Goal: Task Accomplishment & Management: Manage account settings

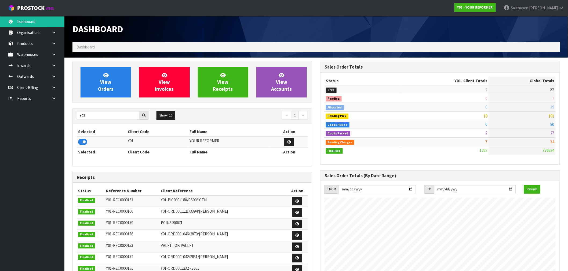
scroll to position [406, 248]
drag, startPoint x: 89, startPoint y: 117, endPoint x: 23, endPoint y: 123, distance: 66.5
click at [23, 123] on body "Toggle navigation ProStock WMS Y01 - YOUR REFORMER Salehaben Patel Logout Dashb…" at bounding box center [284, 135] width 568 height 271
type input "E04"
click at [81, 143] on icon at bounding box center [82, 142] width 9 height 8
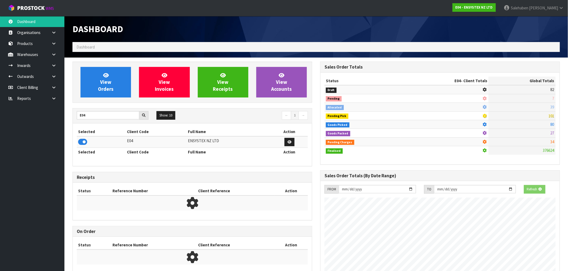
scroll to position [335, 248]
click at [107, 93] on link "View Orders" at bounding box center [105, 82] width 50 height 31
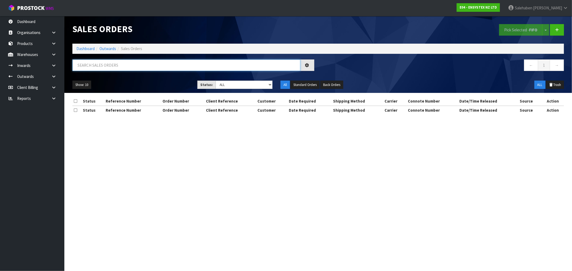
click at [118, 62] on input "text" at bounding box center [186, 66] width 228 height 12
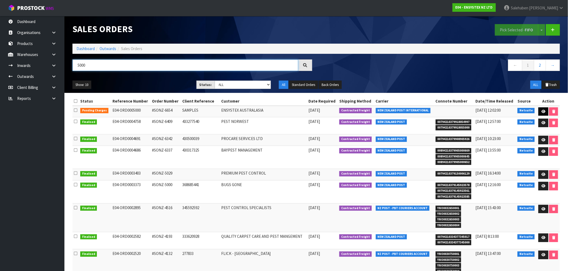
type input "5000"
click at [545, 111] on link at bounding box center [543, 112] width 10 height 9
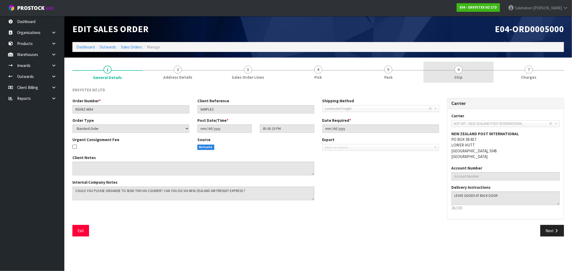
click at [458, 75] on span "Ship" at bounding box center [459, 78] width 8 height 6
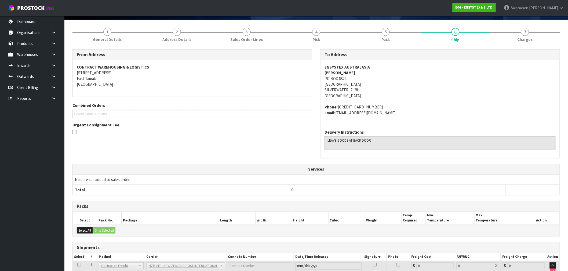
scroll to position [79, 0]
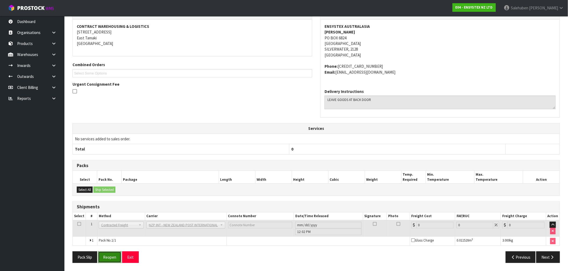
click at [110, 258] on button "Reopen" at bounding box center [109, 258] width 23 height 12
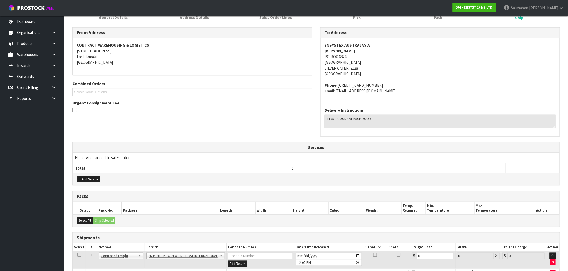
scroll to position [112, 0]
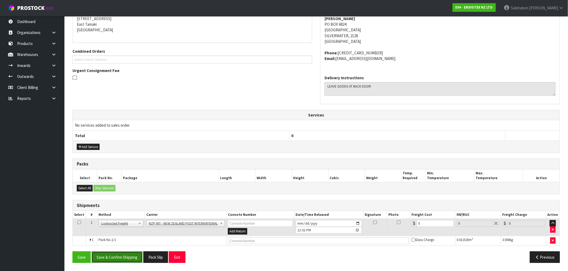
click at [120, 260] on button "Save & Confirm Shipping" at bounding box center [116, 258] width 51 height 12
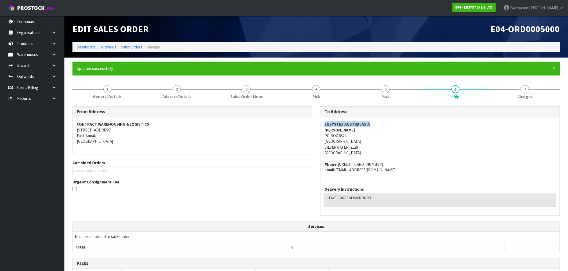
drag, startPoint x: 371, startPoint y: 126, endPoint x: 325, endPoint y: 126, distance: 45.9
click at [325, 126] on address "ENSYSTEX AUSTRALASIA GABBY SCUTTS PO BOX 6824 NSW SILVERWATER, 2128 Australia" at bounding box center [439, 139] width 231 height 35
copy strong "ENSYSTEX AUSTRALASIA"
click at [89, 48] on link "Dashboard" at bounding box center [85, 47] width 18 height 5
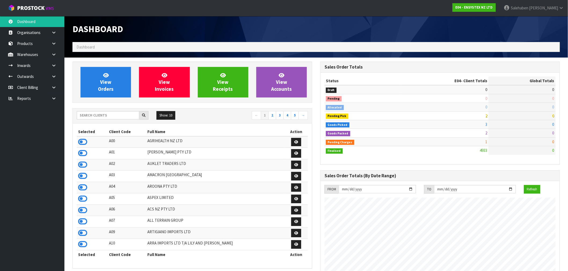
scroll to position [406, 248]
click at [103, 118] on input "text" at bounding box center [108, 115] width 63 height 8
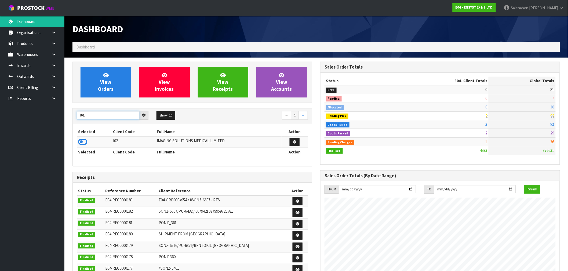
type input "I02"
click at [82, 143] on icon at bounding box center [82, 142] width 9 height 8
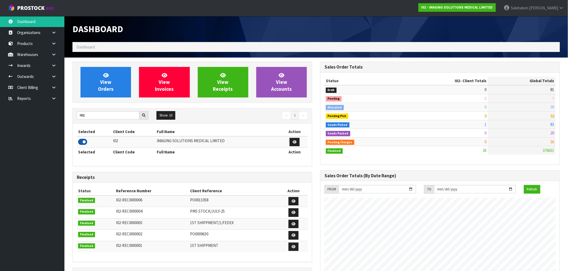
scroll to position [267945, 268025]
click at [99, 89] on span "View Orders" at bounding box center [106, 82] width 16 height 20
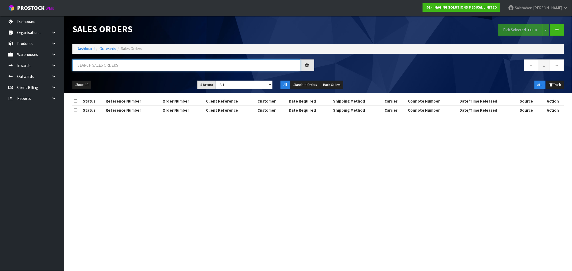
click at [97, 67] on input "text" at bounding box center [186, 66] width 228 height 12
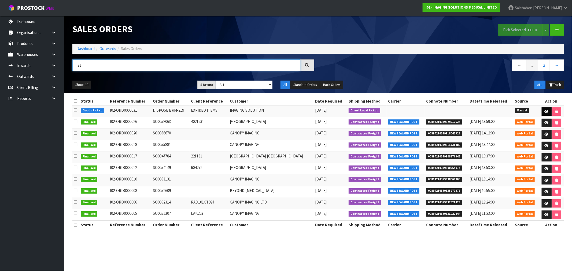
type input "31"
click at [546, 111] on icon at bounding box center [547, 111] width 4 height 3
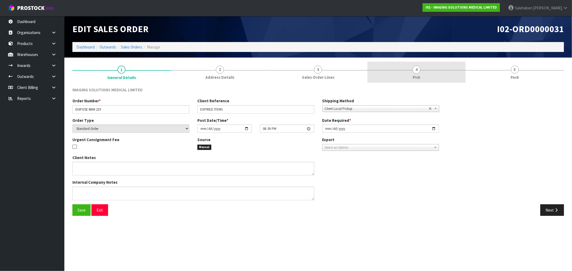
click at [414, 75] on span "Pick" at bounding box center [417, 78] width 8 height 6
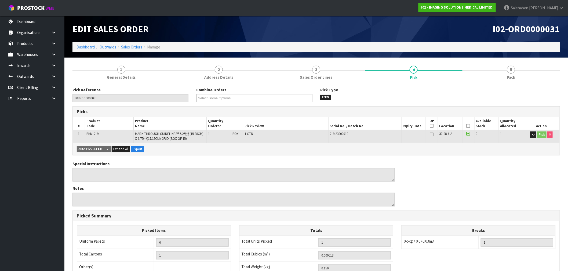
click at [469, 126] on icon at bounding box center [468, 126] width 4 height 0
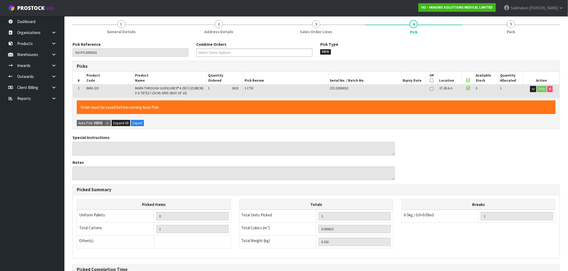
scroll to position [107, 0]
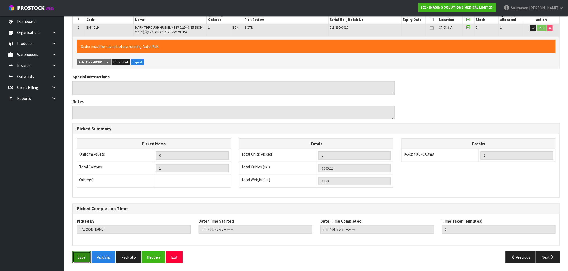
click at [81, 259] on button "Save" at bounding box center [81, 258] width 18 height 12
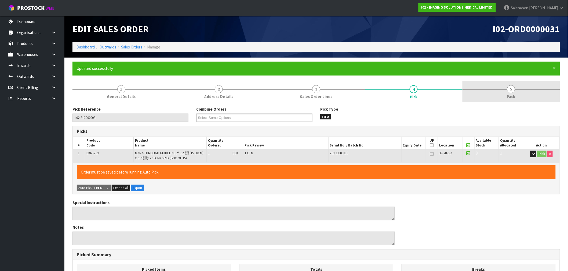
type input "Salehaben Patel"
type input "2025-08-14T12:27:32"
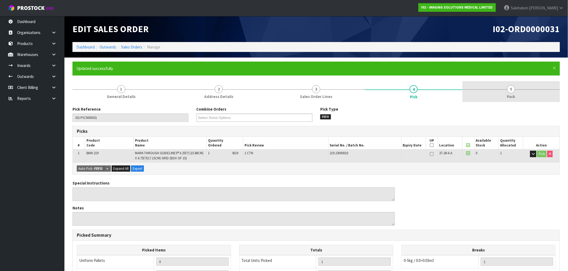
click at [506, 89] on link "5 Pack" at bounding box center [510, 91] width 97 height 21
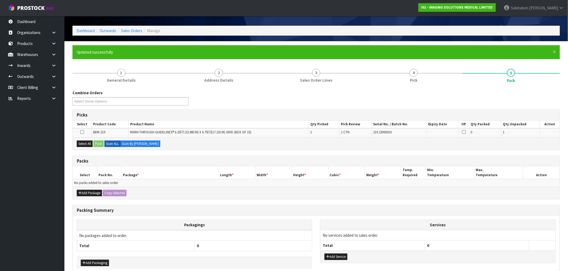
scroll to position [30, 0]
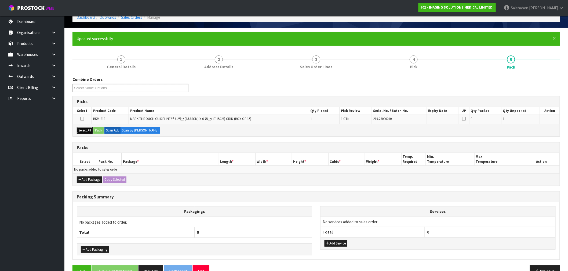
click at [85, 129] on button "Select All" at bounding box center [85, 130] width 16 height 6
click at [97, 130] on button "Pack" at bounding box center [98, 130] width 10 height 6
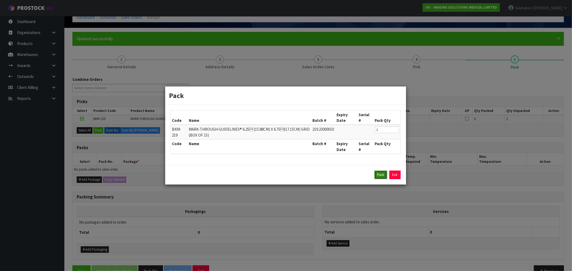
click at [382, 174] on button "Pack" at bounding box center [381, 175] width 13 height 9
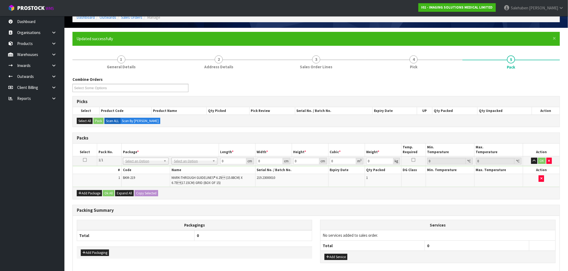
click at [199, 164] on td "No Packaging Cartons PLT GEN120 (1200 X 1000) PLT ONE WAY SKID CHEP HIRE PALLET…" at bounding box center [194, 161] width 49 height 10
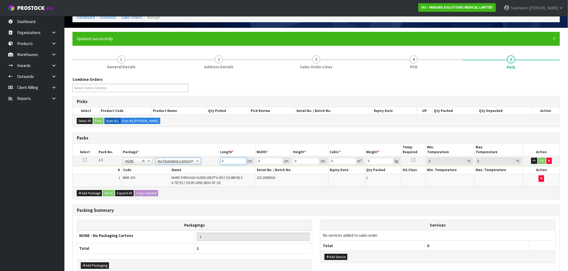
drag, startPoint x: 227, startPoint y: 160, endPoint x: 176, endPoint y: 174, distance: 53.2
click at [205, 164] on tr "1/1 NONE 007-001 007-002 007-004 007-009 007-013 007-014 007-015 007-017 007-01…" at bounding box center [316, 161] width 487 height 10
type input "25"
type input "3"
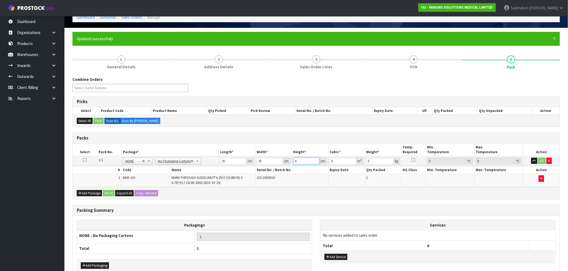
type input "0.001875"
type input "3"
type input "1"
click at [102, 196] on button "Add Package" at bounding box center [89, 193] width 25 height 6
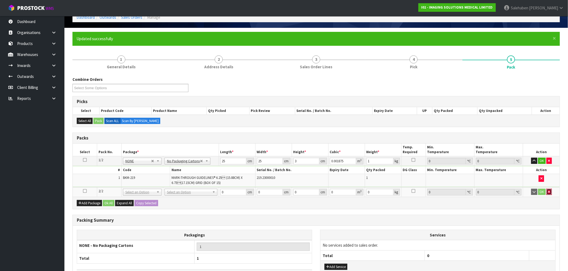
click at [548, 190] on button "button" at bounding box center [548, 192] width 5 height 6
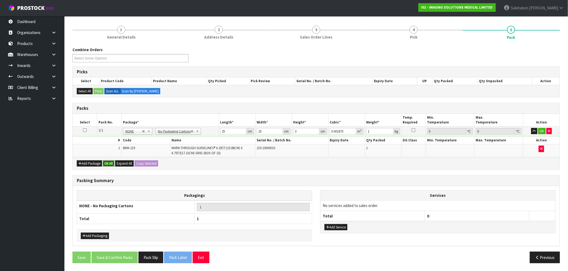
click at [111, 166] on button "Ok All" at bounding box center [109, 164] width 12 height 6
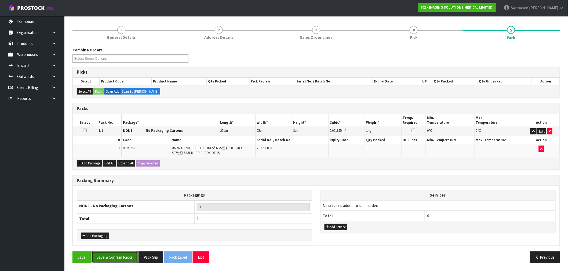
click at [124, 257] on button "Save & Confirm Packs" at bounding box center [114, 258] width 46 height 12
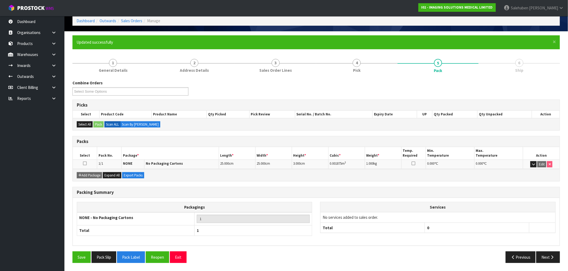
scroll to position [26, 0]
click at [543, 258] on button "Next" at bounding box center [548, 258] width 24 height 12
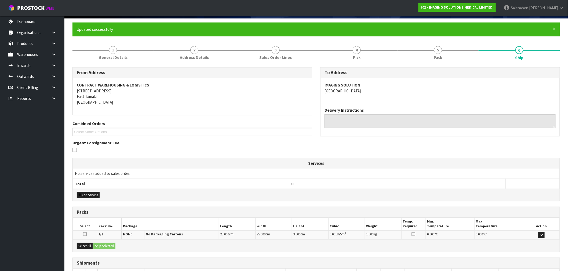
scroll to position [78, 0]
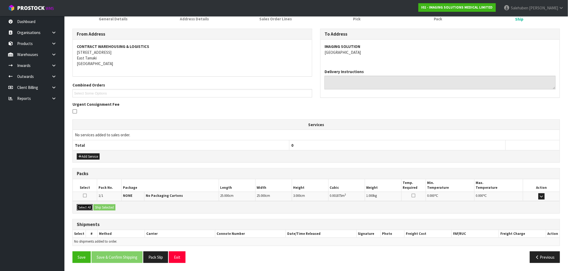
click at [86, 205] on button "Select All" at bounding box center [85, 208] width 16 height 6
click at [101, 207] on button "Ship Selected" at bounding box center [104, 208] width 22 height 6
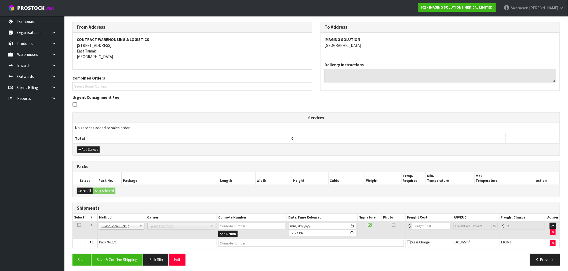
scroll to position [87, 0]
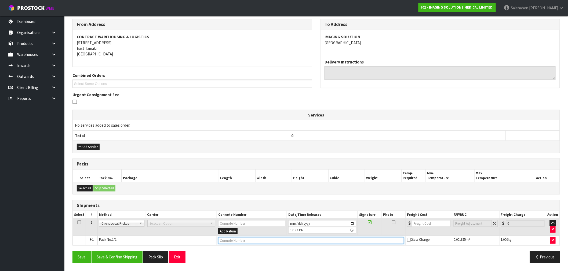
click at [242, 241] on input "text" at bounding box center [311, 241] width 186 height 7
type input "DISPOSED"
click at [120, 256] on button "Save & Confirm Shipping" at bounding box center [116, 258] width 51 height 12
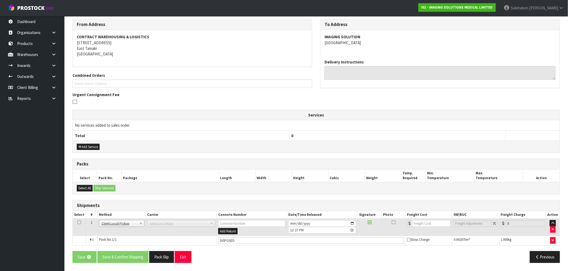
scroll to position [0, 0]
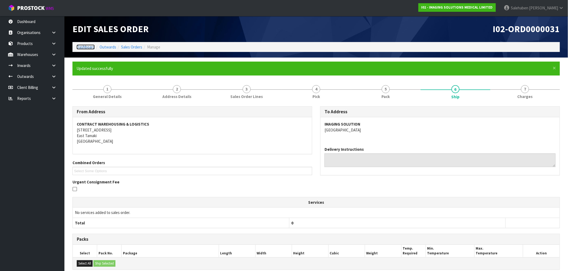
click at [85, 47] on link "Dashboard" at bounding box center [85, 47] width 18 height 5
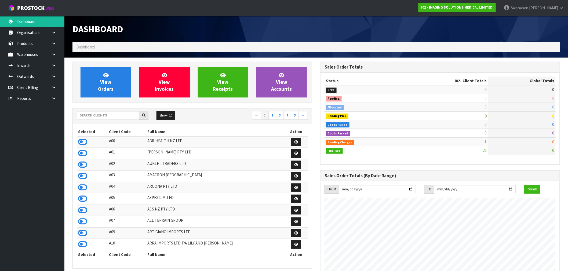
scroll to position [328, 248]
click at [89, 116] on input "text" at bounding box center [108, 115] width 63 height 8
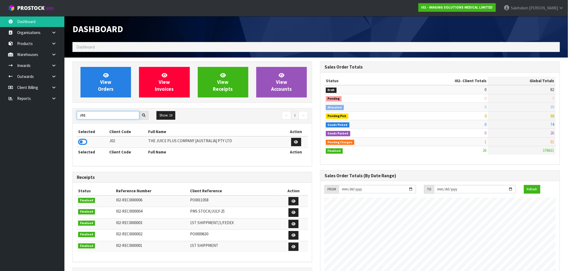
type input "J02"
drag, startPoint x: 81, startPoint y: 146, endPoint x: 80, endPoint y: 143, distance: 3.8
click at [81, 145] on td at bounding box center [92, 143] width 31 height 12
click at [80, 143] on icon at bounding box center [82, 142] width 9 height 8
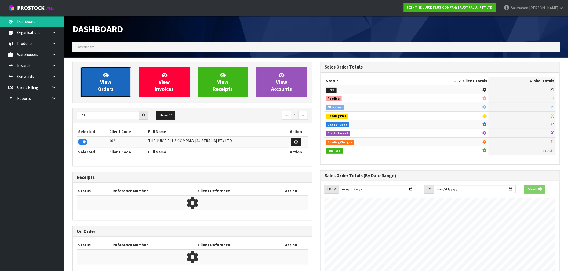
click at [112, 85] on link "View Orders" at bounding box center [105, 82] width 50 height 31
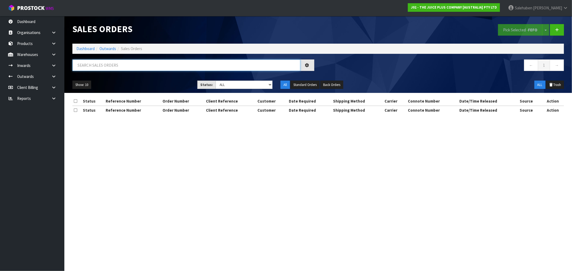
click at [109, 64] on input "text" at bounding box center [186, 66] width 228 height 12
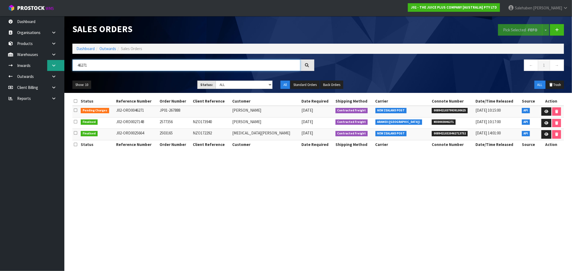
drag, startPoint x: 98, startPoint y: 66, endPoint x: 50, endPoint y: 69, distance: 48.4
click at [50, 69] on body "Toggle navigation ProStock WMS J02 - THE JUICE PLUS COMPANY [AUSTRALIA] PTY LTD…" at bounding box center [286, 135] width 572 height 271
click at [94, 67] on input "46271" at bounding box center [186, 66] width 228 height 12
drag, startPoint x: 91, startPoint y: 67, endPoint x: 56, endPoint y: 71, distance: 35.6
click at [56, 71] on body "Toggle navigation ProStock WMS J02 - THE JUICE PLUS COMPANY [AUSTRALIA] PTY LTD…" at bounding box center [286, 135] width 572 height 271
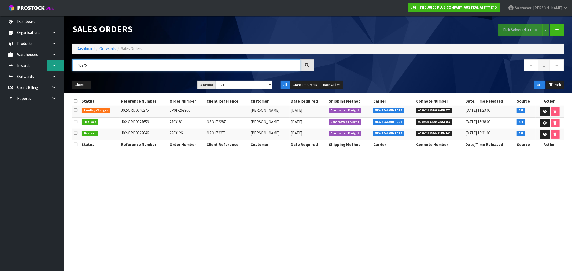
drag, startPoint x: 91, startPoint y: 64, endPoint x: 58, endPoint y: 70, distance: 32.7
click at [58, 70] on body "Toggle navigation ProStock WMS J02 - THE JUICE PLUS COMPANY [AUSTRALIA] PTY LTD…" at bounding box center [286, 135] width 572 height 271
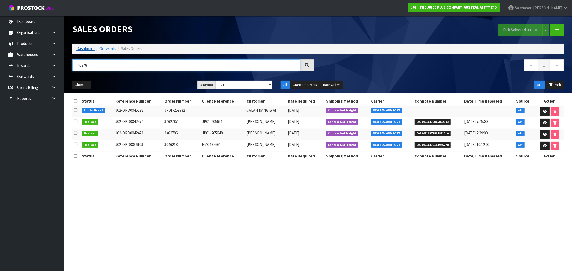
type input "46278"
click at [87, 49] on link "Dashboard" at bounding box center [85, 48] width 18 height 5
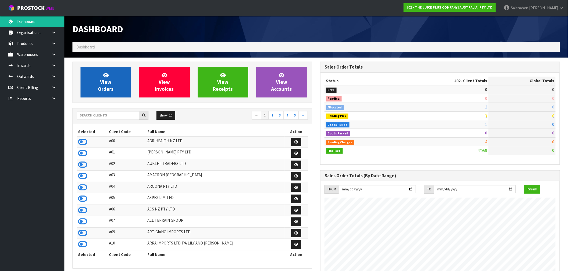
scroll to position [406, 248]
click at [109, 82] on span "View Orders" at bounding box center [106, 82] width 16 height 20
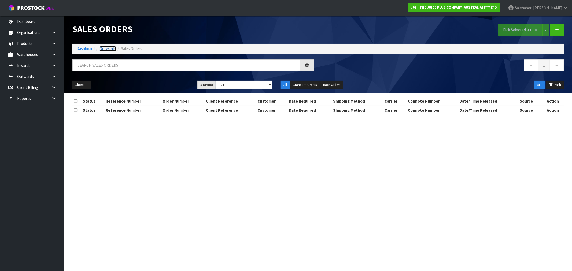
click at [106, 49] on link "Outwards" at bounding box center [108, 48] width 17 height 5
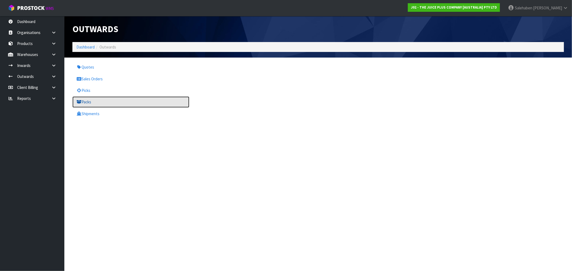
click at [89, 102] on link "Packs" at bounding box center [130, 102] width 117 height 11
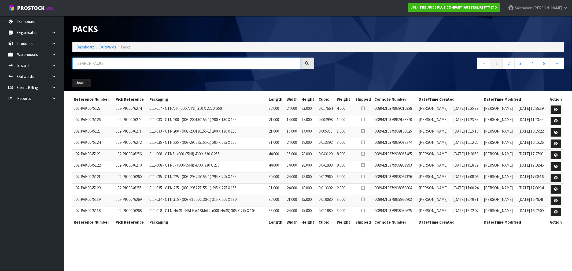
click at [114, 65] on input "text" at bounding box center [186, 64] width 228 height 12
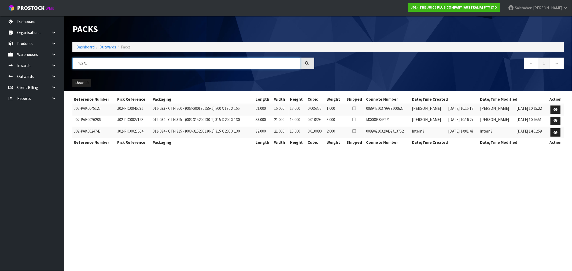
drag, startPoint x: 91, startPoint y: 62, endPoint x: 73, endPoint y: 68, distance: 19.1
click at [73, 68] on input "46271" at bounding box center [186, 64] width 228 height 12
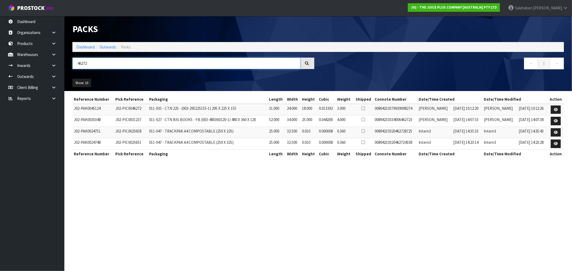
type input "46272"
click at [101, 27] on h1 "Packs" at bounding box center [193, 29] width 242 height 10
drag, startPoint x: 44, startPoint y: 1, endPoint x: 151, endPoint y: 23, distance: 108.9
click at [151, 23] on div "Packs" at bounding box center [193, 29] width 250 height 26
click at [87, 46] on link "Dashboard" at bounding box center [85, 47] width 18 height 5
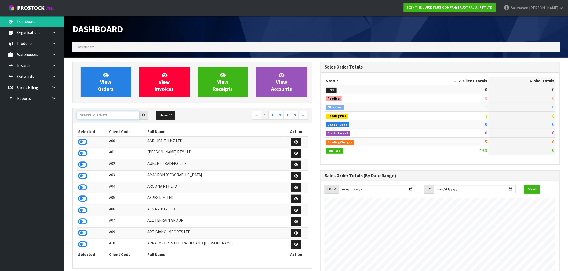
click at [98, 114] on input "text" at bounding box center [108, 115] width 63 height 8
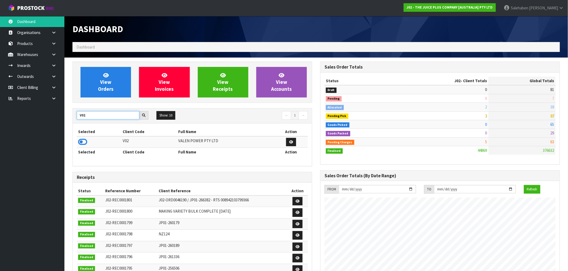
type input "V02"
click at [82, 144] on icon at bounding box center [82, 142] width 9 height 8
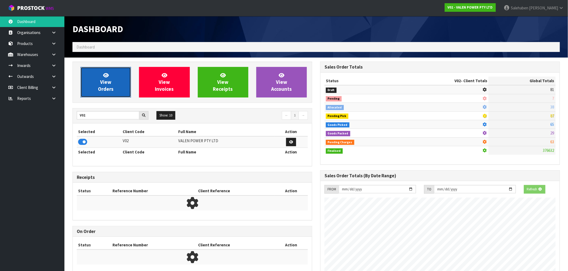
click at [93, 93] on link "View Orders" at bounding box center [105, 82] width 50 height 31
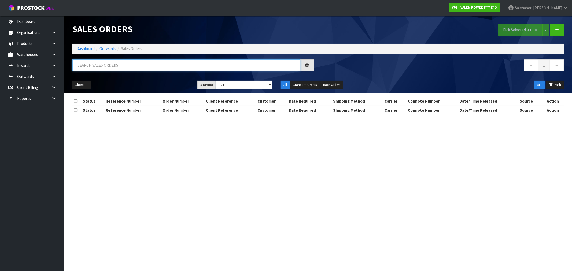
click at [93, 63] on input "text" at bounding box center [186, 66] width 228 height 12
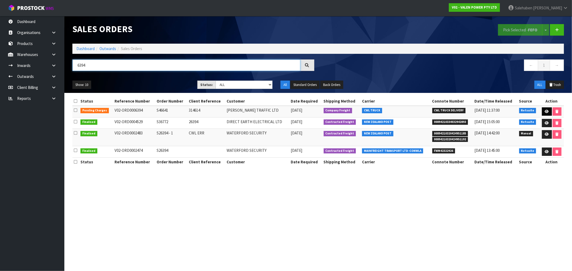
type input "6394"
click at [548, 111] on icon at bounding box center [547, 111] width 4 height 3
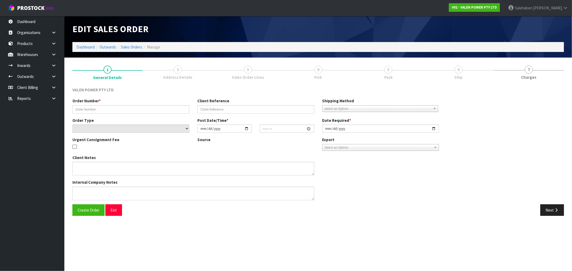
type input "S46641"
type input "314614"
select select "number:0"
type input "2025-07-09"
type input "16:15:09.000"
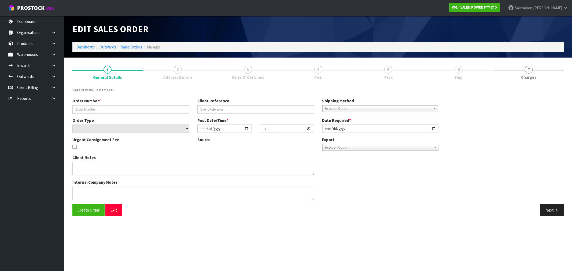
type input "2025-08-11"
type textarea "DG"
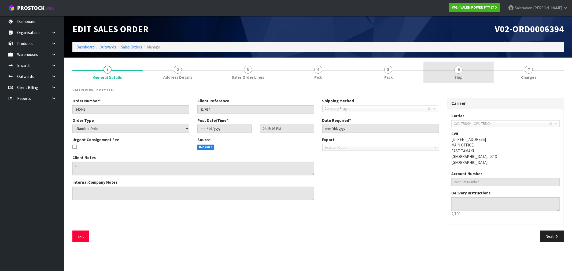
click at [459, 66] on span "6" at bounding box center [459, 70] width 8 height 8
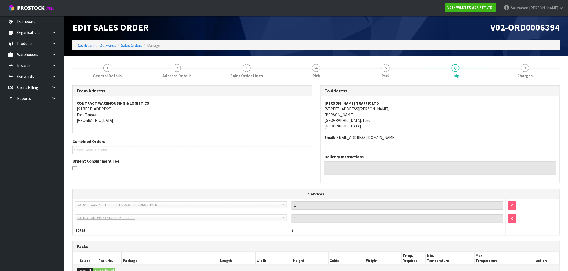
scroll to position [83, 0]
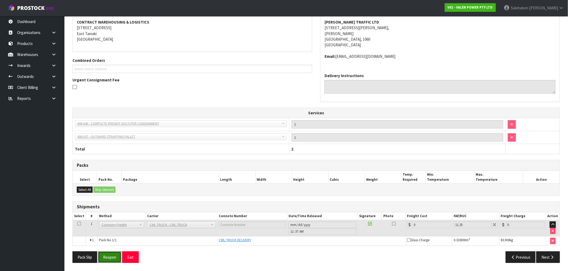
click at [108, 256] on button "Reopen" at bounding box center [109, 258] width 23 height 12
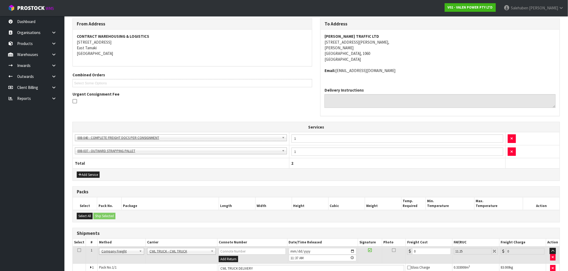
scroll to position [116, 0]
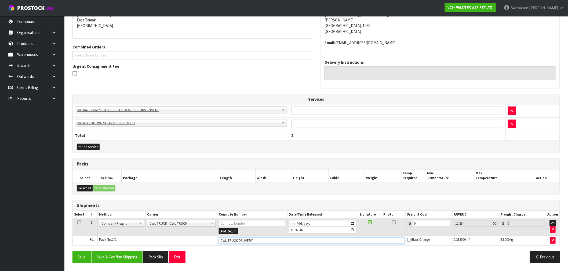
click at [257, 242] on input "CWL TRUCK DELIVERY" at bounding box center [311, 241] width 185 height 7
type input "CWL TRUCK DELIVERED"
drag, startPoint x: 419, startPoint y: 223, endPoint x: 392, endPoint y: 232, distance: 27.2
click at [396, 231] on tr "1 Client Local Pickup Customer Local Pickup Company Freight Contracted Freight …" at bounding box center [316, 227] width 487 height 17
type input "4"
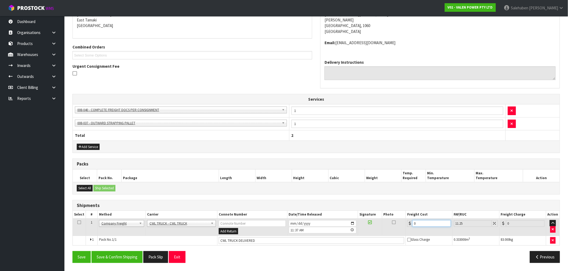
type input "4.45"
type input "44"
type input "48.95"
type input "44.9"
type input "49.95"
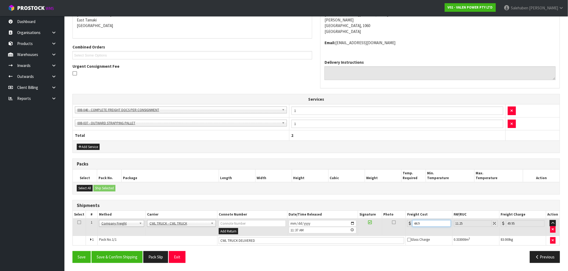
type input "44.93"
type input "49.98"
type input "44.93"
click at [126, 259] on button "Save & Confirm Shipping" at bounding box center [116, 258] width 51 height 12
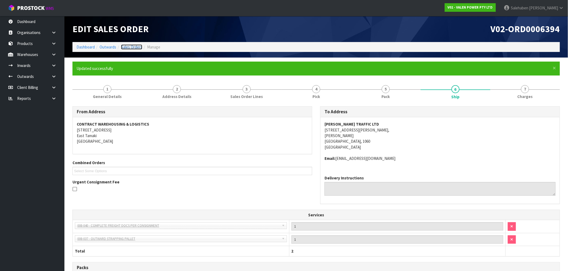
click at [133, 47] on link "Sales Orders" at bounding box center [131, 47] width 21 height 5
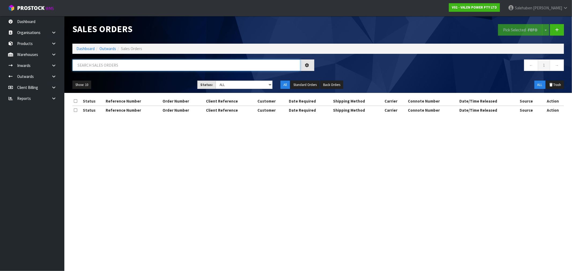
click at [125, 68] on input "text" at bounding box center [186, 66] width 228 height 12
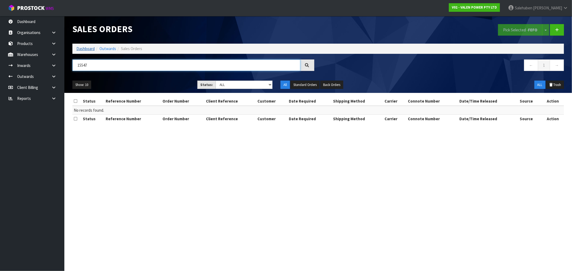
type input "15547"
click at [84, 50] on link "Dashboard" at bounding box center [85, 48] width 18 height 5
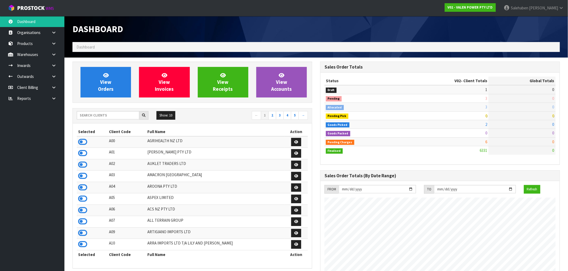
scroll to position [406, 248]
click at [105, 116] on input "text" at bounding box center [108, 115] width 63 height 8
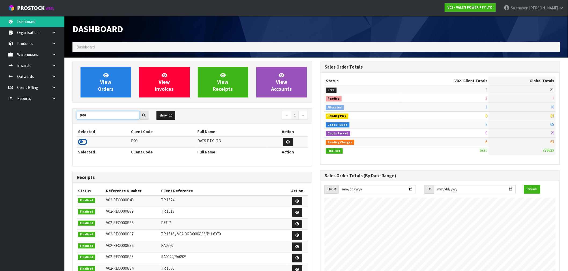
type input "D00"
click at [81, 142] on icon at bounding box center [82, 142] width 9 height 8
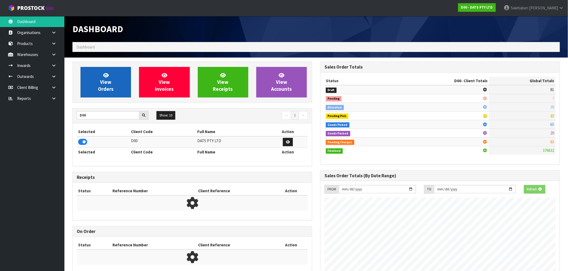
scroll to position [267939, 268025]
click at [97, 89] on link "View Orders" at bounding box center [105, 82] width 50 height 31
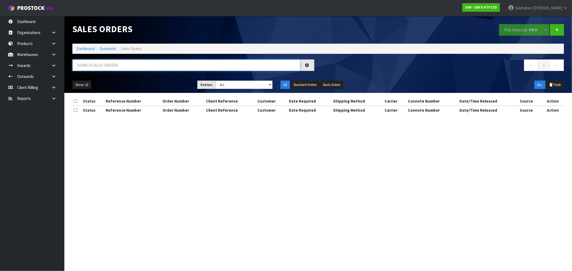
click at [90, 63] on input "text" at bounding box center [186, 66] width 228 height 12
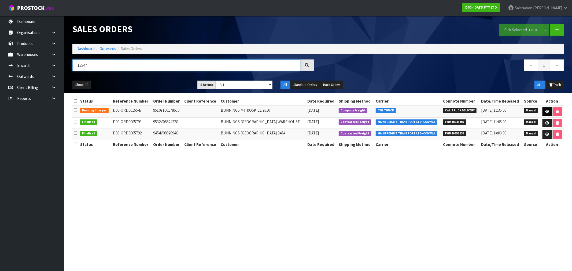
type input "15547"
click at [549, 111] on icon at bounding box center [548, 111] width 4 height 3
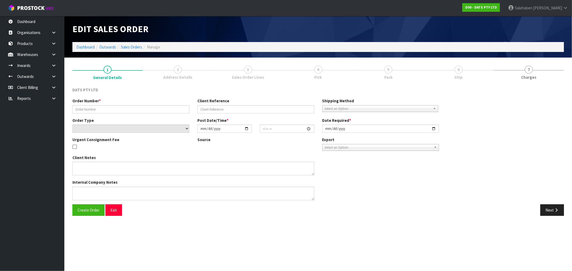
type input "9510Y100178650"
select select "number:0"
type input "2025-08-08"
type input "09:21:00.000"
type input "2025-08-08"
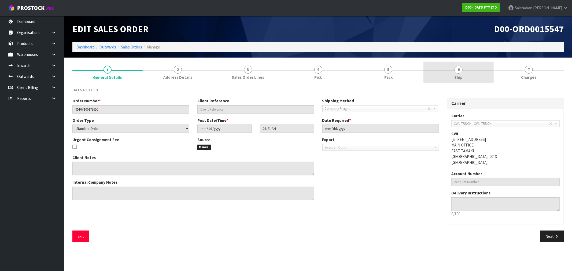
click at [455, 76] on span "Ship" at bounding box center [459, 78] width 8 height 6
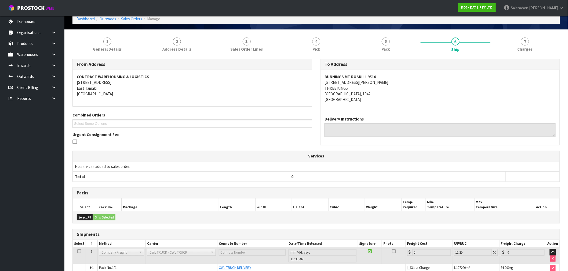
scroll to position [56, 0]
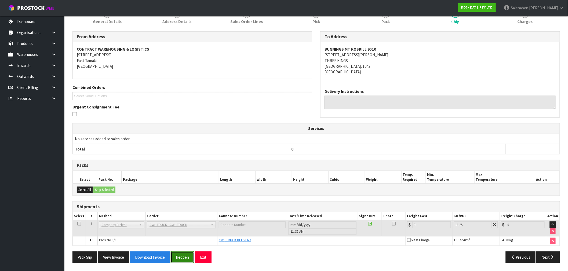
click at [181, 254] on button "Reopen" at bounding box center [182, 258] width 23 height 12
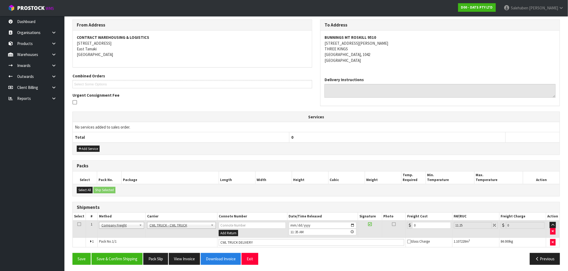
scroll to position [89, 0]
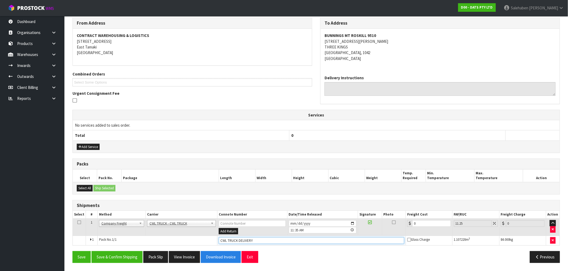
click at [258, 240] on input "CWL TRUCK DELIVERY" at bounding box center [311, 241] width 185 height 7
type input "CWL TRUCK DELIVERED"
click at [381, 240] on tbody "1 Client Local Pickup Customer Local Pickup Company Freight Contracted Freight …" at bounding box center [316, 232] width 487 height 27
type input "5"
type input "5.56"
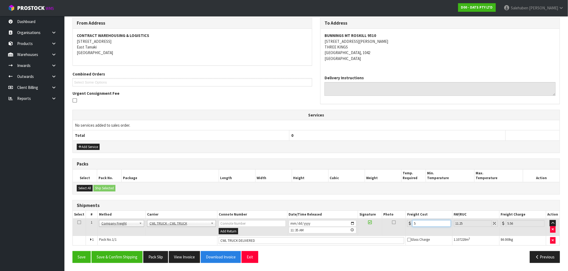
type input "52"
type input "57.85"
type input "52.2"
type input "58.07"
type input "52.20"
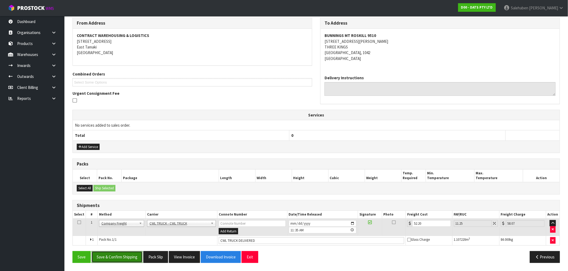
click at [119, 255] on button "Save & Confirm Shipping" at bounding box center [116, 258] width 51 height 12
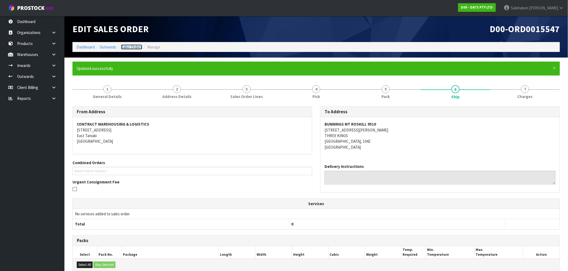
click at [131, 47] on link "Sales Orders" at bounding box center [131, 47] width 21 height 5
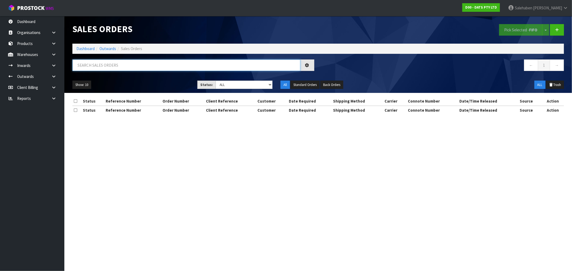
click at [120, 67] on input "text" at bounding box center [186, 66] width 228 height 12
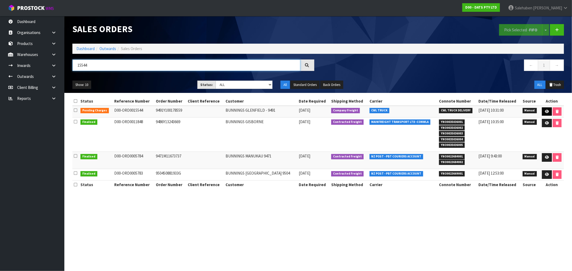
type input "15544"
click at [545, 109] on link at bounding box center [547, 112] width 10 height 9
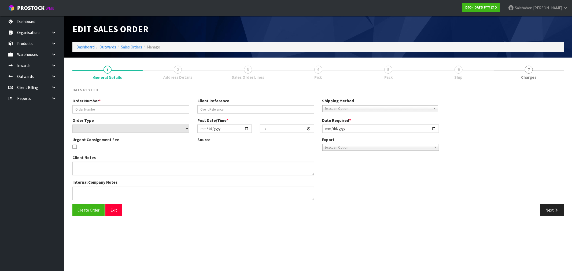
type input "9491Y100178559"
select select "number:0"
type input "2025-08-08"
type input "09:18:00.000"
type input "2025-08-08"
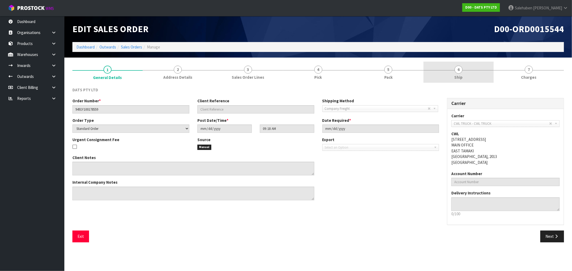
click at [460, 77] on span "Ship" at bounding box center [459, 78] width 8 height 6
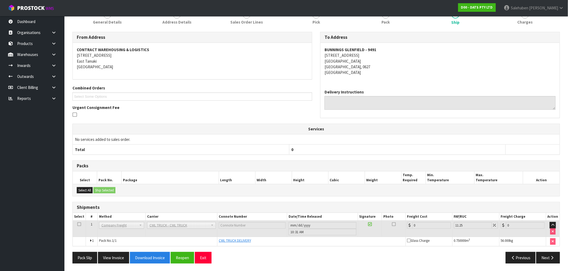
scroll to position [56, 0]
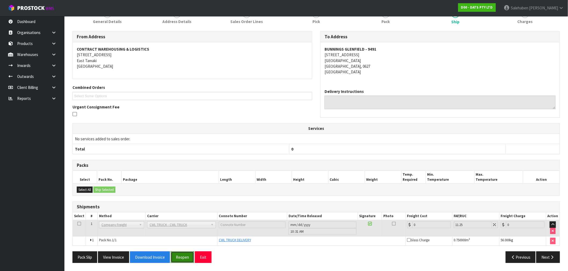
click at [187, 260] on button "Reopen" at bounding box center [182, 258] width 23 height 12
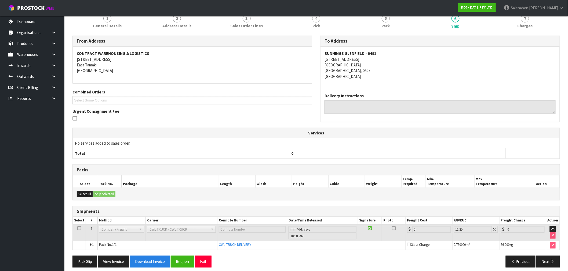
scroll to position [75, 0]
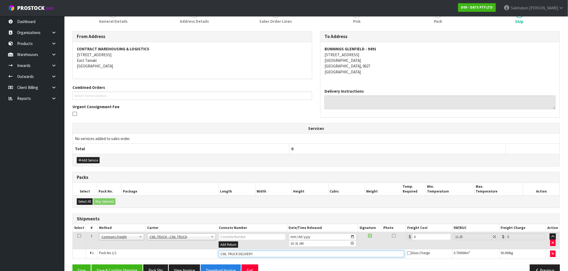
click at [259, 252] on input "CWL TRUCK DELIVERY" at bounding box center [311, 254] width 185 height 7
type input "CWL TRUCK DELIVERED"
click at [402, 243] on tr "1 Client Local Pickup Customer Local Pickup Company Freight Contracted Freight …" at bounding box center [316, 240] width 487 height 17
type input "6"
type input "6.68"
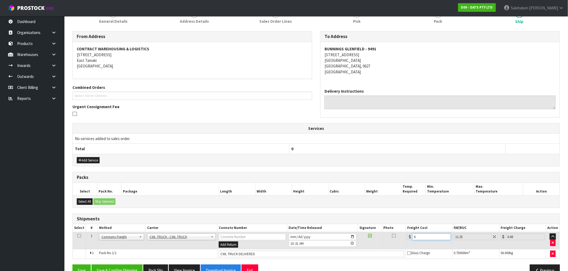
type input "65"
type input "72.31"
type input "65.2"
type input "72.54"
type input "65.24"
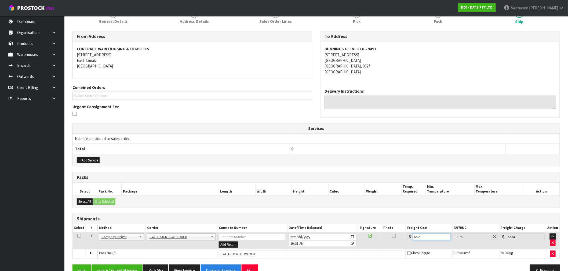
type input "72.58"
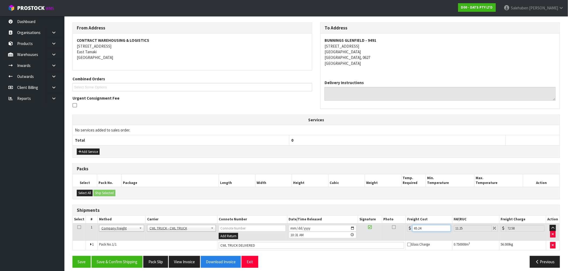
scroll to position [89, 0]
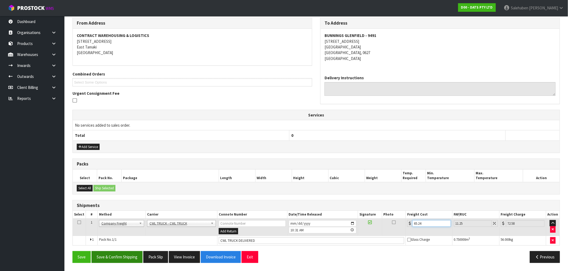
type input "65.24"
click at [128, 258] on button "Save & Confirm Shipping" at bounding box center [116, 258] width 51 height 12
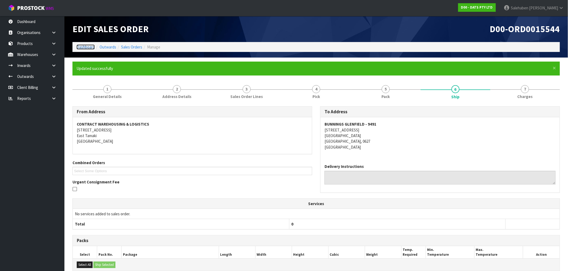
click at [83, 47] on link "Dashboard" at bounding box center [85, 47] width 18 height 5
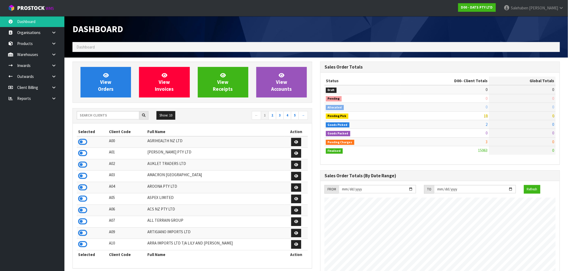
scroll to position [406, 248]
click at [94, 118] on input "text" at bounding box center [108, 115] width 63 height 8
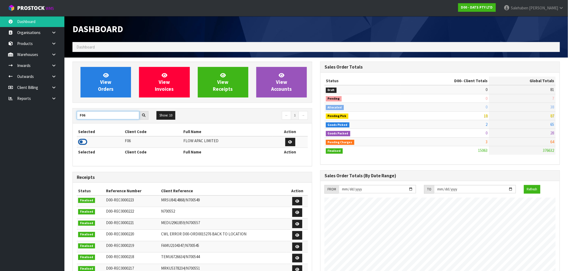
type input "F06"
drag, startPoint x: 83, startPoint y: 141, endPoint x: 95, endPoint y: 124, distance: 20.7
click at [83, 141] on icon at bounding box center [82, 142] width 9 height 8
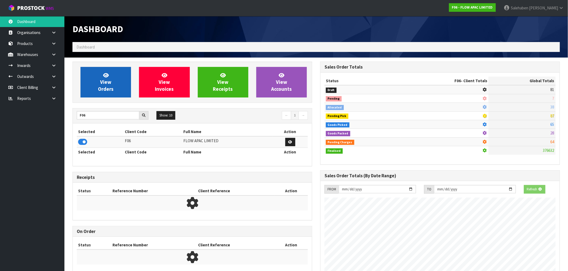
scroll to position [267939, 268025]
click at [118, 75] on link "View Orders" at bounding box center [105, 82] width 50 height 31
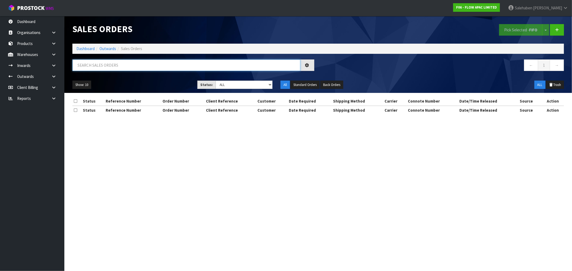
click at [108, 67] on input "text" at bounding box center [186, 66] width 228 height 12
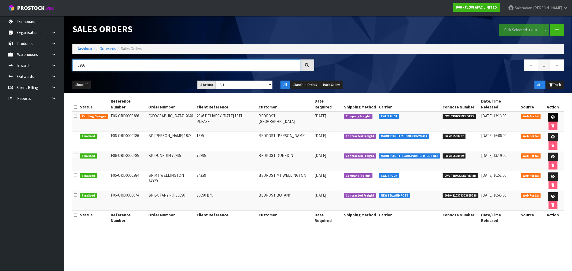
type input "0386"
click at [551, 116] on icon at bounding box center [553, 117] width 4 height 3
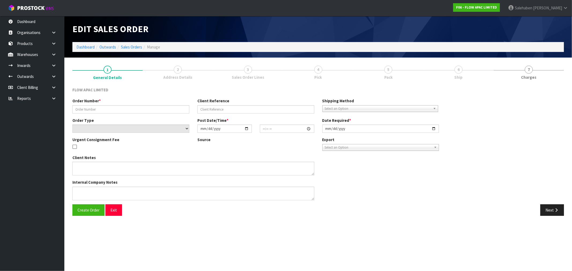
type input "BP WAIRAU PARK 2046"
type input "2046 DELIVERY WEDNESDAY 13TH PLEASE"
select select "number:0"
type input "2025-08-09"
type input "22:29:00.000"
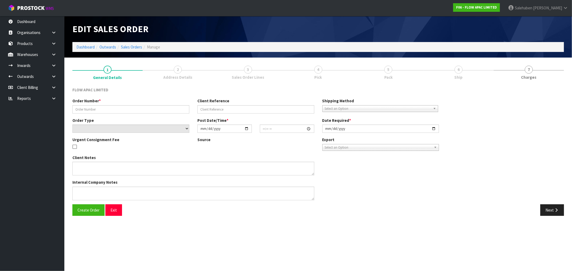
type input "2025-08-11"
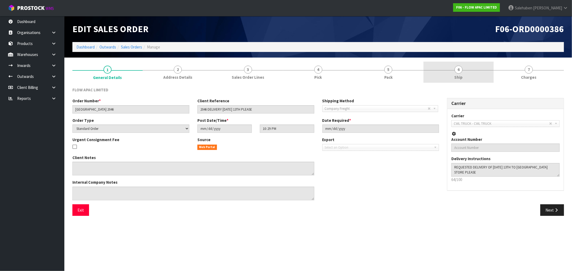
click at [460, 75] on span "Ship" at bounding box center [459, 78] width 8 height 6
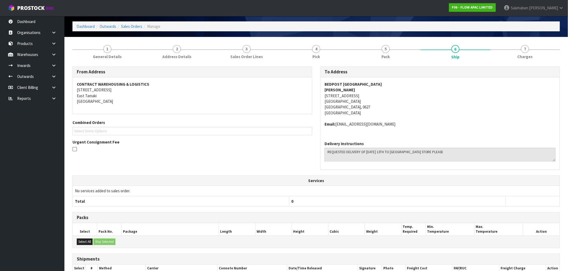
scroll to position [73, 0]
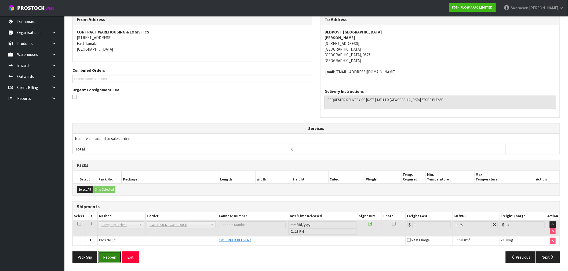
click at [112, 260] on button "Reopen" at bounding box center [109, 258] width 23 height 12
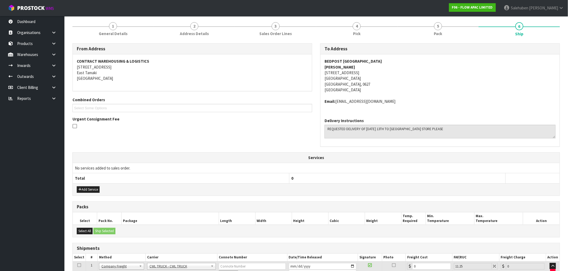
scroll to position [93, 0]
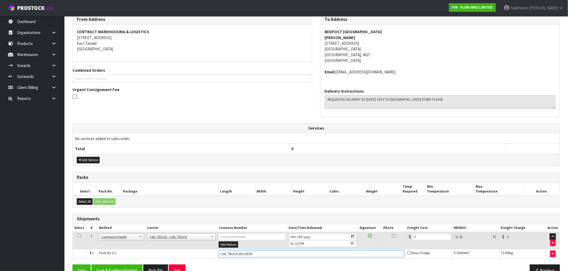
click at [261, 254] on input "CWL TRUCK DELIVERY" at bounding box center [311, 254] width 185 height 7
type input "CWL TRUCK DELIVERED"
click at [337, 261] on div "From Address CONTRACT WAREHOUSING & LOGISTICS 17 Allens Road East Tamaki Auckla…" at bounding box center [315, 147] width 487 height 267
type input "7"
type input "7.79"
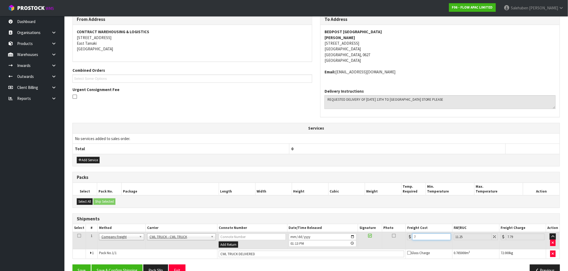
type input "77"
type input "85.66"
type input "77.7"
type input "86.44"
type input "77.77"
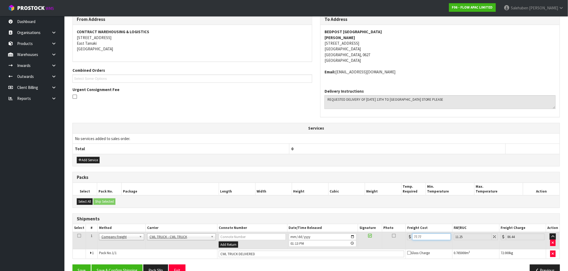
type input "86.52"
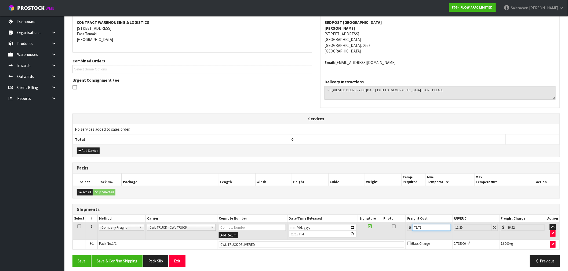
scroll to position [106, 0]
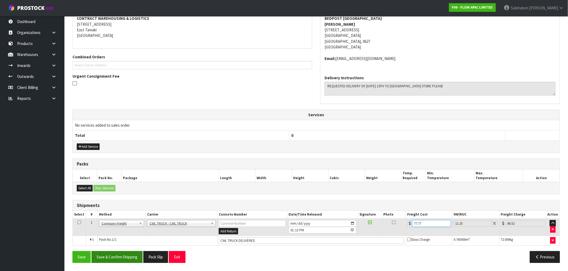
type input "77.77"
click at [112, 260] on button "Save & Confirm Shipping" at bounding box center [116, 258] width 51 height 12
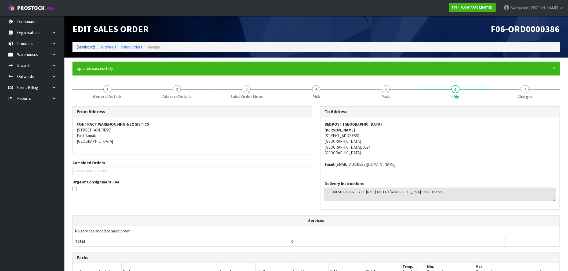
click at [90, 47] on link "Dashboard" at bounding box center [85, 47] width 18 height 5
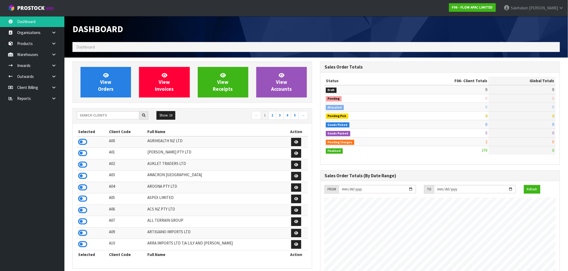
scroll to position [406, 248]
click at [86, 117] on input "text" at bounding box center [108, 115] width 63 height 8
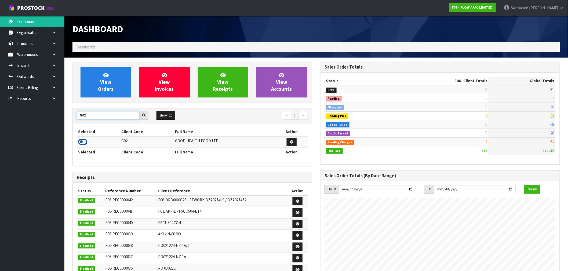
type input "G02"
click at [83, 143] on icon at bounding box center [82, 142] width 9 height 8
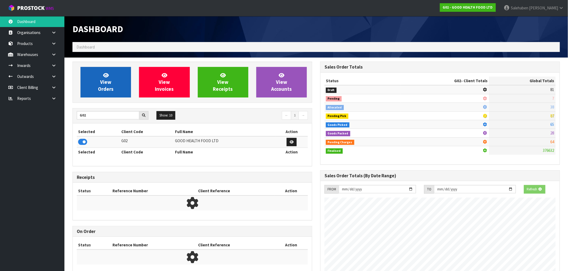
scroll to position [267939, 268025]
click at [111, 89] on span "View Orders" at bounding box center [106, 82] width 16 height 20
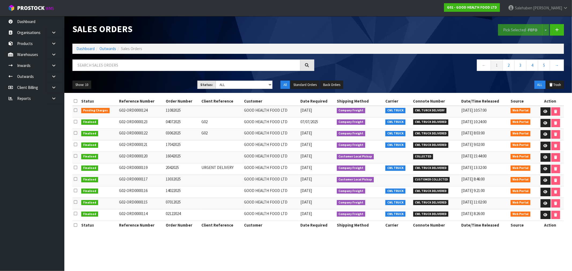
drag, startPoint x: 90, startPoint y: 73, endPoint x: 94, endPoint y: 65, distance: 8.2
click at [90, 72] on div at bounding box center [193, 68] width 250 height 16
click at [94, 65] on input "text" at bounding box center [186, 66] width 228 height 12
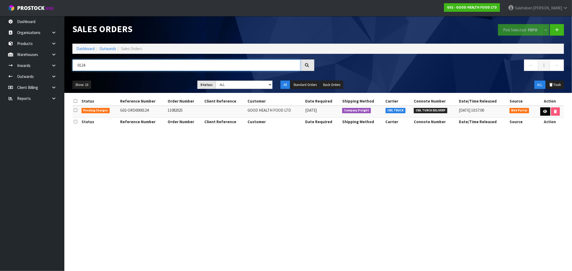
type input "0124"
click at [544, 109] on link at bounding box center [546, 112] width 10 height 9
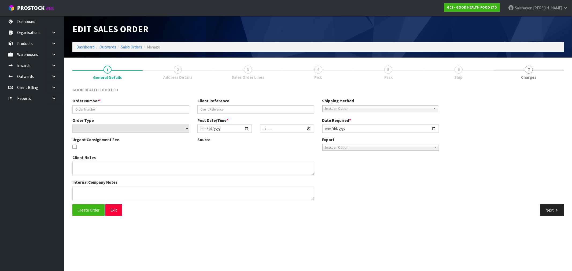
type input "11082025"
select select "number:0"
type input "2025-08-11"
type input "15:09:00.000"
type input "2025-08-12"
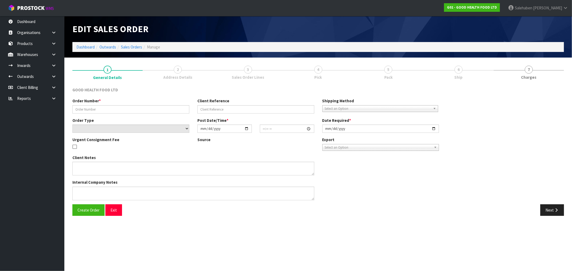
type textarea "DELIVERY INSTRUCTION FOR OUR ORDER: - OLD STOCK TO BE DELIVERED FIRST - DELIVER…"
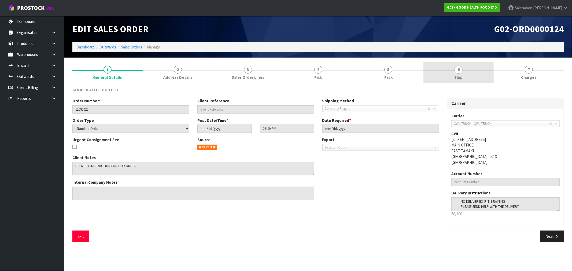
click at [461, 74] on link "6 Ship" at bounding box center [459, 72] width 70 height 21
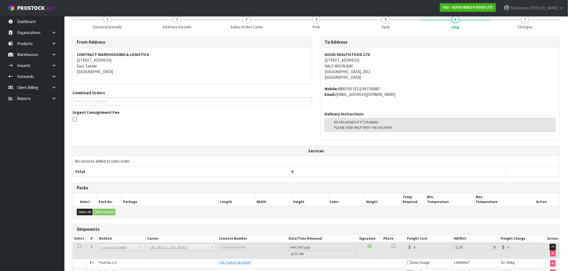
scroll to position [82, 0]
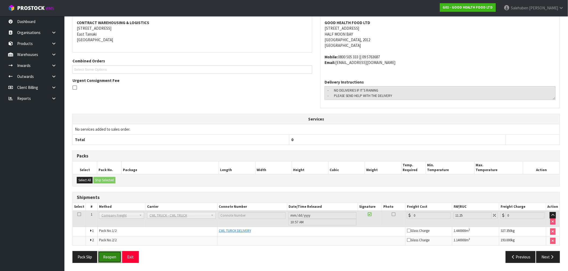
click at [113, 260] on button "Reopen" at bounding box center [109, 258] width 23 height 12
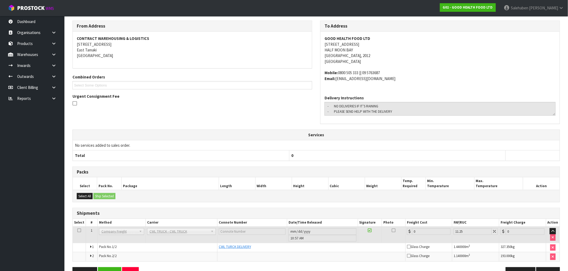
scroll to position [102, 0]
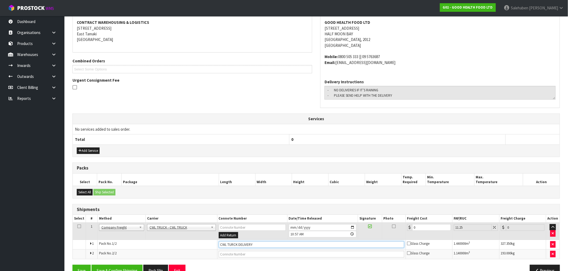
click at [259, 242] on input "CWL TURCK DELIVERY" at bounding box center [311, 245] width 185 height 7
type input "CWL TURCK DELIVERED"
click at [383, 234] on tr "1 Client Local Pickup Customer Local Pickup Company Freight Contracted Freight …" at bounding box center [316, 231] width 487 height 17
type input "1"
type input "1.11"
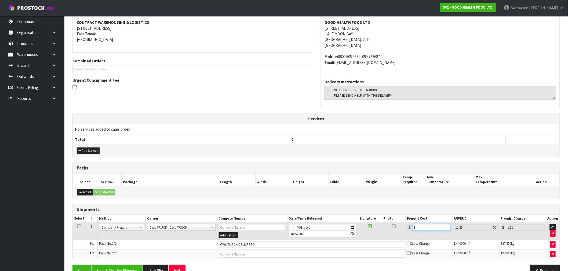
type input "12"
type input "13.35"
type input "121"
type input "134.61"
type input "121.3"
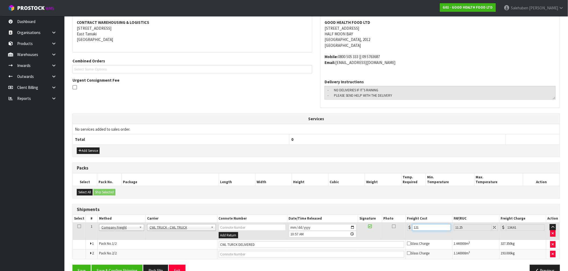
type input "134.95"
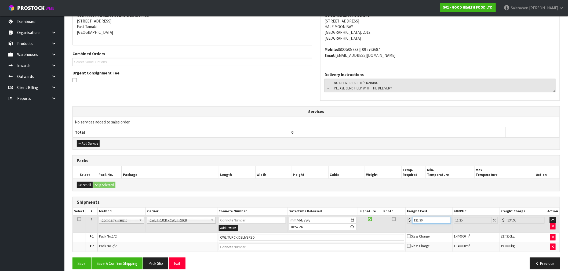
scroll to position [116, 0]
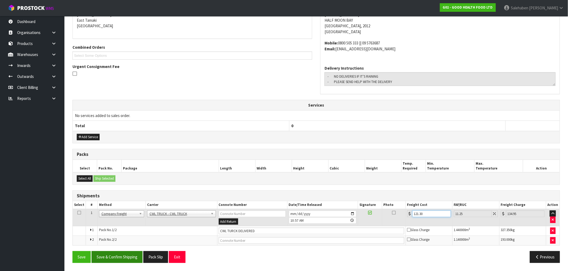
type input "121.30"
click at [108, 256] on button "Save & Confirm Shipping" at bounding box center [116, 258] width 51 height 12
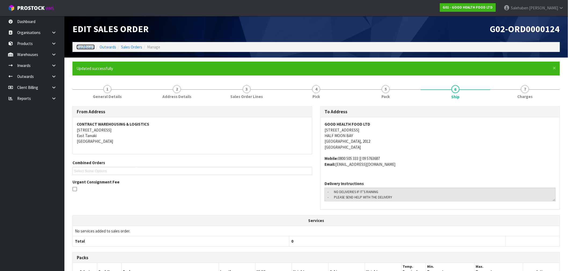
click at [83, 46] on link "Dashboard" at bounding box center [85, 47] width 18 height 5
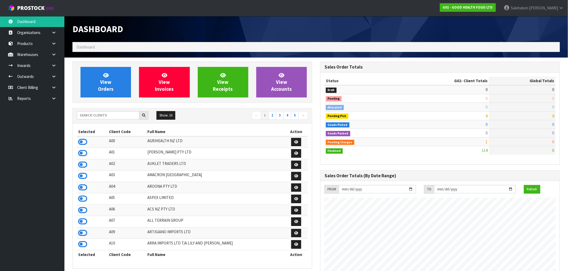
scroll to position [406, 248]
click at [119, 112] on input "text" at bounding box center [108, 115] width 63 height 8
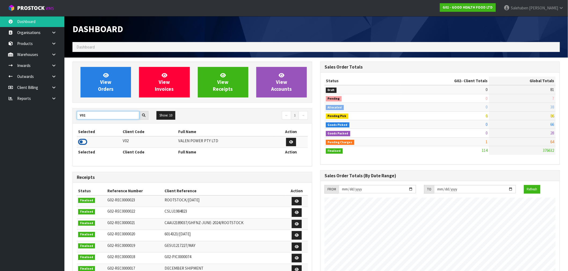
type input "V02"
click at [84, 141] on icon at bounding box center [82, 142] width 9 height 8
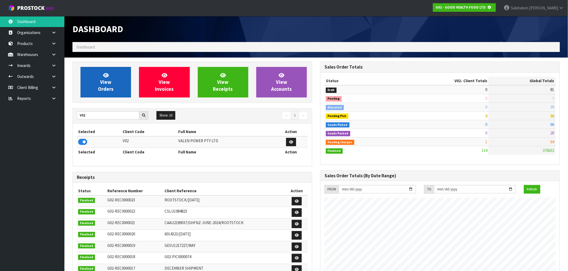
scroll to position [267939, 268025]
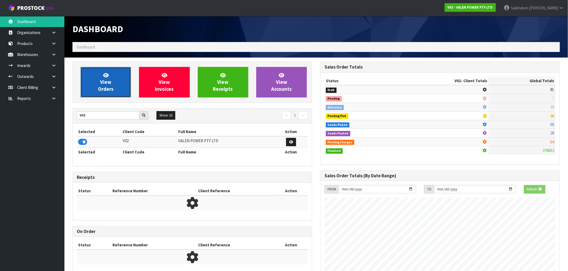
click at [111, 90] on span "View Orders" at bounding box center [106, 82] width 16 height 20
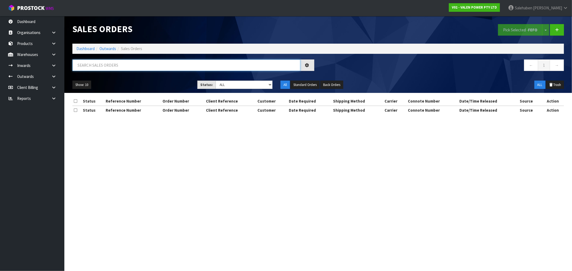
click at [103, 67] on input "text" at bounding box center [186, 66] width 228 height 12
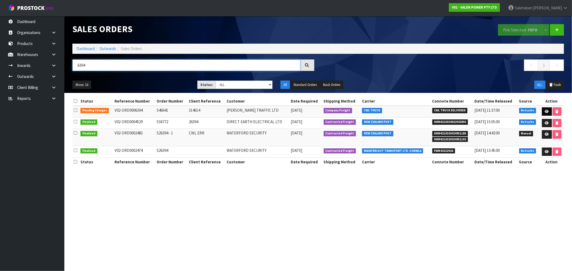
type input "6394"
click at [547, 113] on link at bounding box center [547, 112] width 10 height 9
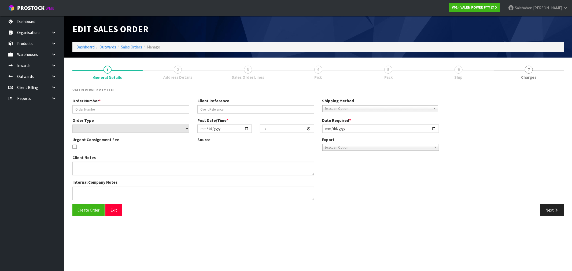
type input "S46641"
type input "314614"
select select "number:0"
type input "2025-07-09"
type input "16:15:09.000"
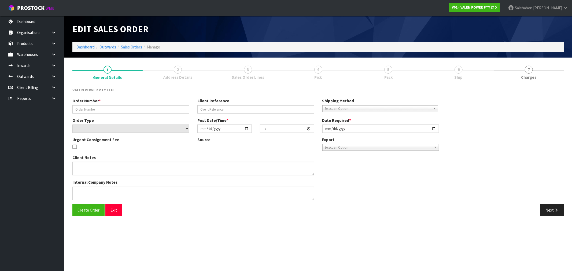
type input "2025-08-11"
type textarea "DG"
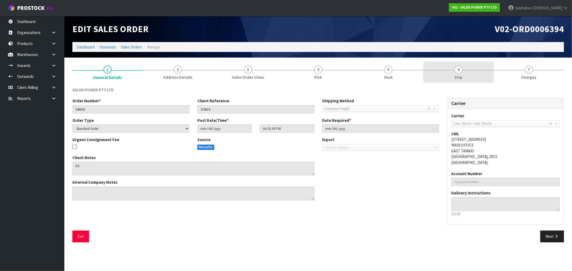
click at [456, 78] on span "Ship" at bounding box center [459, 78] width 8 height 6
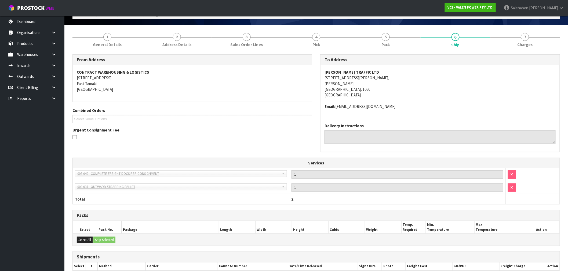
scroll to position [83, 0]
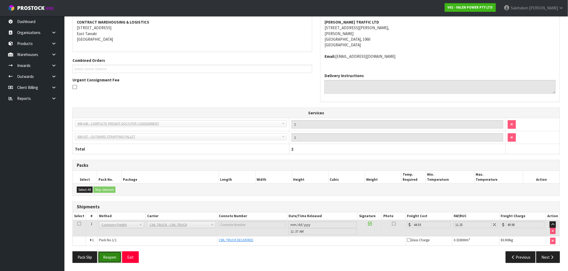
click at [112, 257] on button "Reopen" at bounding box center [109, 258] width 23 height 12
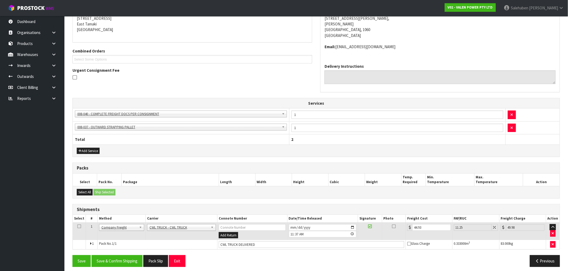
scroll to position [116, 0]
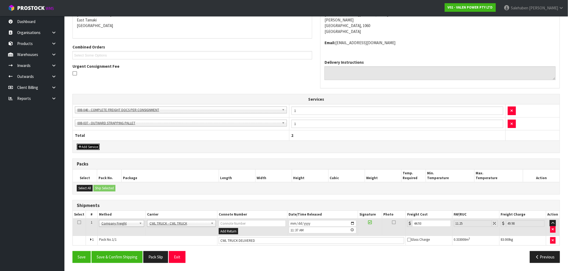
click at [92, 145] on button "Add Service" at bounding box center [88, 147] width 23 height 6
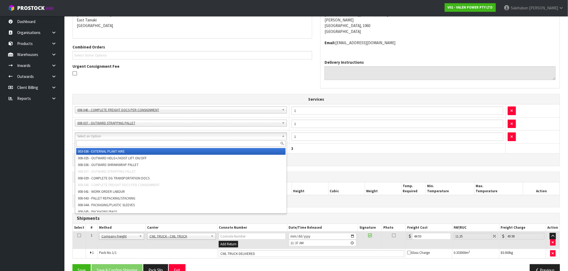
click at [97, 144] on input "text" at bounding box center [180, 144] width 209 height 7
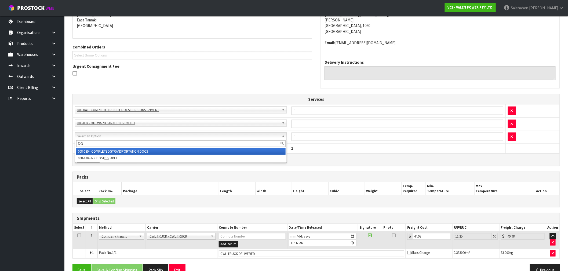
type input "DG"
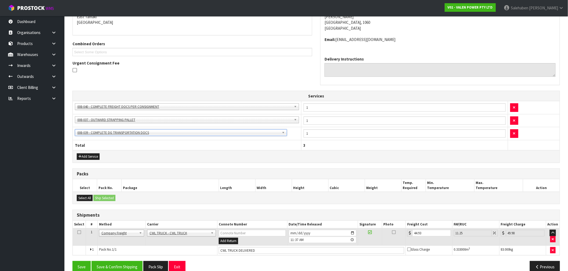
scroll to position [129, 0]
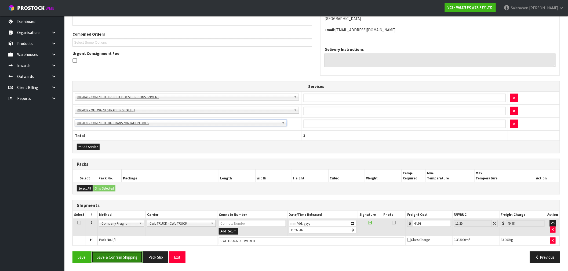
click at [120, 258] on button "Save & Confirm Shipping" at bounding box center [116, 258] width 51 height 12
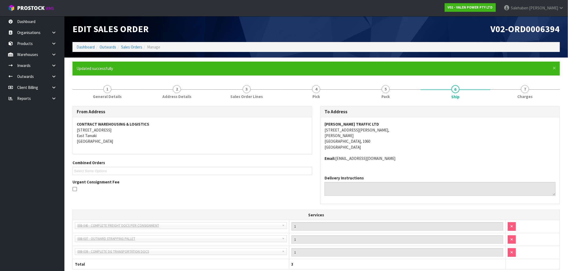
click at [88, 44] on ol "Dashboard Outwards Sales Orders Manage" at bounding box center [315, 47] width 487 height 10
click at [87, 45] on link "Dashboard" at bounding box center [85, 47] width 18 height 5
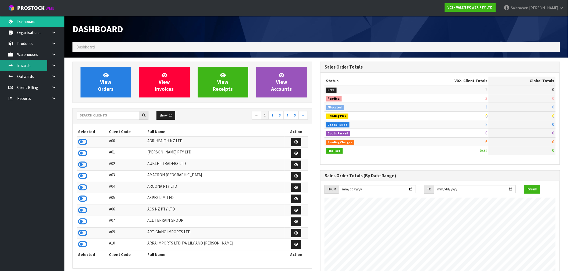
scroll to position [406, 248]
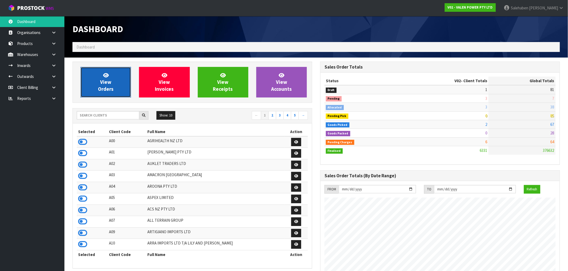
click at [105, 77] on icon at bounding box center [106, 75] width 6 height 5
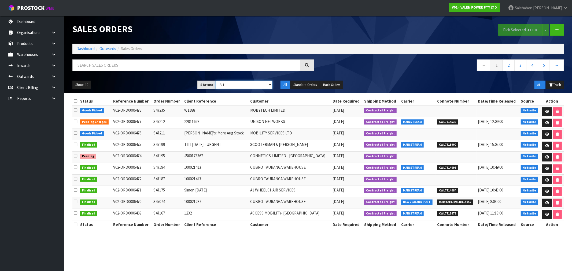
click at [244, 85] on select "Draft Pending Allocated Pending Pick Goods Picked Goods Packed Pending Charges …" at bounding box center [244, 85] width 57 height 8
select select "string:5"
click at [216, 81] on select "Draft Pending Allocated Pending Pick Goods Picked Goods Packed Pending Charges …" at bounding box center [244, 85] width 57 height 8
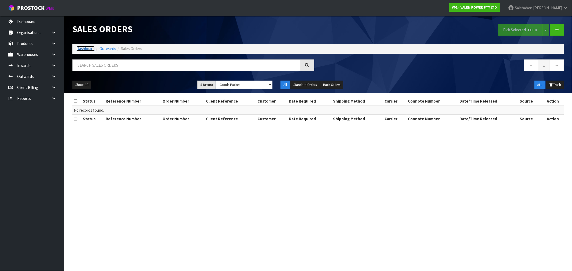
click at [89, 50] on link "Dashboard" at bounding box center [85, 48] width 18 height 5
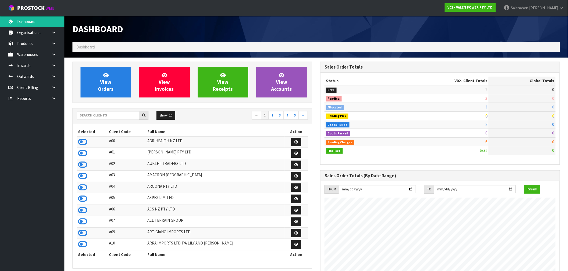
scroll to position [406, 248]
click at [81, 156] on icon at bounding box center [82, 153] width 9 height 8
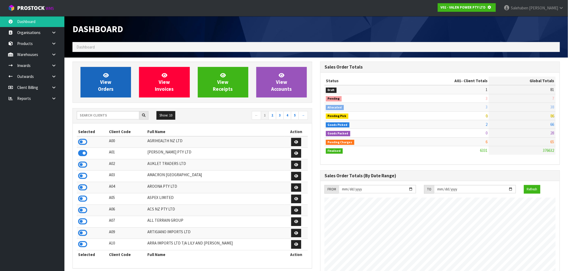
scroll to position [335, 248]
click at [113, 88] on link "View Orders" at bounding box center [105, 82] width 50 height 31
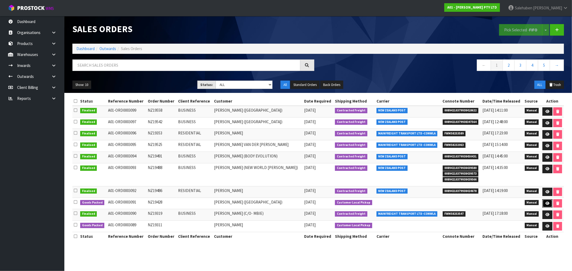
click at [546, 204] on icon at bounding box center [548, 203] width 4 height 3
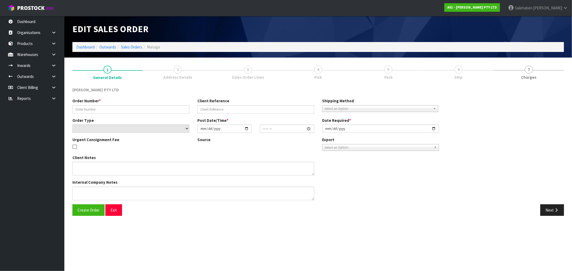
type input "NZ19428"
select select "number:0"
type input "2025-08-04"
type input "16:11:00.000"
type input "2025-08-12"
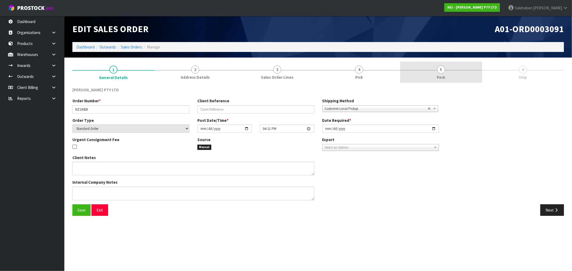
drag, startPoint x: 450, startPoint y: 70, endPoint x: 446, endPoint y: 73, distance: 4.4
click at [449, 71] on link "5 Pack" at bounding box center [441, 72] width 82 height 21
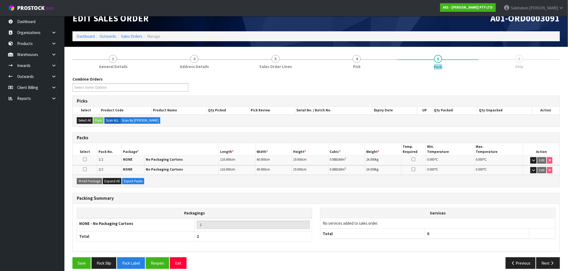
scroll to position [16, 0]
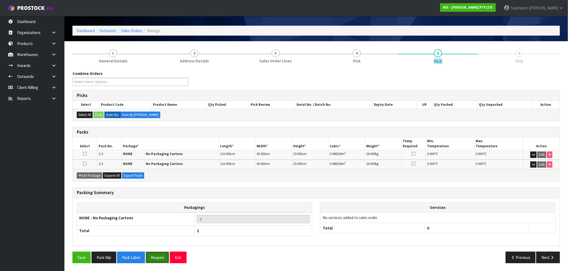
click at [155, 258] on button "Reopen" at bounding box center [157, 258] width 23 height 12
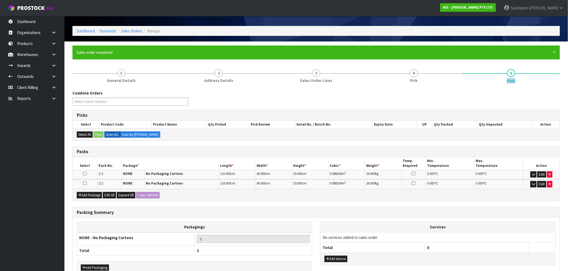
scroll to position [30, 0]
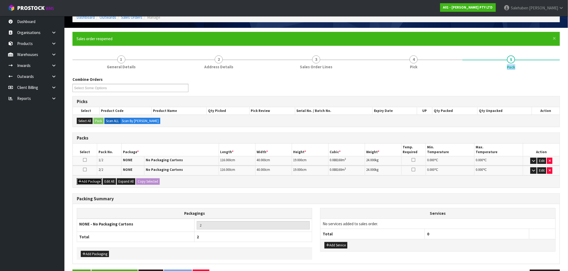
click at [88, 183] on button "Add Package" at bounding box center [89, 182] width 25 height 6
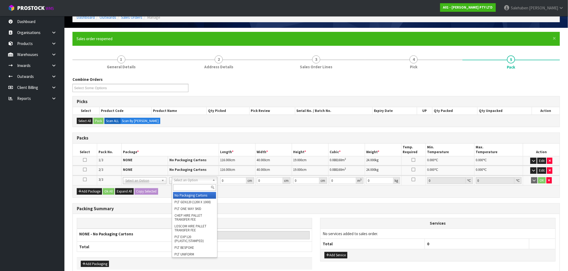
click at [179, 189] on input "text" at bounding box center [194, 188] width 43 height 7
type input "TUF"
click at [180, 188] on input "text" at bounding box center [187, 188] width 43 height 7
type input "tuff"
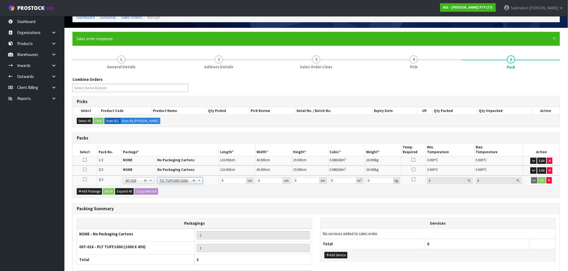
type input "100"
type input "45"
type input "8"
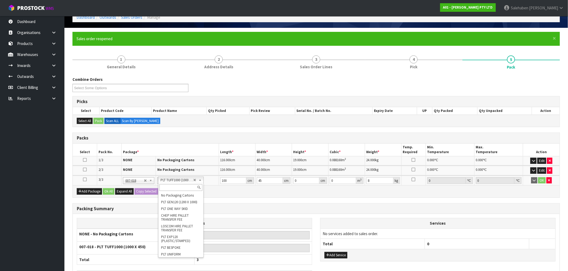
click at [174, 188] on input "text" at bounding box center [180, 188] width 43 height 7
type input "tuf"
click at [168, 188] on input "text" at bounding box center [180, 188] width 43 height 7
type input "TUFF"
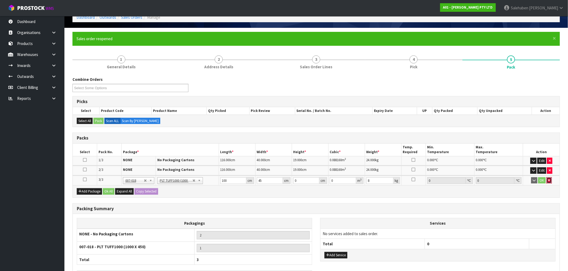
click at [549, 179] on icon "button" at bounding box center [549, 180] width 2 height 3
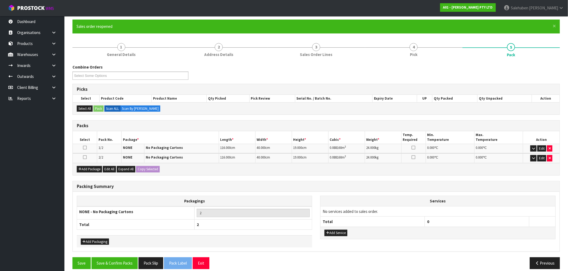
scroll to position [48, 0]
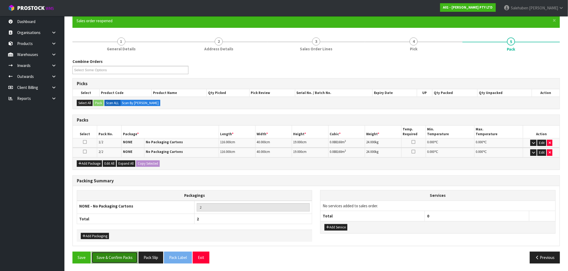
click at [116, 258] on button "Save & Confirm Packs" at bounding box center [114, 258] width 46 height 12
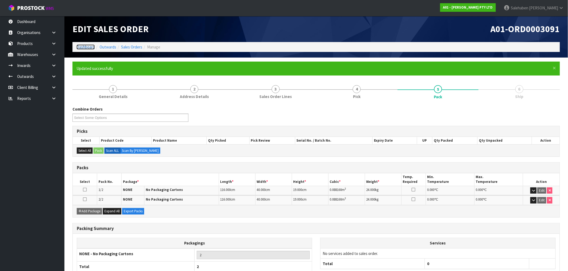
click at [83, 47] on link "Dashboard" at bounding box center [85, 47] width 18 height 5
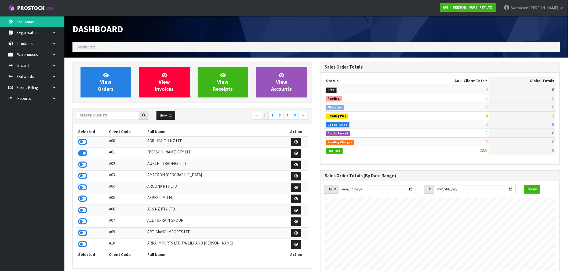
scroll to position [389, 248]
click at [129, 115] on input "text" at bounding box center [108, 115] width 63 height 8
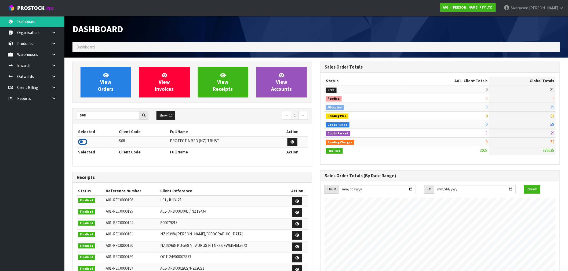
click at [79, 143] on icon at bounding box center [82, 142] width 9 height 8
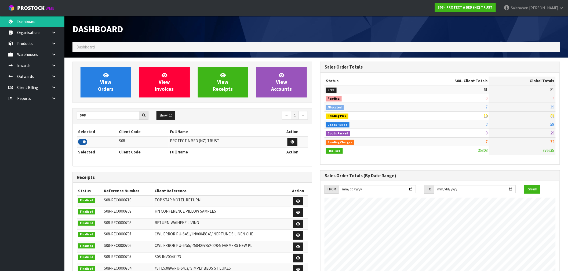
scroll to position [406, 248]
drag, startPoint x: 90, startPoint y: 112, endPoint x: 64, endPoint y: 123, distance: 28.6
click at [71, 120] on div "View Orders View Invoices View Receipts View Accounts S08 Show: 10 5 10 25 50 ←…" at bounding box center [192, 217] width 248 height 311
click at [83, 144] on icon at bounding box center [82, 142] width 9 height 8
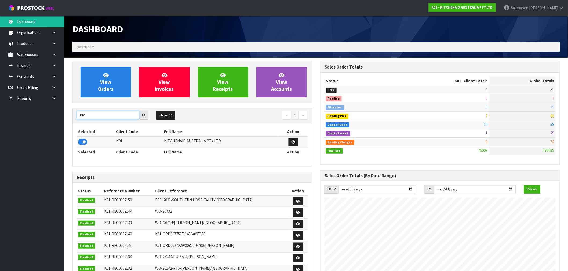
drag, startPoint x: 89, startPoint y: 115, endPoint x: 67, endPoint y: 121, distance: 23.0
click at [67, 121] on section "View Orders View Invoices View Receipts View Accounts K01 Show: 10 5 10 25 50 ←…" at bounding box center [315, 265] width 503 height 415
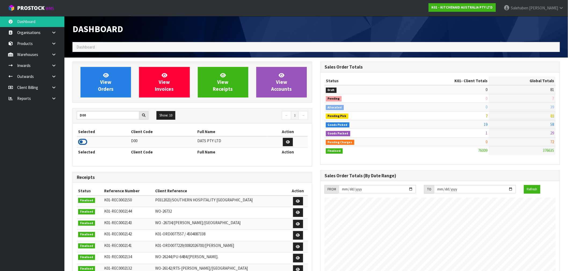
click at [80, 141] on icon at bounding box center [82, 142] width 9 height 8
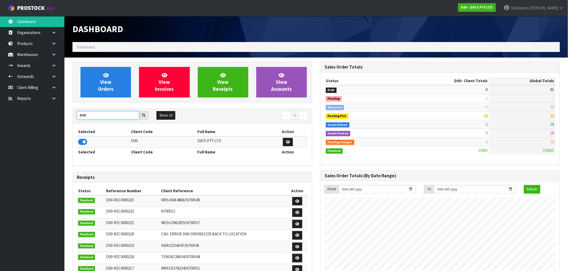
drag, startPoint x: 86, startPoint y: 116, endPoint x: 65, endPoint y: 128, distance: 23.8
click at [71, 124] on div "View Orders View Invoices View Receipts View Accounts D00 Show: 10 5 10 25 50 ←…" at bounding box center [192, 217] width 248 height 311
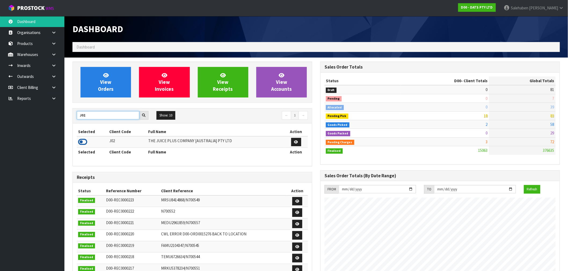
type input "J02"
click at [80, 142] on icon at bounding box center [82, 142] width 9 height 8
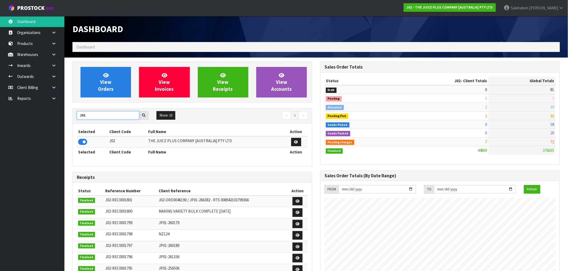
drag, startPoint x: 91, startPoint y: 115, endPoint x: 46, endPoint y: 119, distance: 45.2
click at [48, 118] on body "Toggle navigation ProStock WMS J02 - THE JUICE PLUS COMPANY [AUSTRALIA] PTY LTD…" at bounding box center [284, 135] width 568 height 271
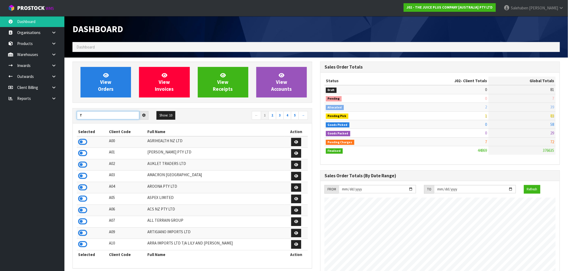
type input "T"
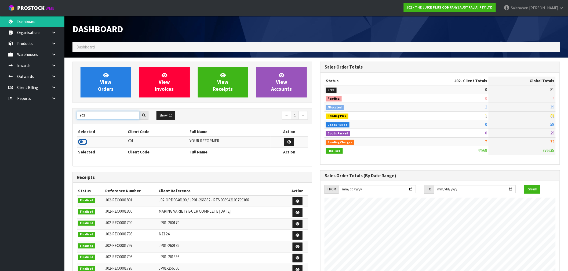
type input "Y01"
click at [81, 142] on icon at bounding box center [82, 142] width 9 height 8
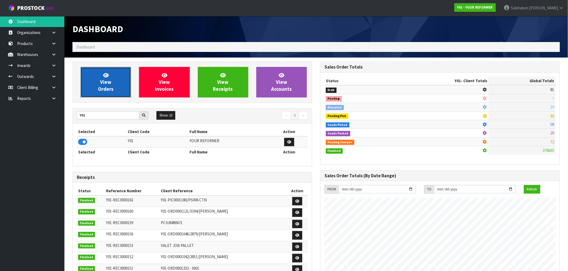
click at [98, 88] on span "View Orders" at bounding box center [106, 82] width 16 height 20
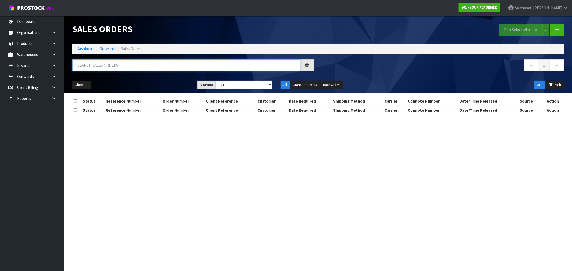
click at [113, 66] on input "text" at bounding box center [186, 66] width 228 height 12
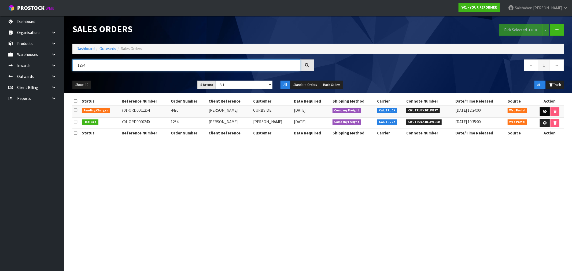
type input "1254"
click at [544, 111] on icon at bounding box center [545, 111] width 4 height 3
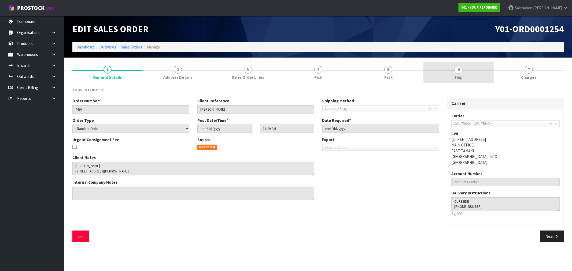
click at [459, 76] on span "Ship" at bounding box center [459, 78] width 8 height 6
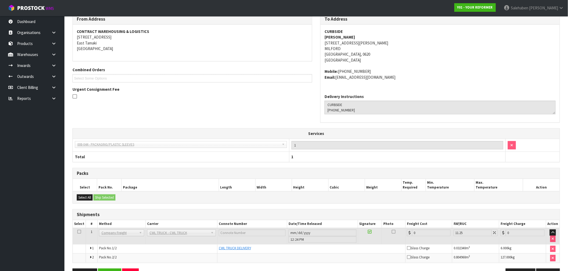
scroll to position [91, 0]
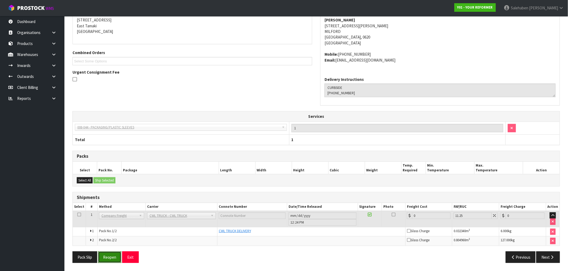
click at [107, 261] on button "Reopen" at bounding box center [109, 258] width 23 height 12
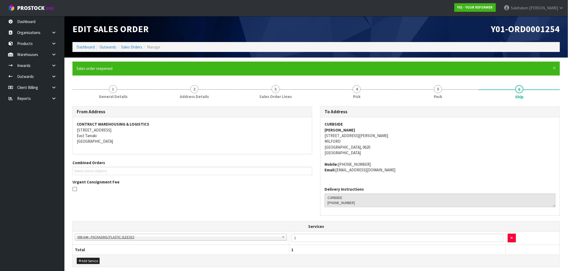
scroll to position [111, 0]
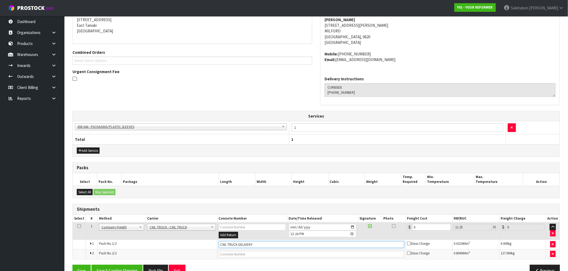
click at [262, 246] on input "CWL TRUCK DELIVERY" at bounding box center [311, 245] width 185 height 7
type input "CWL TRUCK DELIVERED"
drag, startPoint x: 419, startPoint y: 226, endPoint x: 384, endPoint y: 236, distance: 36.7
click at [390, 236] on tr "1 Client Local Pickup Customer Local Pickup Company Freight Contracted Freight …" at bounding box center [316, 231] width 487 height 17
type input "1"
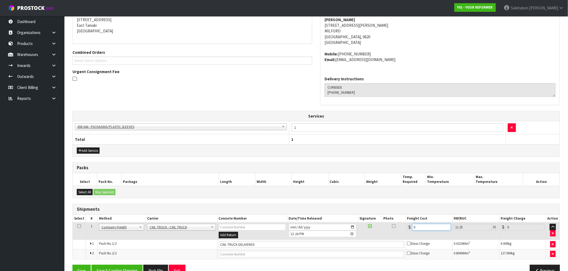
type input "1.11"
type input "18"
type input "20.03"
type input "188"
type input "209.15"
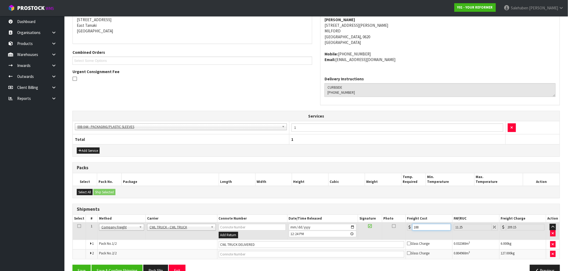
type input "188.5"
type input "209.71"
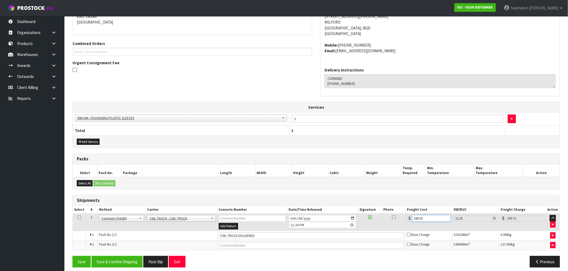
scroll to position [124, 0]
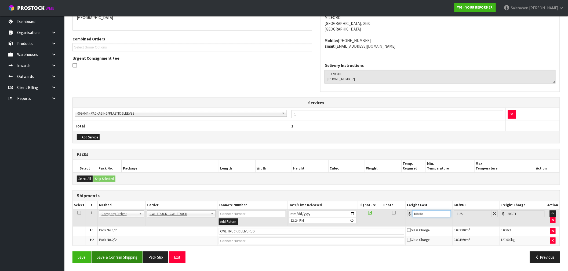
type input "188.50"
click at [119, 255] on button "Save & Confirm Shipping" at bounding box center [116, 258] width 51 height 12
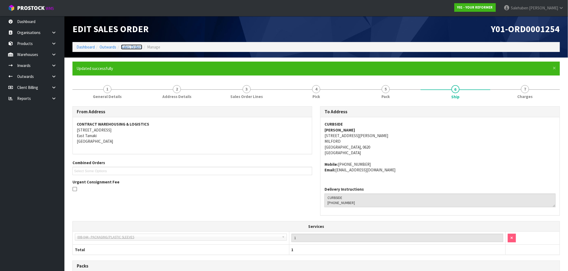
click at [132, 46] on link "Sales Orders" at bounding box center [131, 47] width 21 height 5
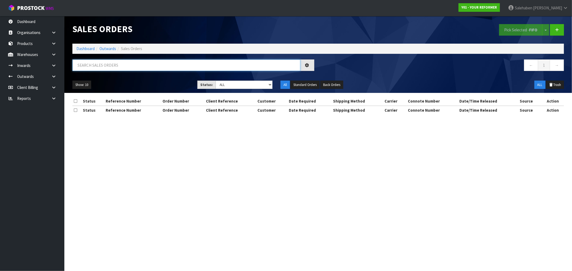
click at [119, 67] on input "text" at bounding box center [186, 66] width 228 height 12
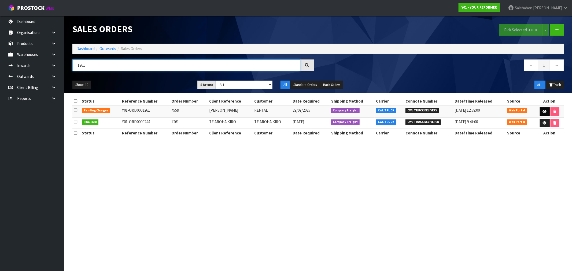
type input "1261"
click at [543, 111] on icon at bounding box center [545, 111] width 4 height 3
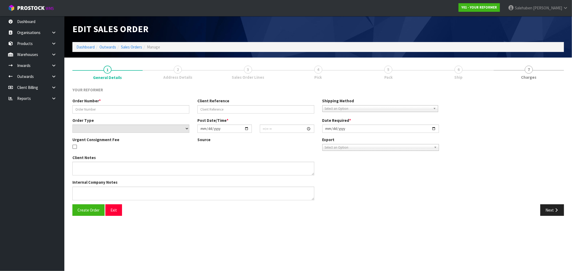
type input "4559"
type input "ALISON WALDING"
select select "number:0"
type input "2025-07-28"
type input "12:38:00.000"
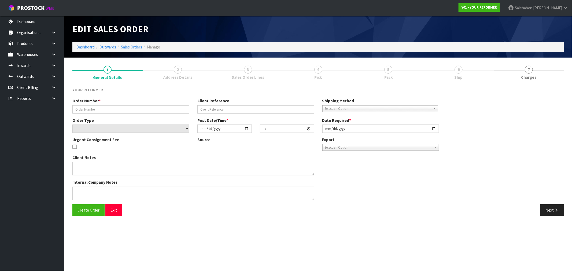
type input "2025-07-29"
type textarea "ALISON WALDING 10 KEEPERS DRIVE AUK GULF HARBOUR 0930 NEW ZEALAND +64 21 116 48…"
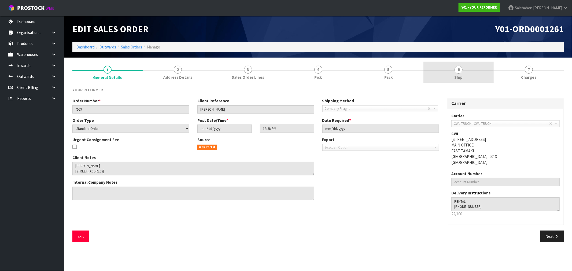
drag, startPoint x: 456, startPoint y: 78, endPoint x: 449, endPoint y: 80, distance: 7.0
click at [456, 78] on span "Ship" at bounding box center [459, 78] width 8 height 6
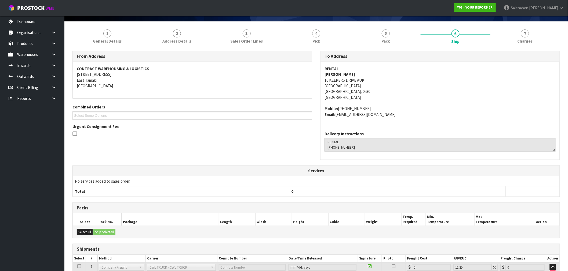
scroll to position [79, 0]
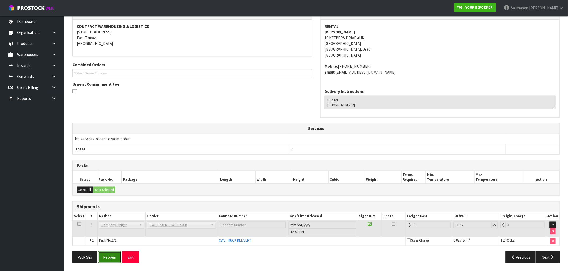
click at [113, 256] on button "Reopen" at bounding box center [109, 258] width 23 height 12
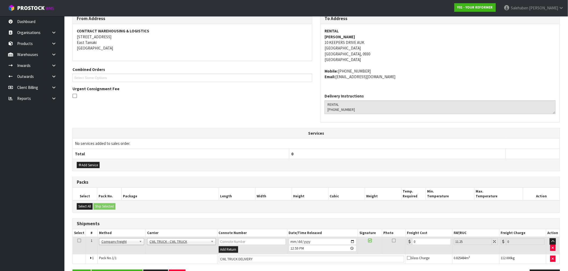
scroll to position [112, 0]
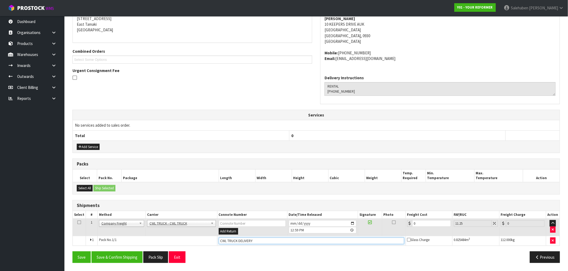
click at [261, 242] on input "CWL TRUCK DELIVERY" at bounding box center [311, 241] width 185 height 7
type input "CWL TRUCK DELIVERED"
drag, startPoint x: 413, startPoint y: 226, endPoint x: 368, endPoint y: 236, distance: 46.1
click at [377, 234] on tr "1 Client Local Pickup Customer Local Pickup Company Freight Contracted Freight …" at bounding box center [316, 227] width 487 height 17
type input "3"
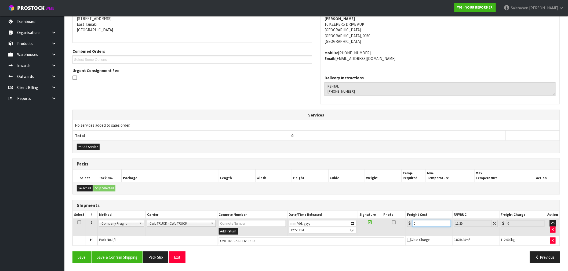
type input "3.34"
type input "30"
type input "33.38"
type input "305"
type input "339.31"
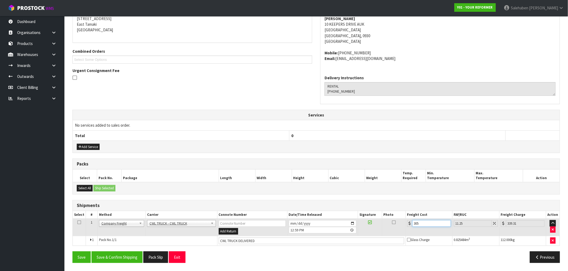
type input "305.4"
type input "339.76"
type input "305.40"
click at [117, 256] on button "Save & Confirm Shipping" at bounding box center [116, 258] width 51 height 12
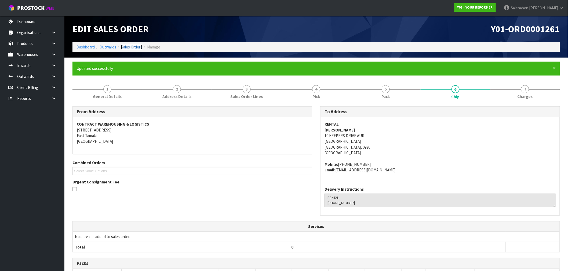
click at [129, 46] on link "Sales Orders" at bounding box center [131, 47] width 21 height 5
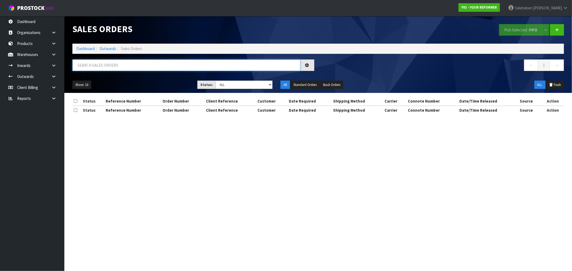
click at [115, 68] on input "text" at bounding box center [186, 66] width 228 height 12
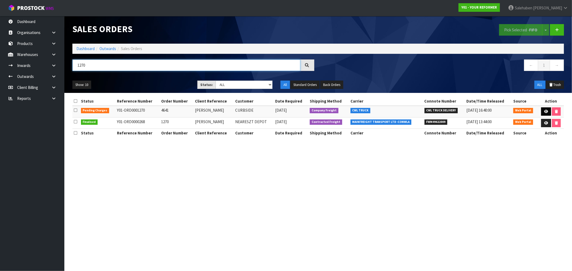
type input "1270"
click at [545, 111] on icon at bounding box center [546, 111] width 4 height 3
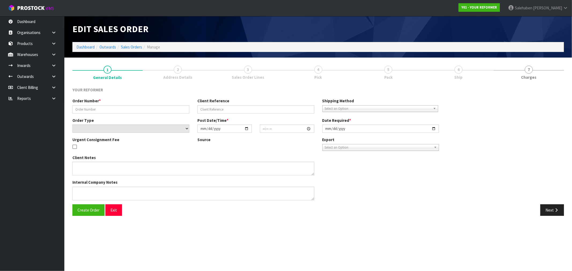
type input "4641"
type input "REBECCA ELCOMBE"
select select "number:0"
type input "2025-08-04"
type input "12:15:00.000"
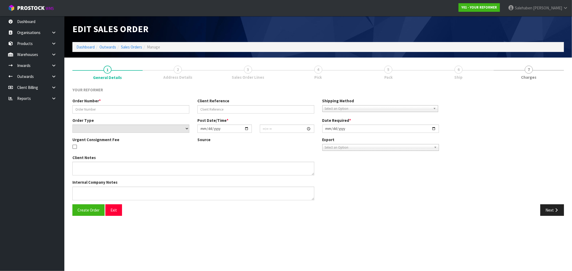
type input "2025-08-04"
type textarea "REBECCA ELCOMBE 39 PHILLIPS ROAD AUK DOME FOREST 0981 NEW ZEALAND +64 210 264 4…"
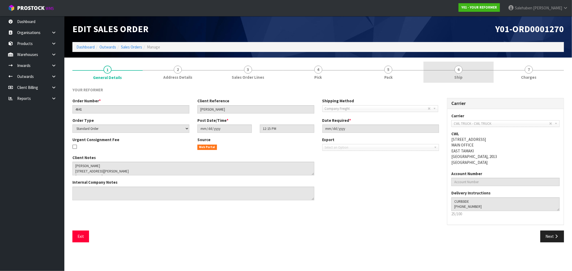
click at [457, 78] on span "Ship" at bounding box center [459, 78] width 8 height 6
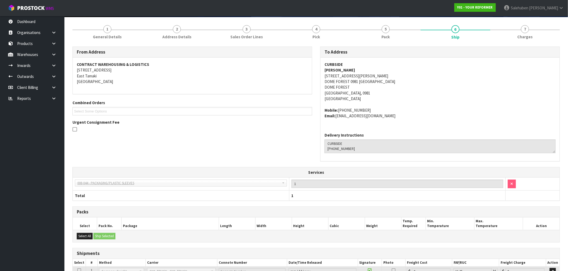
scroll to position [97, 0]
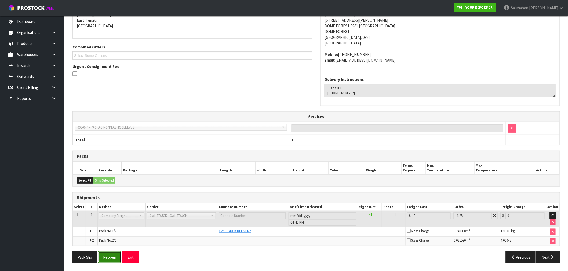
click at [111, 258] on button "Reopen" at bounding box center [109, 258] width 23 height 12
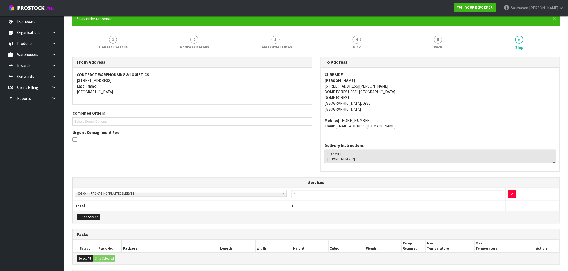
scroll to position [116, 0]
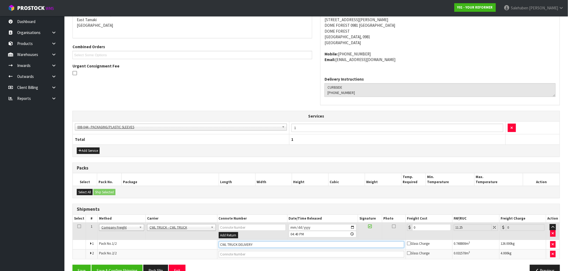
click at [262, 247] on input "CWL TRUCK DELIVERY" at bounding box center [311, 245] width 185 height 7
type input "CWL TRUCK DELIVERED"
drag, startPoint x: 392, startPoint y: 234, endPoint x: 374, endPoint y: 232, distance: 18.2
click at [377, 233] on tr "1 Client Local Pickup Customer Local Pickup Company Freight Contracted Freight …" at bounding box center [316, 231] width 487 height 17
type input "2"
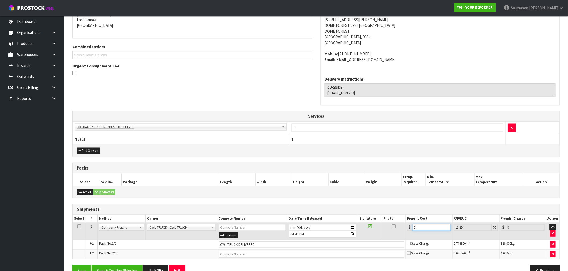
type input "2.23"
type input "25"
type input "27.81"
type input "250"
type input "278.13"
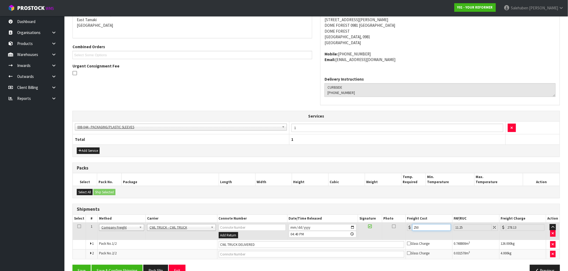
type input "250.4"
type input "278.57"
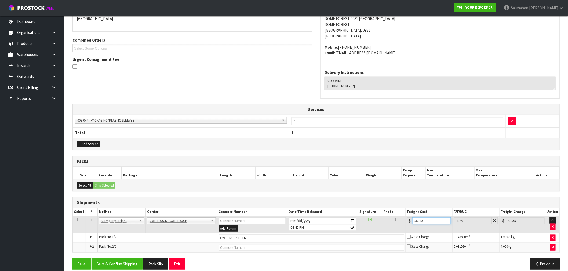
scroll to position [130, 0]
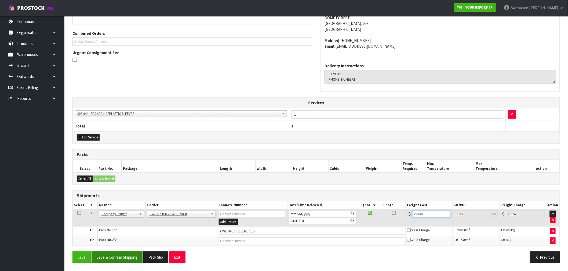
type input "250.40"
click at [116, 256] on button "Save & Confirm Shipping" at bounding box center [116, 258] width 51 height 12
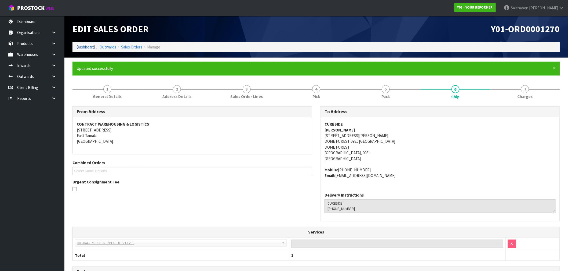
click at [85, 45] on link "Dashboard" at bounding box center [85, 47] width 18 height 5
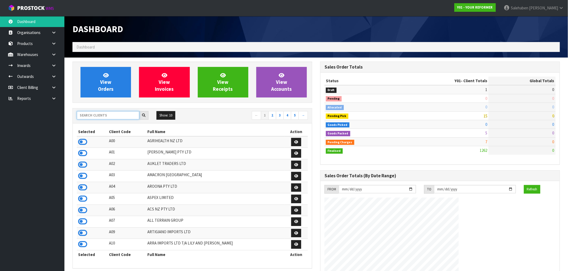
click at [113, 116] on input "text" at bounding box center [108, 115] width 63 height 8
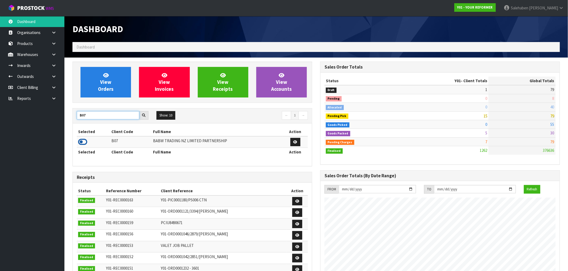
type input "B07"
click at [82, 144] on icon at bounding box center [82, 142] width 9 height 8
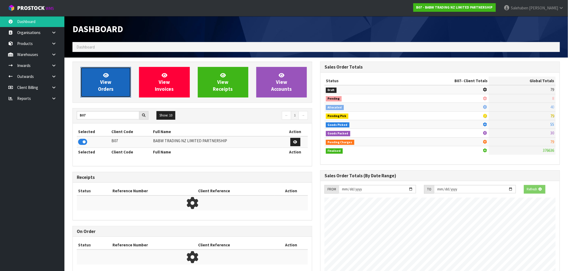
scroll to position [267939, 268025]
click at [95, 78] on link "View Orders" at bounding box center [105, 82] width 50 height 31
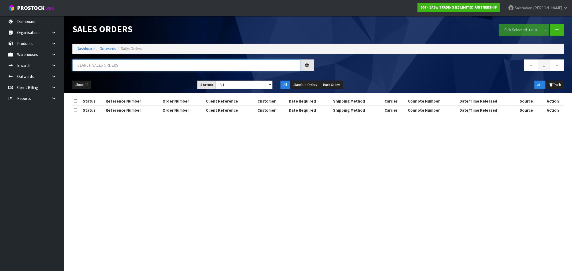
click at [83, 65] on input "text" at bounding box center [186, 66] width 228 height 12
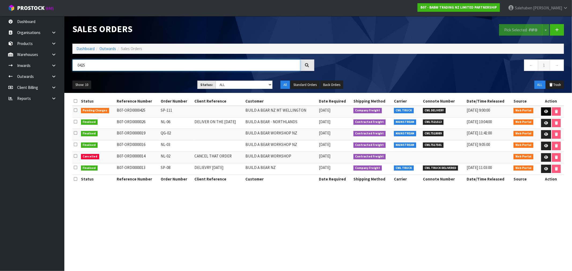
type input "0425"
click at [545, 113] on icon at bounding box center [546, 111] width 4 height 3
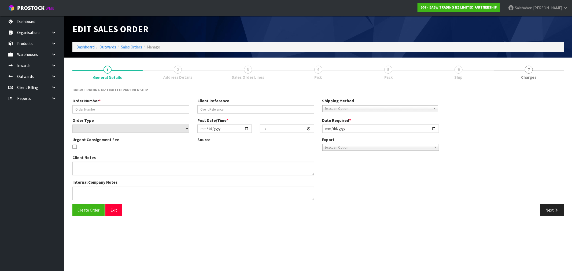
type input "SP-111"
select select "number:0"
type input "2025-08-11"
type input "13:35:00.000"
type input "2025-08-11"
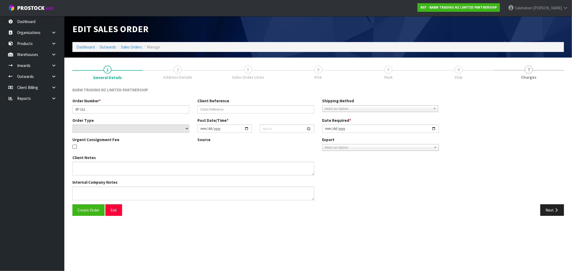
type textarea "CALL/MESSGAE AFTERNOON PRIOR TO MORNING DELIVERY - FRANKI 0273810540, TO MAKE S…"
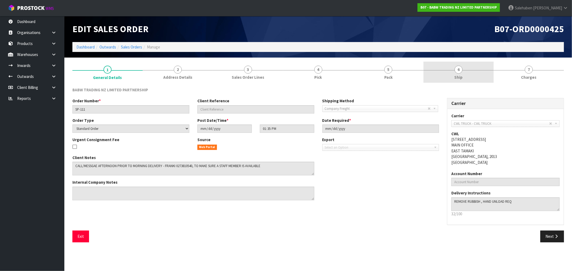
click at [463, 71] on link "6 Ship" at bounding box center [459, 72] width 70 height 21
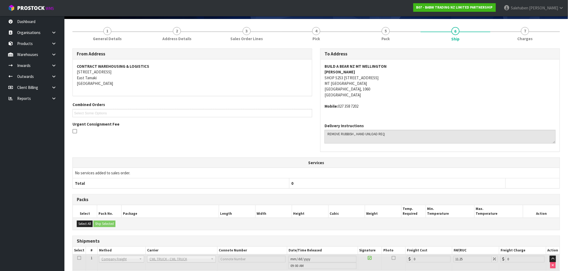
scroll to position [82, 0]
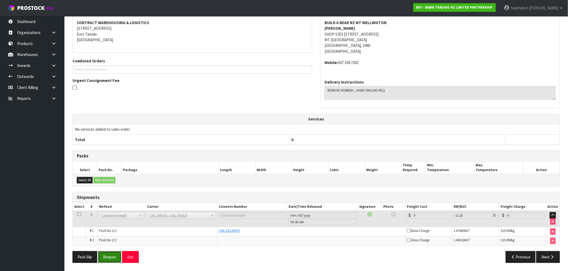
drag, startPoint x: 117, startPoint y: 256, endPoint x: 113, endPoint y: 258, distance: 4.3
click at [116, 257] on button "Reopen" at bounding box center [109, 258] width 23 height 12
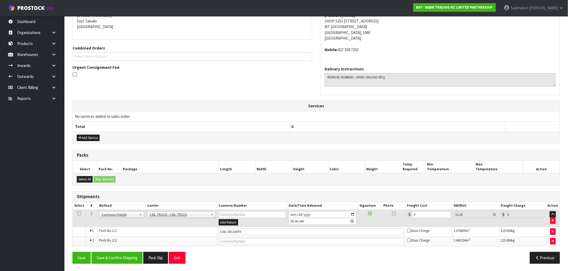
scroll to position [116, 0]
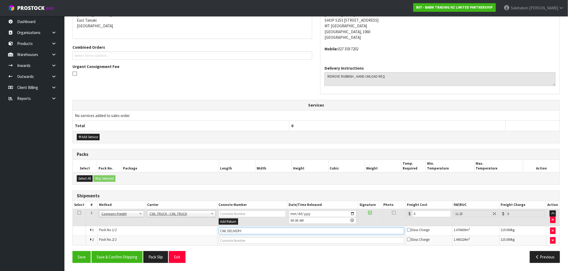
click at [256, 232] on input "CWL DELIVERY" at bounding box center [311, 231] width 185 height 7
type input "CWL TRUCK DELIVERED"
drag, startPoint x: 417, startPoint y: 215, endPoint x: 402, endPoint y: 223, distance: 17.3
click at [408, 221] on td "0" at bounding box center [428, 217] width 47 height 17
type input "2"
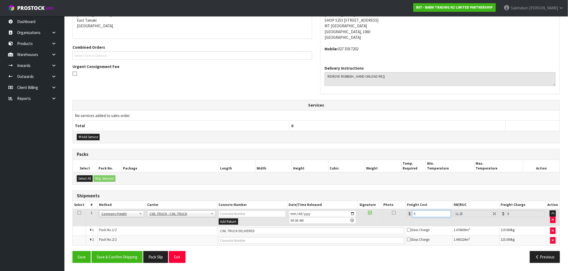
type input "2.23"
type input "21"
type input "23.36"
type input "216"
type input "240.3"
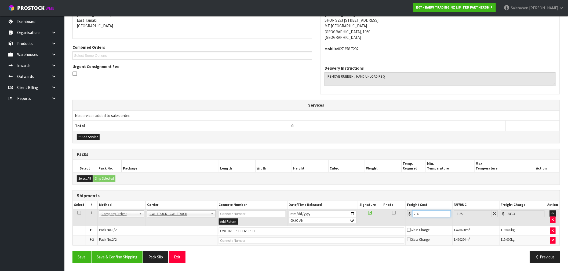
type input "216.1"
type input "240.41"
type input "216.13"
type input "240.44"
type input "216.13"
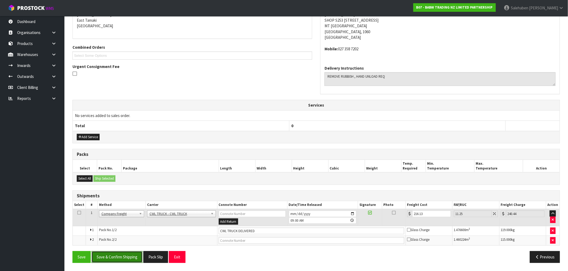
click at [123, 256] on button "Save & Confirm Shipping" at bounding box center [116, 258] width 51 height 12
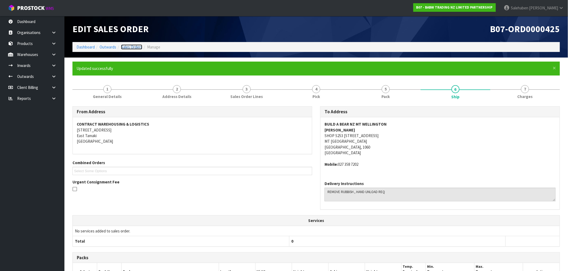
click at [137, 47] on link "Sales Orders" at bounding box center [131, 47] width 21 height 5
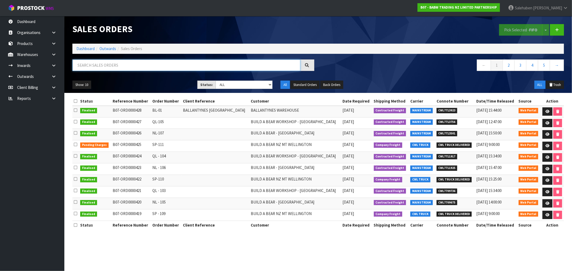
click at [140, 65] on input "text" at bounding box center [186, 66] width 228 height 12
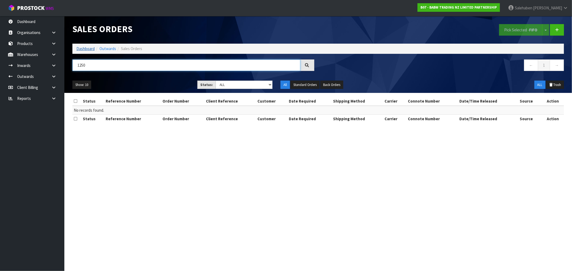
type input "1250"
click at [82, 50] on link "Dashboard" at bounding box center [85, 48] width 18 height 5
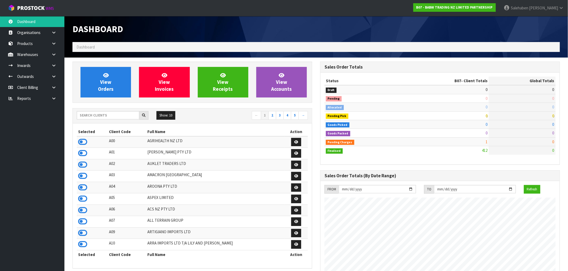
scroll to position [406, 248]
click at [104, 112] on input "text" at bounding box center [108, 115] width 63 height 8
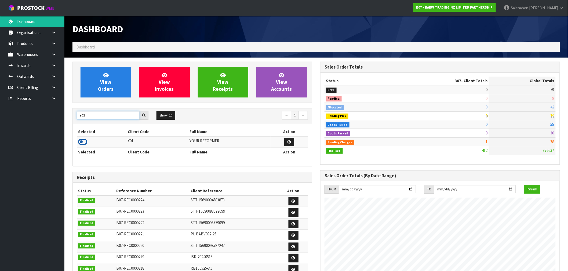
type input "Y01"
click at [80, 142] on icon at bounding box center [82, 142] width 9 height 8
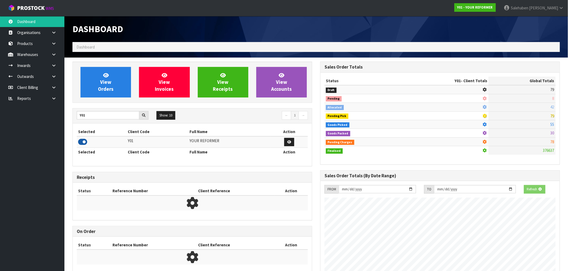
scroll to position [335, 248]
click at [102, 87] on span "View Orders" at bounding box center [106, 82] width 16 height 20
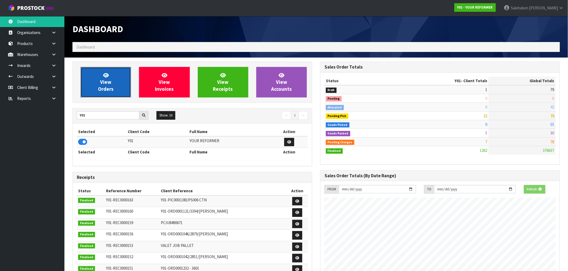
scroll to position [406, 248]
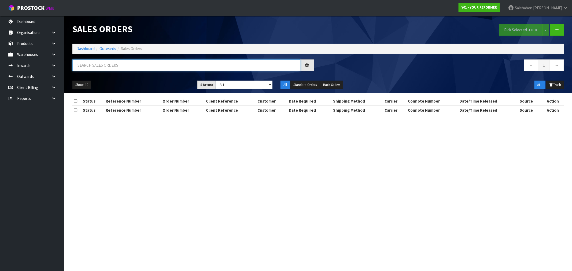
click at [94, 66] on input "text" at bounding box center [186, 66] width 228 height 12
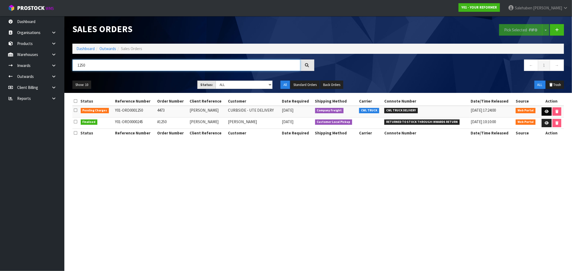
type input "1250"
click at [546, 111] on icon at bounding box center [547, 111] width 4 height 3
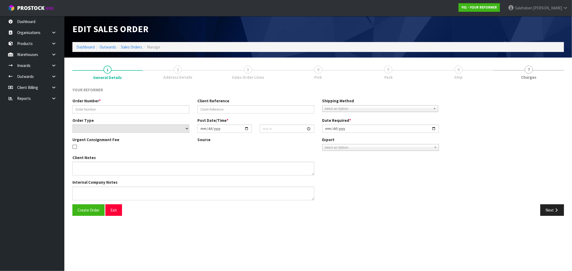
type input "4473"
type input "CATHY CLEAVE"
select select "number:0"
type input "2025-07-25"
type input "15:11:00.000"
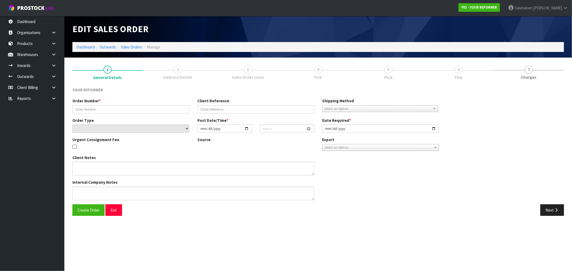
type input "2025-07-28"
type textarea "CATHY CLEAVE 144 VICTORY ROAD AUK LAINGHOLM 0604 NEW ZEALAND +64 22 053 3683"
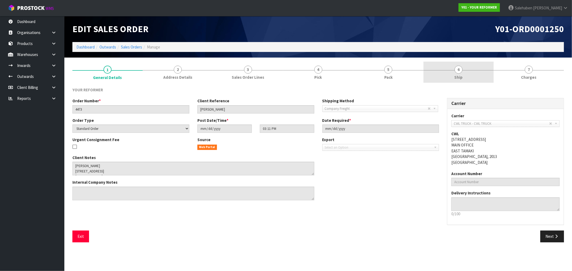
click at [458, 76] on span "Ship" at bounding box center [459, 78] width 8 height 6
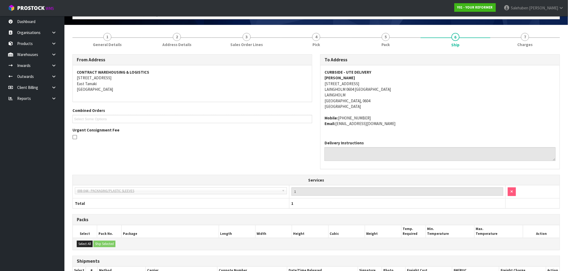
scroll to position [106, 0]
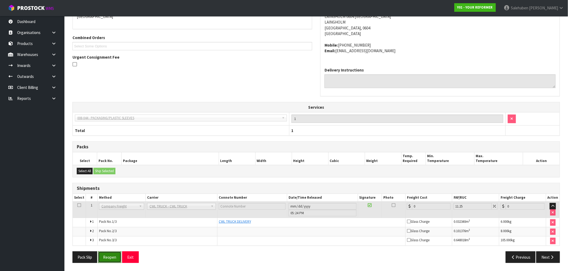
click at [104, 259] on button "Reopen" at bounding box center [109, 258] width 23 height 12
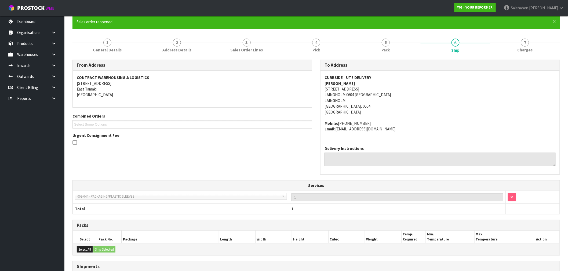
scroll to position [125, 0]
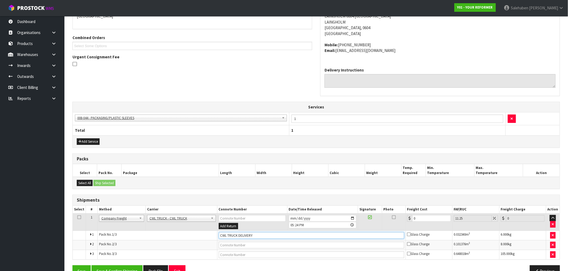
click at [261, 238] on input "CWL TRUCK DELIVERY" at bounding box center [311, 236] width 185 height 7
type input "CWL TRUCK DELIVERED"
drag, startPoint x: 416, startPoint y: 219, endPoint x: 390, endPoint y: 227, distance: 27.9
click at [397, 222] on tr "1 Client Local Pickup Customer Local Pickup Company Freight Contracted Freight …" at bounding box center [316, 222] width 487 height 17
type input "1"
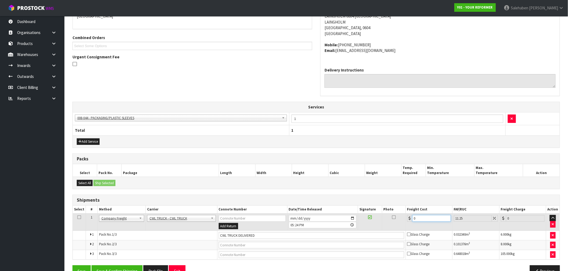
type input "1.11"
type input "14"
type input "15.58"
type input "149"
type input "165.76"
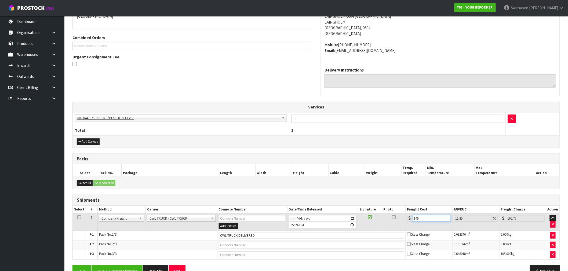
type input "149.5"
type input "166.32"
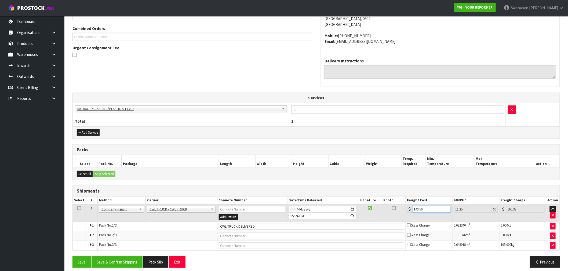
scroll to position [140, 0]
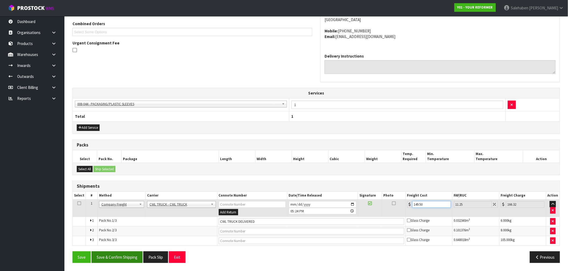
type input "149.50"
click at [117, 258] on button "Save & Confirm Shipping" at bounding box center [116, 258] width 51 height 12
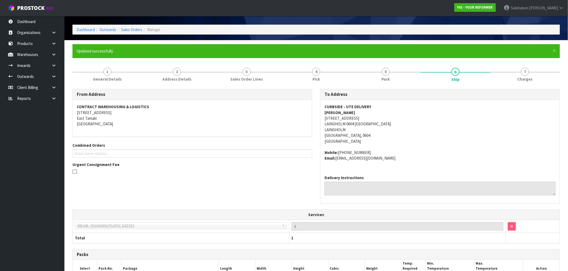
scroll to position [0, 0]
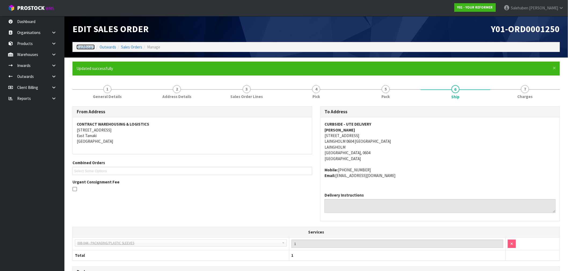
click at [86, 45] on link "Dashboard" at bounding box center [85, 47] width 18 height 5
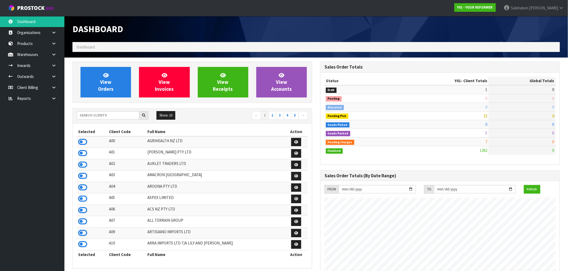
scroll to position [406, 248]
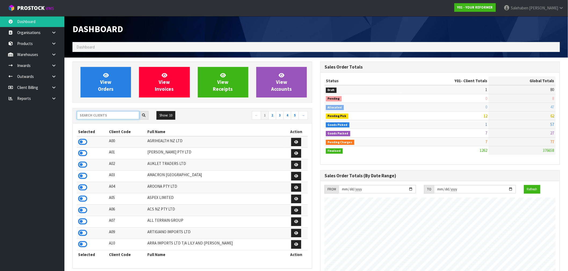
click at [95, 116] on input "text" at bounding box center [108, 115] width 63 height 8
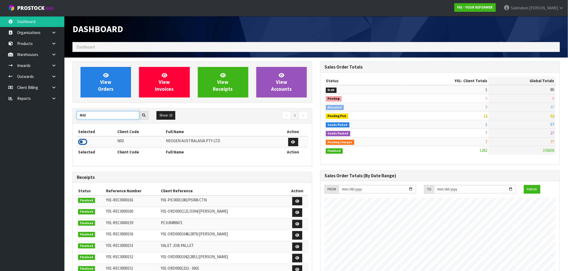
type input "N03"
click at [83, 144] on icon at bounding box center [82, 142] width 9 height 8
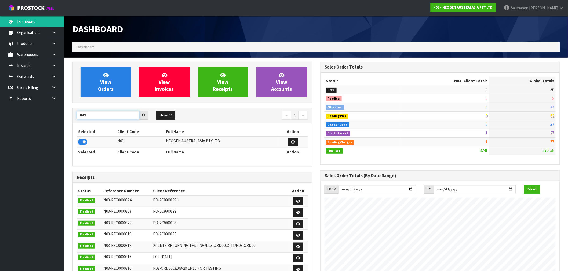
drag, startPoint x: 90, startPoint y: 117, endPoint x: 57, endPoint y: 122, distance: 33.9
click at [60, 122] on body "Toggle navigation ProStock WMS N03 - NEOGEN AUSTRALASIA PTY LTD Salehaben Patel…" at bounding box center [284, 135] width 568 height 271
type input "A00"
click at [81, 145] on icon at bounding box center [82, 142] width 9 height 8
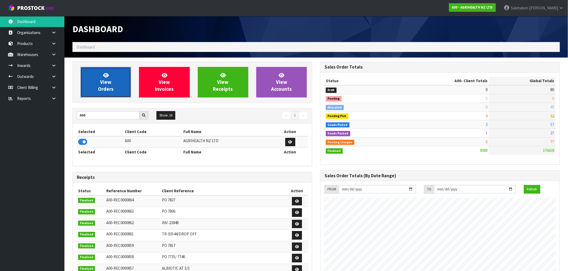
click at [111, 85] on span "View Orders" at bounding box center [106, 82] width 16 height 20
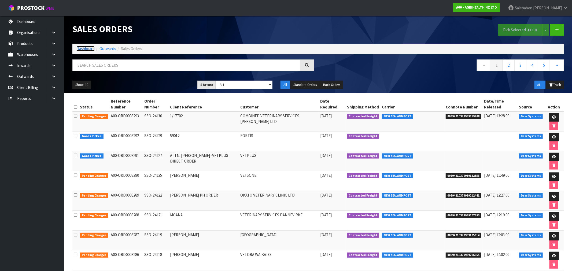
click at [82, 49] on link "Dashboard" at bounding box center [85, 48] width 18 height 5
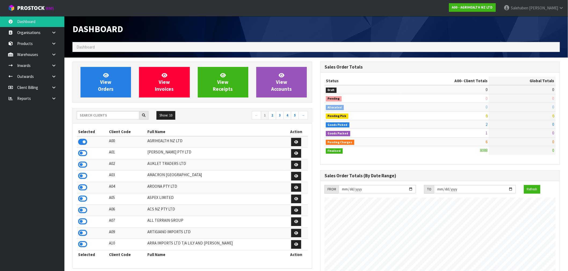
scroll to position [406, 248]
click at [107, 115] on input "text" at bounding box center [108, 115] width 63 height 8
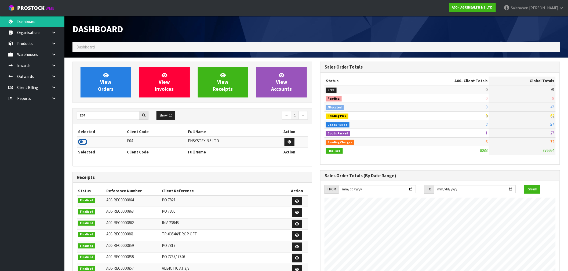
click at [84, 142] on icon at bounding box center [82, 142] width 9 height 8
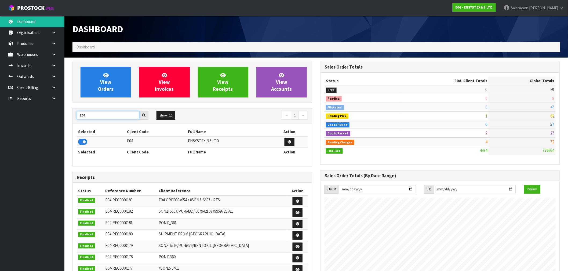
drag, startPoint x: 86, startPoint y: 116, endPoint x: 50, endPoint y: 138, distance: 42.1
click at [50, 138] on body "Toggle navigation ProStock WMS E04 - ENSYSTEX NZ LTD Salehaben Patel Logout Das…" at bounding box center [284, 135] width 568 height 271
type input "y"
type input "S02"
click at [83, 145] on icon at bounding box center [82, 142] width 9 height 8
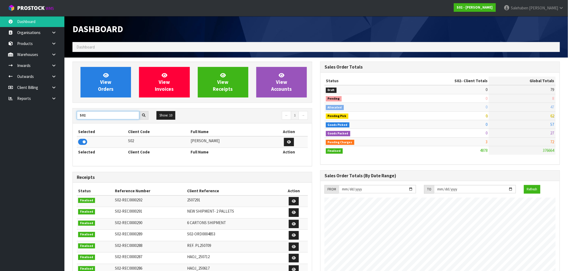
drag, startPoint x: 91, startPoint y: 116, endPoint x: 48, endPoint y: 135, distance: 46.9
click at [61, 129] on body "Toggle navigation ProStock WMS S02 - YINGMEI HAO Salehaben Patel Logout Dashboa…" at bounding box center [284, 135] width 568 height 271
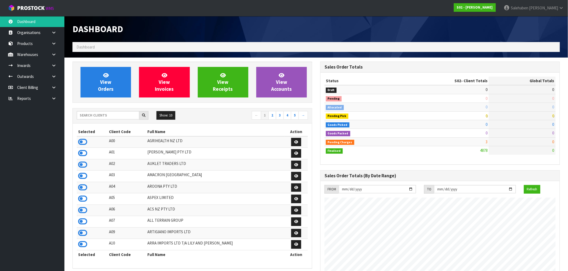
scroll to position [406, 248]
drag, startPoint x: 98, startPoint y: 89, endPoint x: 100, endPoint y: 86, distance: 3.5
click at [99, 89] on span "View Orders" at bounding box center [106, 82] width 16 height 20
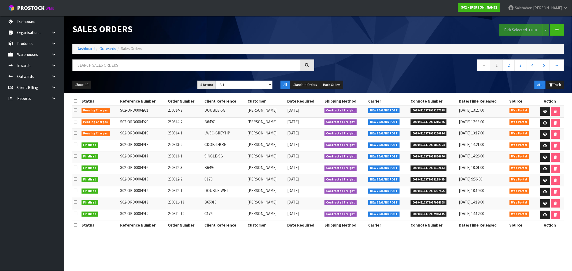
click at [87, 52] on ol "Dashboard Outwards Sales Orders" at bounding box center [318, 49] width 492 height 10
drag, startPoint x: 87, startPoint y: 50, endPoint x: 87, endPoint y: 47, distance: 3.0
click at [87, 51] on link "Dashboard" at bounding box center [85, 48] width 18 height 5
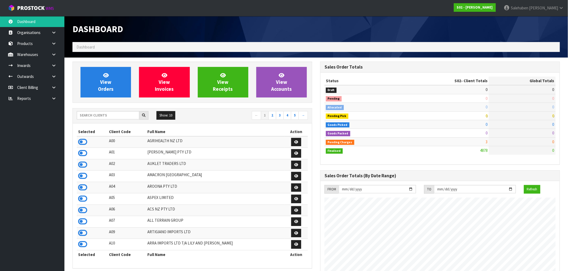
scroll to position [406, 248]
click at [107, 76] on icon at bounding box center [106, 75] width 6 height 5
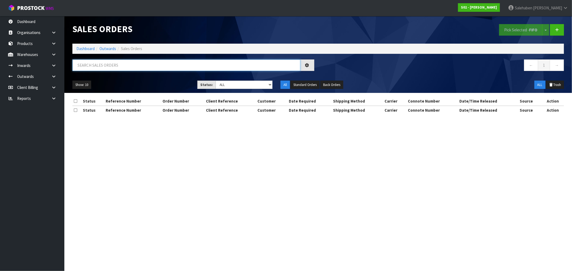
drag, startPoint x: 112, startPoint y: 61, endPoint x: 112, endPoint y: 70, distance: 9.4
click at [112, 66] on input "text" at bounding box center [186, 66] width 228 height 12
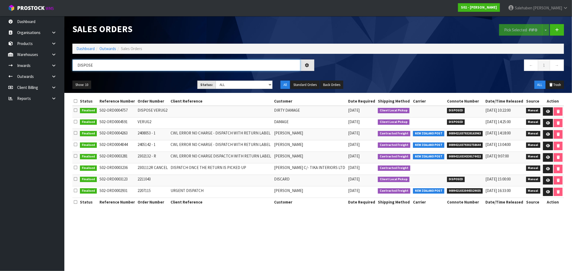
type input "DISPOSE"
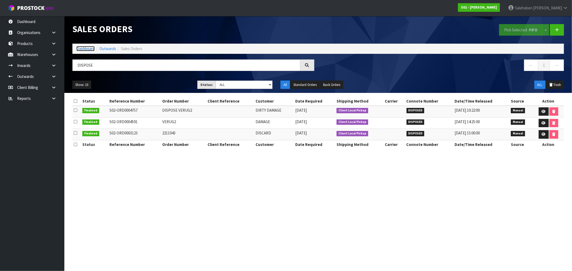
click at [87, 49] on link "Dashboard" at bounding box center [85, 48] width 18 height 5
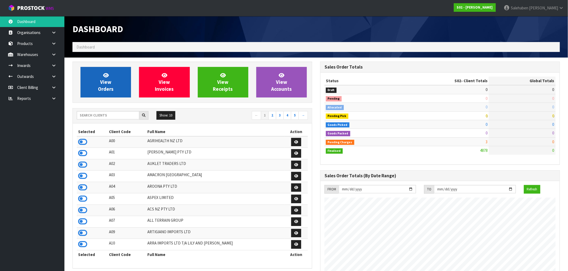
scroll to position [406, 248]
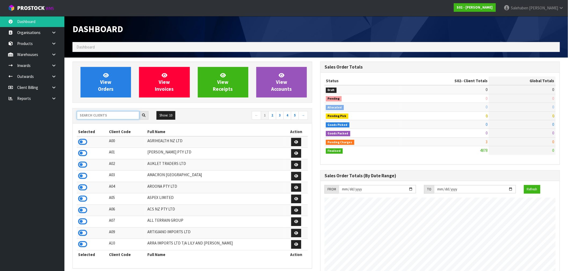
click at [92, 118] on input "text" at bounding box center [108, 115] width 63 height 8
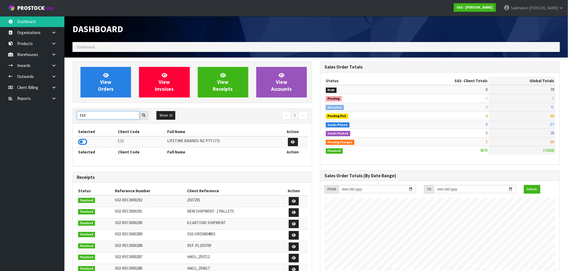
type input "C11"
click at [86, 146] on td at bounding box center [97, 143] width 40 height 12
click at [83, 144] on icon at bounding box center [82, 142] width 9 height 8
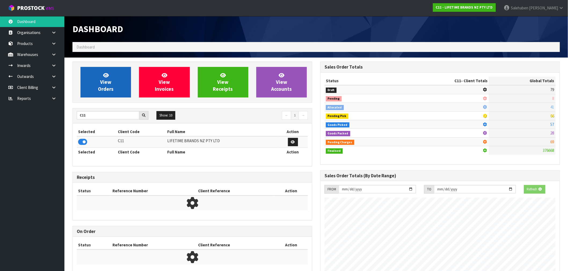
scroll to position [335, 248]
click at [109, 90] on span "View Orders" at bounding box center [106, 82] width 16 height 20
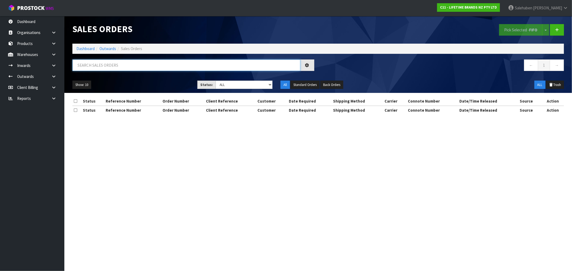
click at [109, 65] on input "text" at bounding box center [186, 66] width 228 height 12
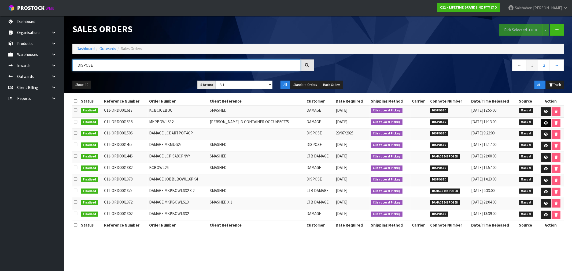
type input "DISPOSE"
click at [546, 122] on icon at bounding box center [546, 123] width 4 height 3
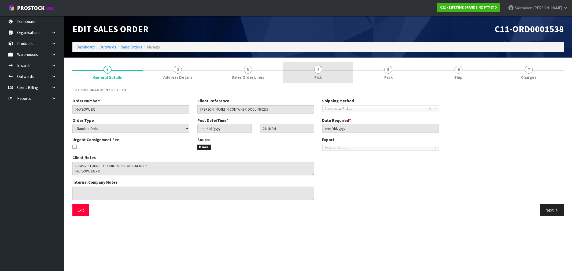
click at [320, 71] on span "4" at bounding box center [318, 70] width 8 height 8
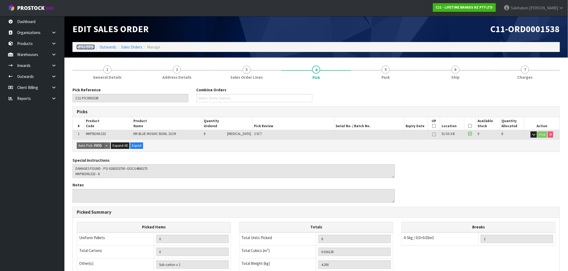
click at [84, 45] on link "Dashboard" at bounding box center [85, 47] width 18 height 5
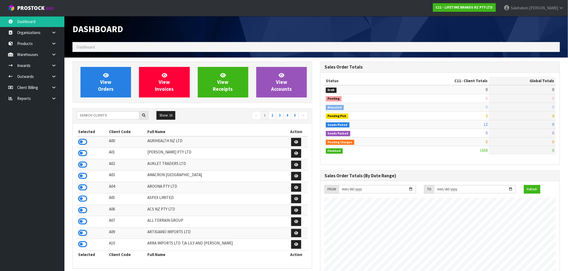
scroll to position [406, 248]
click at [83, 118] on input "text" at bounding box center [108, 115] width 63 height 8
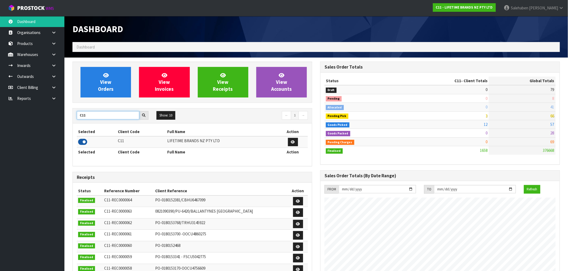
type input "C11"
click at [83, 143] on icon at bounding box center [82, 142] width 9 height 8
drag, startPoint x: 90, startPoint y: 116, endPoint x: 62, endPoint y: 119, distance: 28.6
click at [62, 119] on body "Toggle navigation ProStock WMS C11 - LIFETIME BRANDS NZ PTY LTD [PERSON_NAME] L…" at bounding box center [284, 135] width 568 height 271
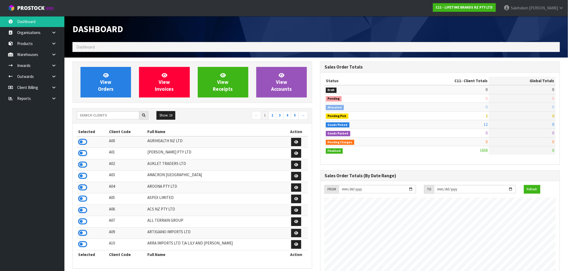
scroll to position [406, 248]
click at [362, 23] on div at bounding box center [440, 20] width 248 height 8
click at [56, 97] on icon at bounding box center [53, 99] width 5 height 4
click at [25, 117] on link "CWL" at bounding box center [32, 120] width 64 height 11
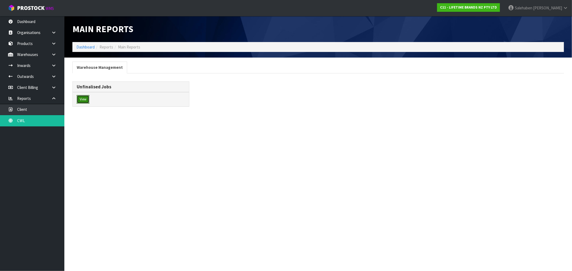
click at [85, 100] on button "View" at bounding box center [83, 99] width 13 height 9
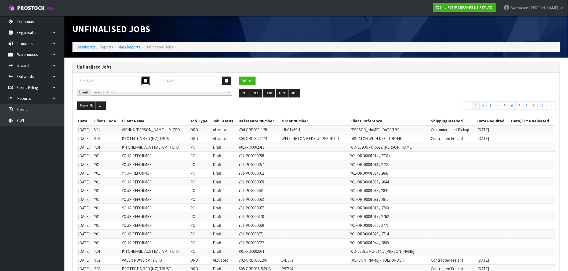
click at [145, 82] on icon "button" at bounding box center [145, 80] width 3 height 3
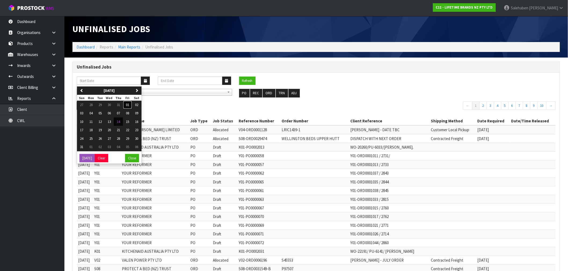
click at [126, 104] on button "01" at bounding box center [127, 105] width 9 height 9
type input "01/08/2025"
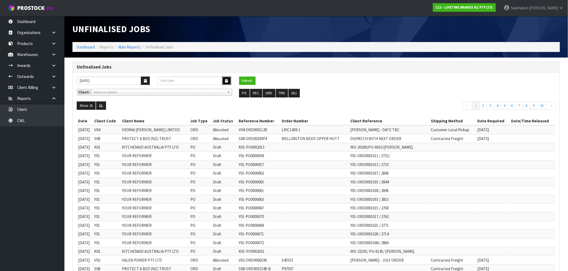
click at [225, 82] on icon "button" at bounding box center [226, 80] width 3 height 3
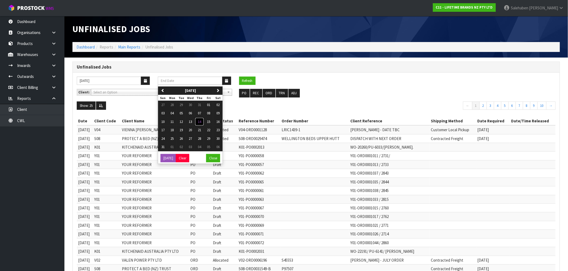
click at [201, 123] on span "14" at bounding box center [199, 122] width 3 height 5
type input "[DATE]"
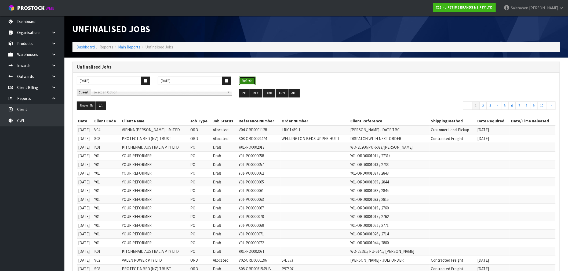
click at [244, 78] on button "Refresh" at bounding box center [247, 81] width 16 height 9
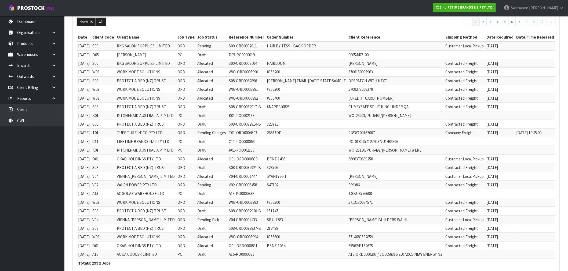
scroll to position [115, 0]
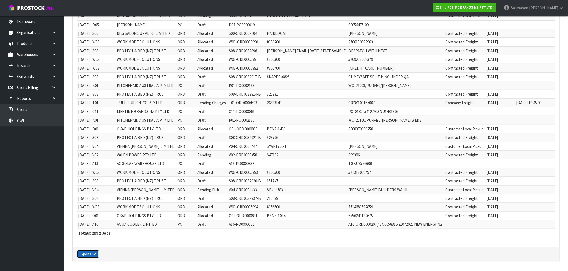
click at [82, 254] on button "Export CSV" at bounding box center [88, 254] width 22 height 9
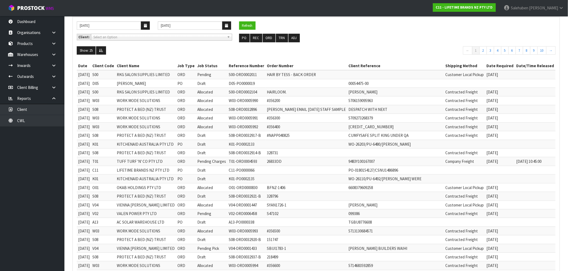
scroll to position [0, 0]
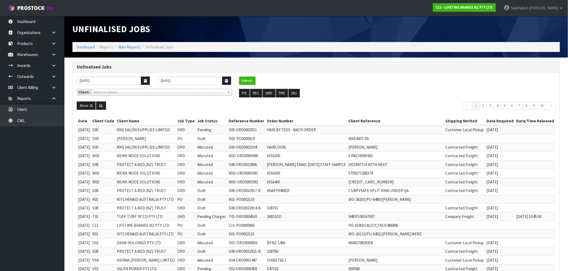
click at [82, 52] on div "Unfinalised Jobs Dashboard Reports Main Reports Unfinalised Jobs" at bounding box center [315, 37] width 495 height 42
click at [88, 47] on link "Dashboard" at bounding box center [85, 47] width 18 height 5
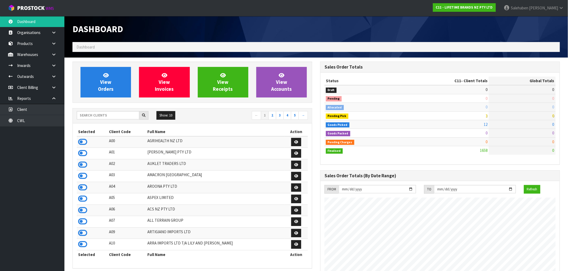
scroll to position [406, 248]
click at [109, 117] on input "text" at bounding box center [108, 115] width 63 height 8
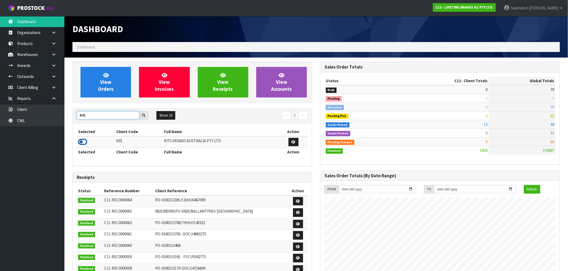
type input "K01"
click at [83, 142] on icon at bounding box center [82, 142] width 9 height 8
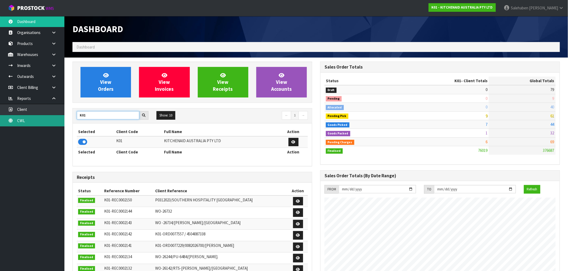
drag, startPoint x: 92, startPoint y: 115, endPoint x: 61, endPoint y: 116, distance: 31.1
click at [61, 116] on body "Toggle navigation ProStock WMS K01 - KITCHENAID AUSTRALIA PTY LTD Salehaben Pat…" at bounding box center [284, 135] width 568 height 271
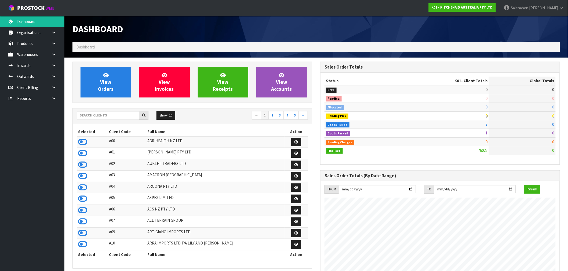
scroll to position [406, 248]
click at [106, 115] on input "text" at bounding box center [108, 115] width 63 height 8
type input "K01"
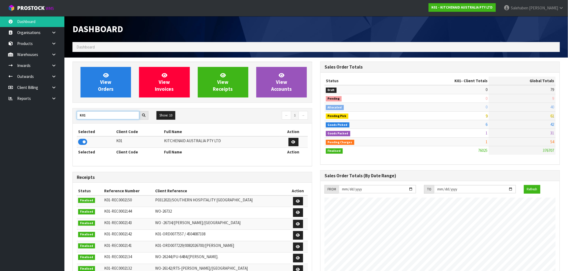
drag, startPoint x: 90, startPoint y: 115, endPoint x: 66, endPoint y: 117, distance: 24.0
click at [66, 117] on section "View Orders View Invoices View Receipts View Accounts K01 Show: 10 5 10 25 50 ←…" at bounding box center [315, 265] width 503 height 415
type input "C11"
click at [82, 143] on icon at bounding box center [82, 142] width 9 height 8
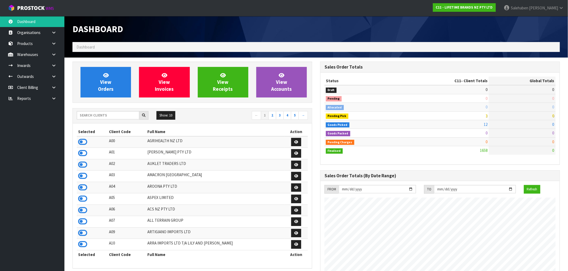
scroll to position [406, 248]
click at [89, 115] on input "text" at bounding box center [108, 115] width 63 height 8
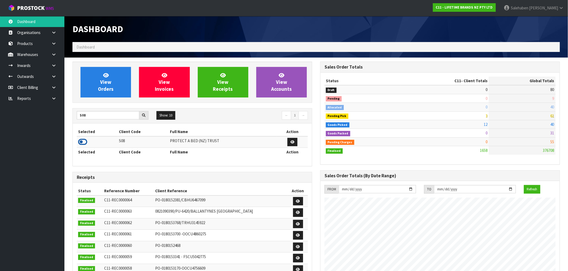
click at [84, 143] on icon at bounding box center [82, 142] width 9 height 8
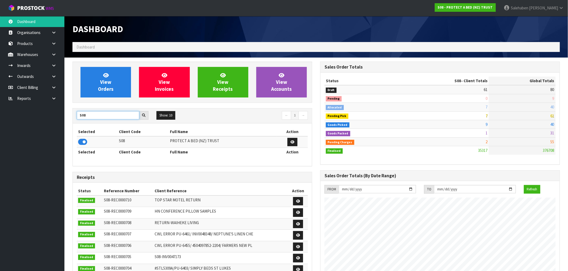
drag, startPoint x: 90, startPoint y: 117, endPoint x: 46, endPoint y: 130, distance: 46.0
click at [46, 130] on body "Toggle navigation ProStock WMS S08 - PROTECT A BED (NZ) TRUST [PERSON_NAME] Log…" at bounding box center [284, 135] width 568 height 271
type input "K01"
click at [80, 144] on icon at bounding box center [82, 142] width 9 height 8
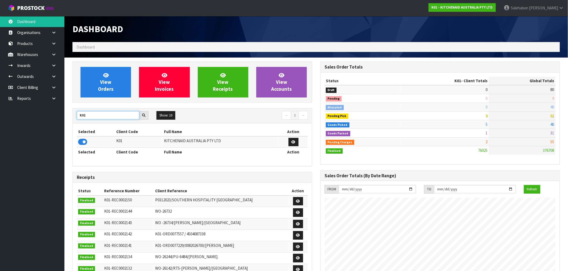
drag, startPoint x: 92, startPoint y: 116, endPoint x: 74, endPoint y: 117, distance: 18.6
click at [74, 117] on div "K01" at bounding box center [113, 115] width 80 height 9
type input "N03"
click at [80, 143] on icon at bounding box center [82, 142] width 9 height 8
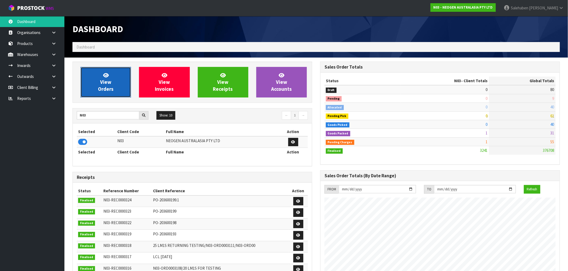
click at [109, 86] on span "View Orders" at bounding box center [106, 82] width 16 height 20
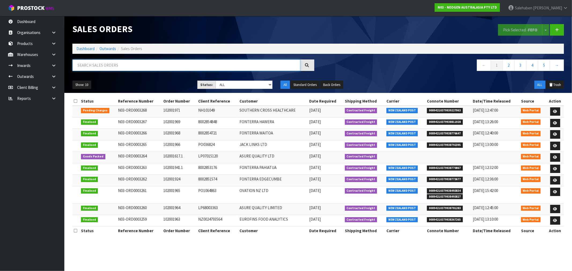
click at [207, 65] on input "text" at bounding box center [186, 66] width 228 height 12
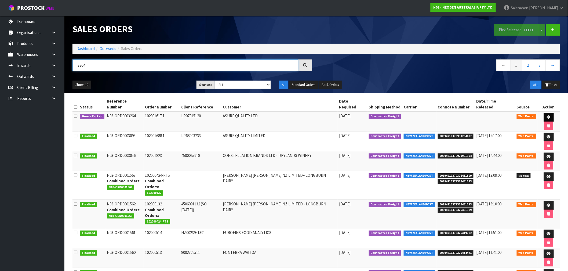
type input "3264"
click at [546, 116] on icon at bounding box center [548, 117] width 4 height 3
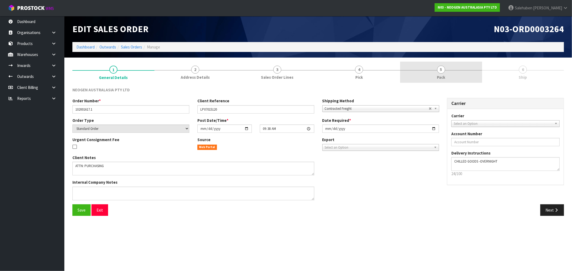
click at [441, 78] on span "Pack" at bounding box center [441, 78] width 8 height 6
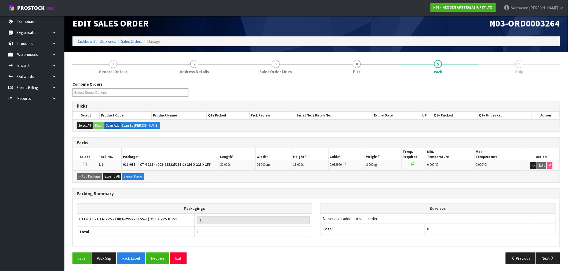
scroll to position [7, 0]
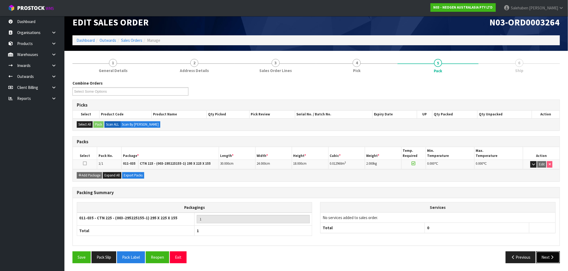
click at [552, 258] on icon "button" at bounding box center [551, 258] width 5 height 4
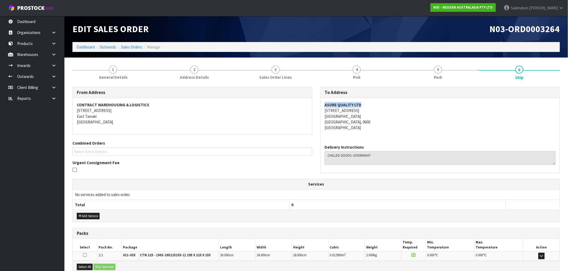
drag, startPoint x: 367, startPoint y: 106, endPoint x: 321, endPoint y: 106, distance: 46.1
click at [321, 106] on div "ASURE QUALITY LTD [STREET_ADDRESS]" at bounding box center [439, 119] width 239 height 42
copy strong "ASURE QUALITY LTD"
drag, startPoint x: 366, startPoint y: 111, endPoint x: 322, endPoint y: 113, distance: 43.8
click at [322, 113] on div "ASURE QUALITY LTD [STREET_ADDRESS]" at bounding box center [439, 119] width 239 height 42
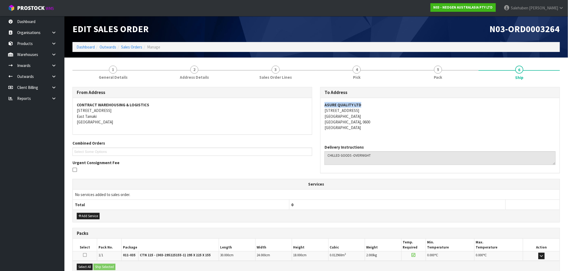
copy address "[STREET_ADDRESS]"
click at [113, 71] on span "1" at bounding box center [113, 70] width 8 height 8
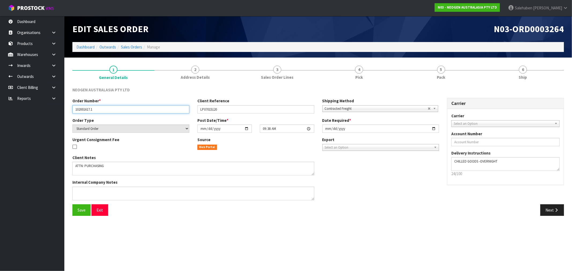
drag, startPoint x: 97, startPoint y: 109, endPoint x: 71, endPoint y: 115, distance: 27.2
click at [71, 115] on div "Order Number * 102001617.1 Client Reference LP07015120 Shipping Method Client L…" at bounding box center [255, 107] width 375 height 19
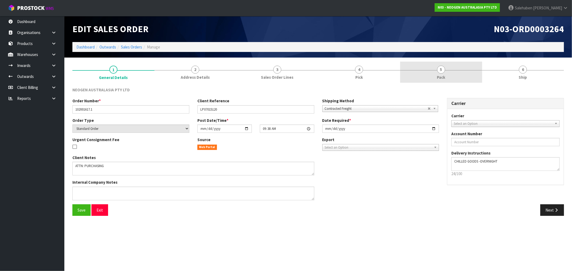
drag, startPoint x: 450, startPoint y: 77, endPoint x: 446, endPoint y: 78, distance: 3.8
click at [449, 78] on link "5 Pack" at bounding box center [441, 72] width 82 height 21
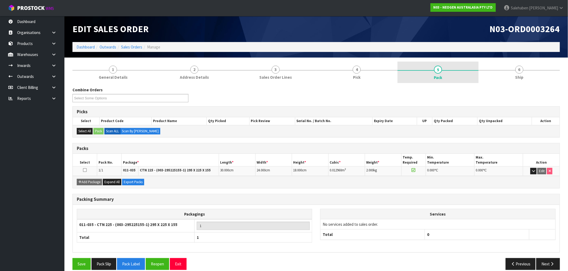
click at [443, 74] on link "5 Pack" at bounding box center [437, 72] width 81 height 21
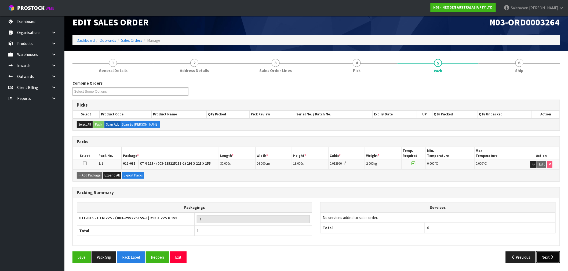
click at [548, 259] on button "Next" at bounding box center [548, 258] width 24 height 12
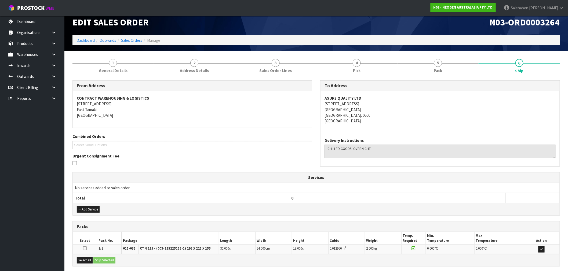
scroll to position [60, 0]
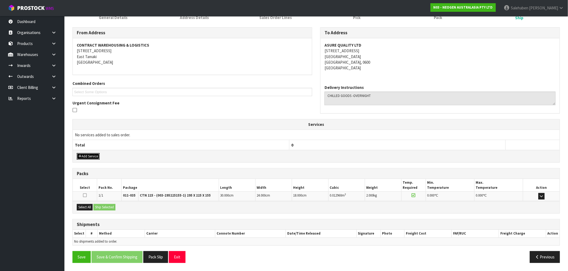
click at [88, 156] on button "Add Service" at bounding box center [88, 156] width 23 height 6
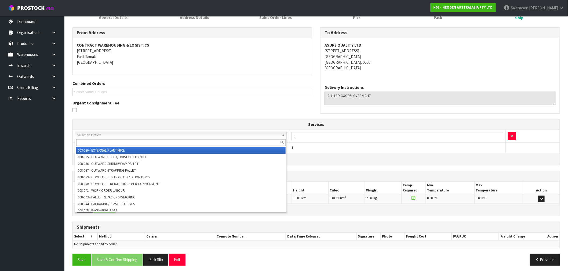
click at [113, 141] on input "text" at bounding box center [180, 143] width 209 height 7
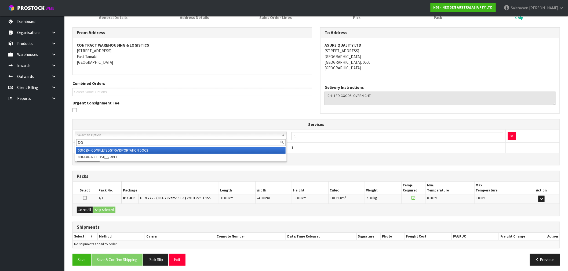
type input "DG"
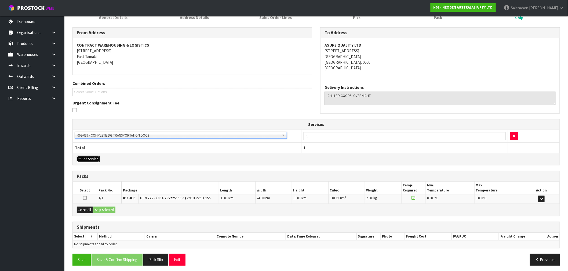
click at [90, 161] on button "Add Service" at bounding box center [88, 159] width 23 height 6
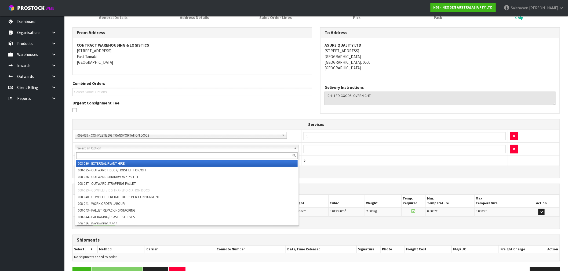
click at [88, 156] on input "text" at bounding box center [186, 156] width 221 height 7
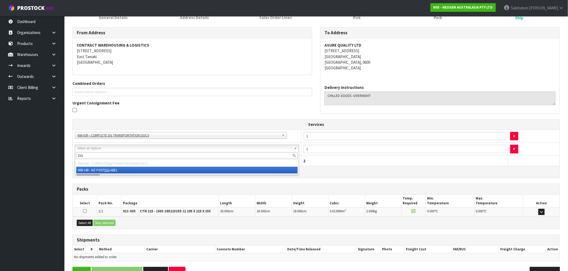
type input "DG"
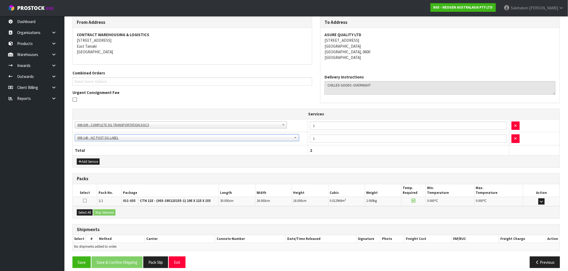
scroll to position [76, 0]
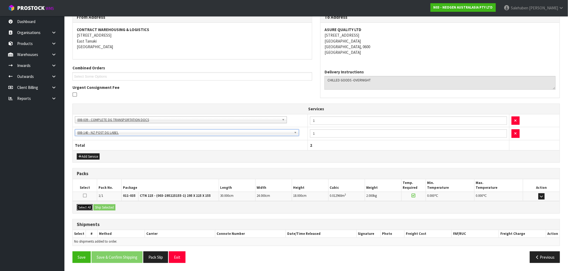
click at [85, 207] on button "Select All" at bounding box center [85, 208] width 16 height 6
drag, startPoint x: 107, startPoint y: 207, endPoint x: 115, endPoint y: 205, distance: 8.7
click at [107, 207] on button "Ship Selected" at bounding box center [104, 208] width 22 height 6
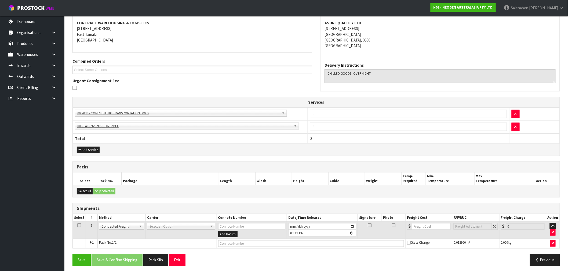
scroll to position [85, 0]
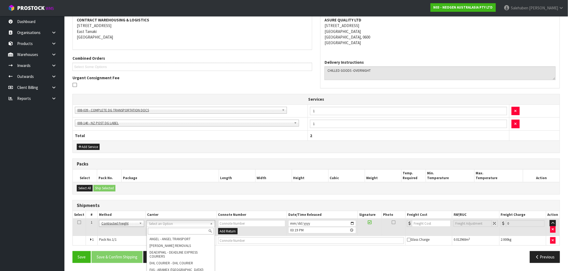
click at [159, 230] on input "text" at bounding box center [180, 231] width 65 height 7
type input "NZC"
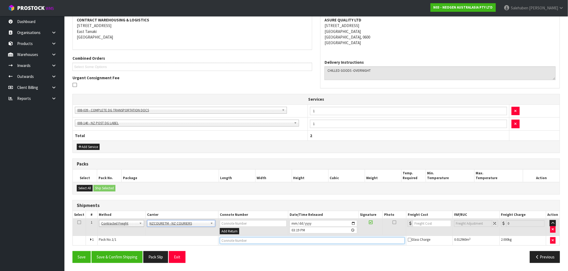
click at [228, 242] on input "text" at bounding box center [312, 241] width 185 height 7
paste input "BZGG003877"
type input "BZGG003877"
click at [421, 225] on input "number" at bounding box center [432, 224] width 38 height 7
type input "14.20"
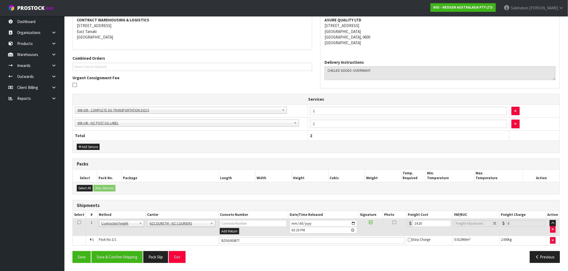
click at [216, 264] on div "Save Save & Confirm Shipping Pack Slip Exit Previous" at bounding box center [315, 260] width 495 height 16
click at [124, 256] on button "Save & Confirm Shipping" at bounding box center [116, 258] width 51 height 12
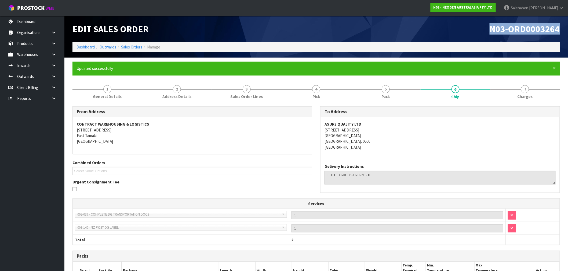
drag, startPoint x: 561, startPoint y: 28, endPoint x: 492, endPoint y: 31, distance: 69.3
click at [492, 31] on div "N03-ORD0003264" at bounding box center [440, 29] width 248 height 26
copy span "N03-ORD0003264"
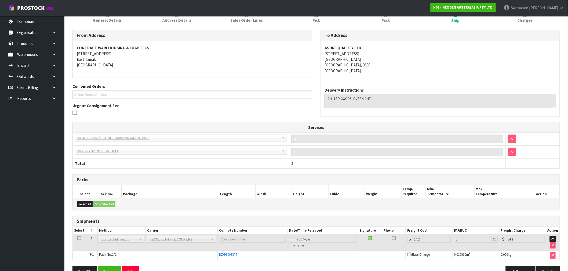
scroll to position [91, 0]
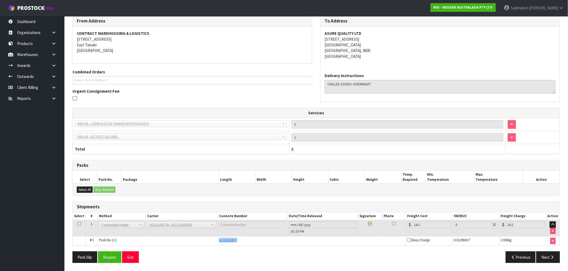
drag, startPoint x: 243, startPoint y: 242, endPoint x: 218, endPoint y: 244, distance: 25.3
click at [218, 243] on td "BZGG003877" at bounding box center [312, 241] width 188 height 9
copy span "BZGG003877"
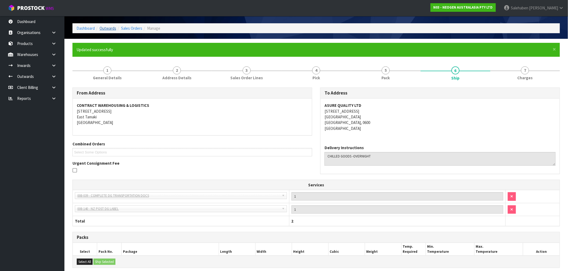
scroll to position [0, 0]
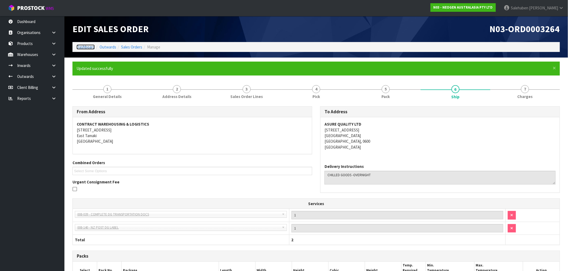
click at [84, 47] on link "Dashboard" at bounding box center [85, 47] width 18 height 5
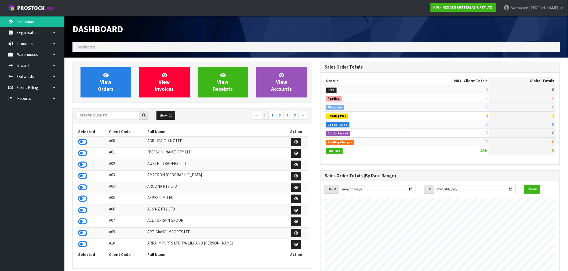
scroll to position [406, 248]
click at [106, 116] on input "text" at bounding box center [108, 115] width 63 height 8
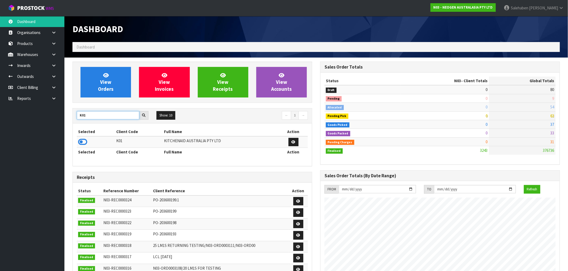
type input "K01"
click at [83, 143] on icon at bounding box center [82, 142] width 9 height 8
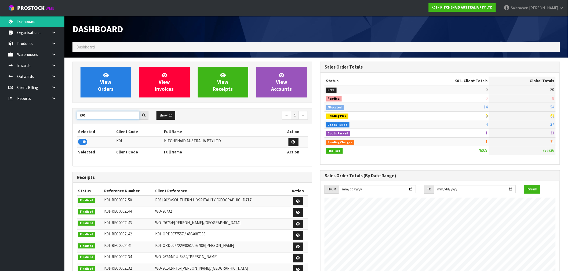
drag, startPoint x: 92, startPoint y: 113, endPoint x: 55, endPoint y: 124, distance: 38.3
click at [57, 123] on body "Toggle navigation ProStock WMS K01 - KITCHENAID AUSTRALIA PTY LTD [PERSON_NAME]…" at bounding box center [284, 135] width 568 height 271
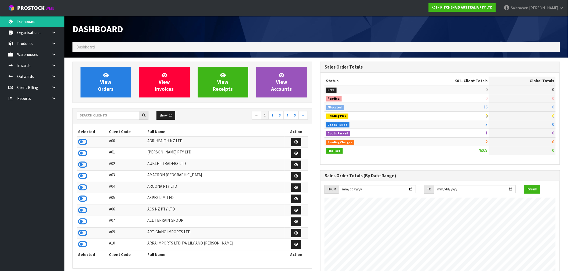
scroll to position [406, 248]
drag, startPoint x: 90, startPoint y: 113, endPoint x: 85, endPoint y: 114, distance: 5.8
click at [90, 113] on input "text" at bounding box center [108, 115] width 63 height 8
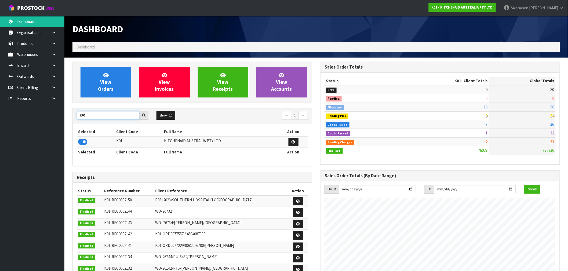
type input "K01"
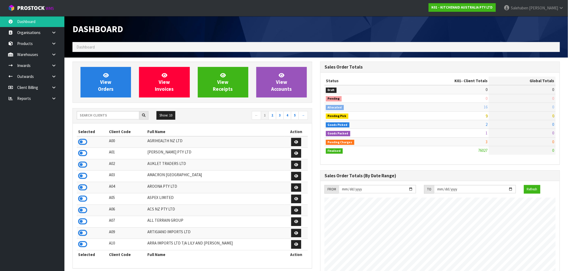
scroll to position [406, 248]
click at [236, 46] on ol "Dashboard" at bounding box center [315, 47] width 487 height 10
click at [128, 116] on input "text" at bounding box center [108, 115] width 63 height 8
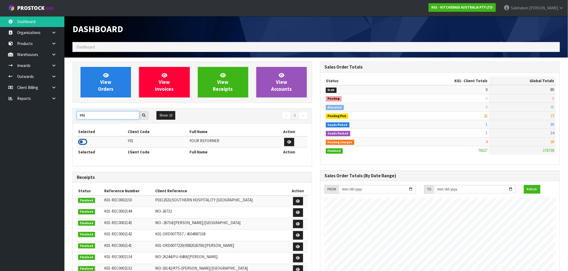
type input "Y01"
click at [83, 144] on icon at bounding box center [82, 142] width 9 height 8
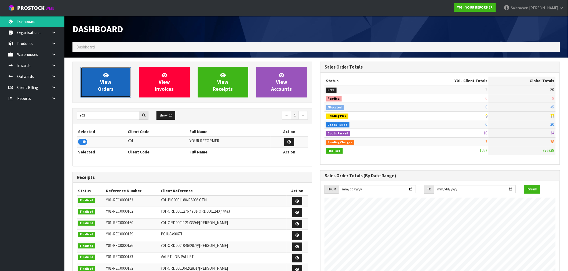
click at [95, 87] on link "View Orders" at bounding box center [105, 82] width 50 height 31
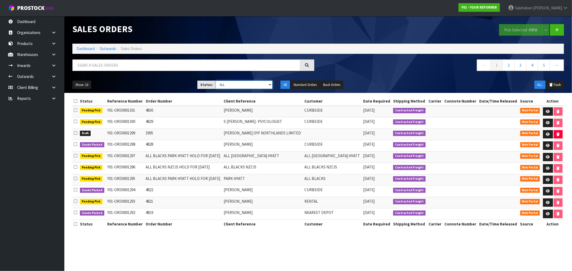
click at [232, 88] on select "Draft Pending Allocated Pending Pick Goods Picked Goods Packed Pending Charges …" at bounding box center [244, 85] width 57 height 8
select select "string:3"
click at [216, 81] on select "Draft Pending Allocated Pending Pick Goods Picked Goods Packed Pending Charges …" at bounding box center [244, 85] width 57 height 8
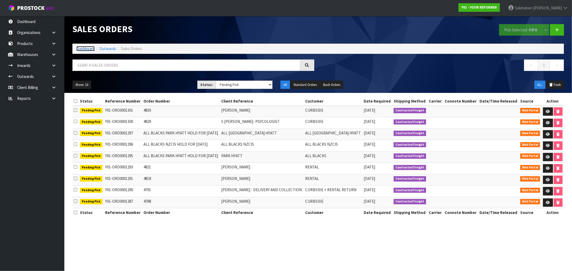
click at [81, 49] on link "Dashboard" at bounding box center [85, 48] width 18 height 5
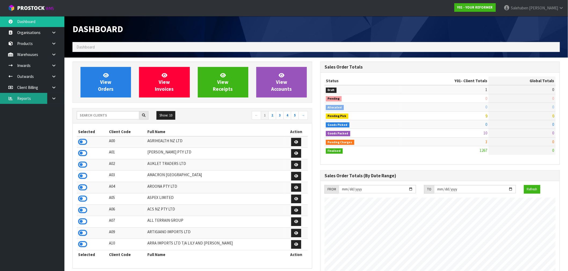
scroll to position [406, 248]
click at [90, 115] on input "text" at bounding box center [108, 115] width 63 height 8
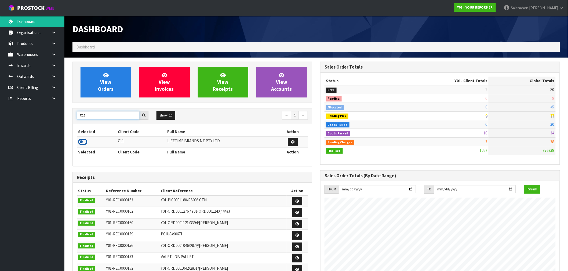
type input "C11"
click at [84, 142] on icon at bounding box center [82, 142] width 9 height 8
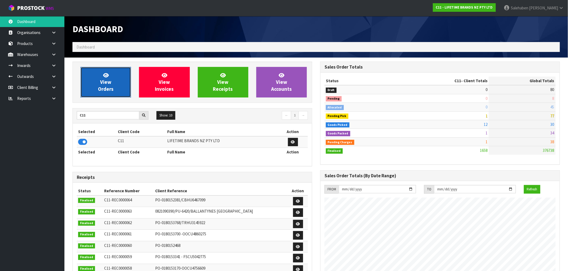
click at [111, 84] on span "View Orders" at bounding box center [106, 82] width 16 height 20
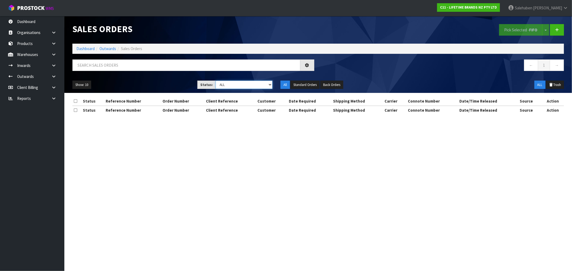
click at [227, 87] on select "Draft Pending Allocated Pending Pick Goods Picked Goods Packed Pending Charges …" at bounding box center [244, 85] width 57 height 8
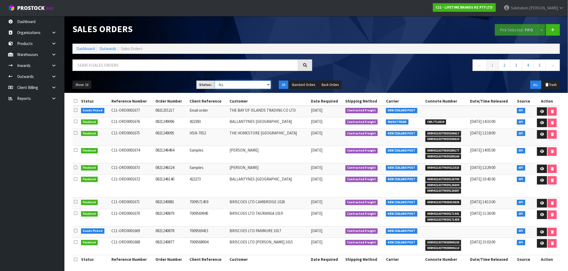
select select "string:3"
click at [215, 81] on select "Draft Pending Allocated Pending Pick Goods Picked Goods Packed Pending Charges …" at bounding box center [243, 85] width 56 height 8
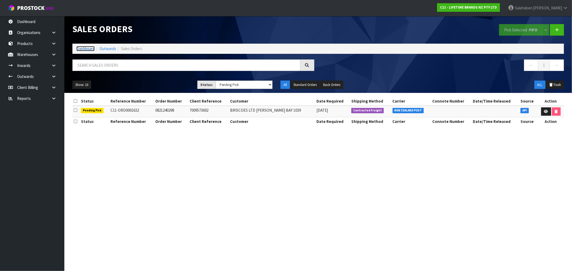
click at [90, 49] on link "Dashboard" at bounding box center [85, 48] width 18 height 5
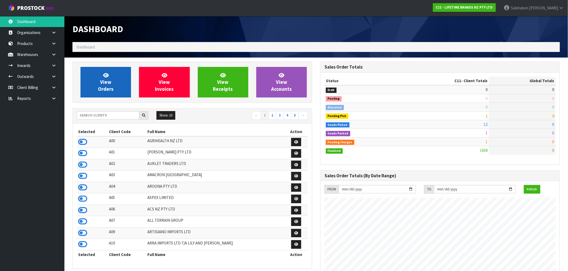
scroll to position [406, 248]
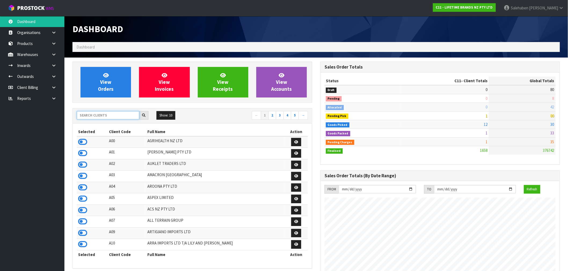
click at [87, 114] on input "text" at bounding box center [108, 115] width 63 height 8
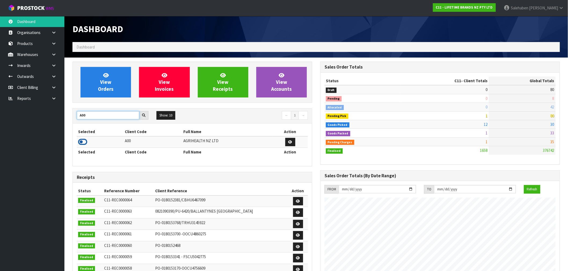
type input "A00"
drag, startPoint x: 82, startPoint y: 142, endPoint x: 103, endPoint y: 112, distance: 36.9
click at [82, 142] on icon at bounding box center [82, 142] width 9 height 8
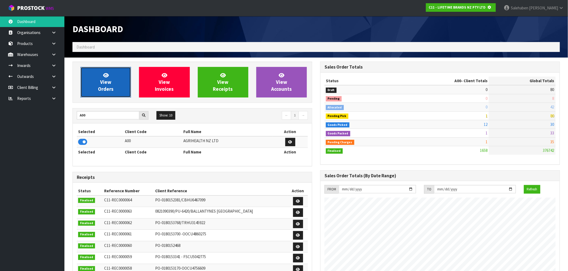
scroll to position [267939, 268025]
click at [111, 91] on span "View Orders" at bounding box center [106, 82] width 16 height 20
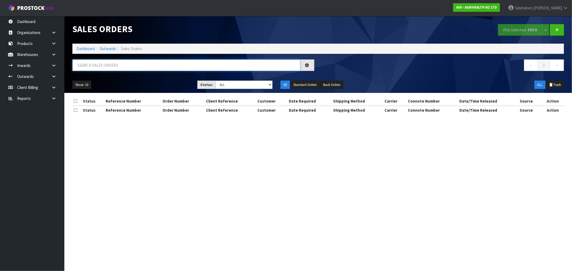
click at [175, 64] on input "text" at bounding box center [186, 66] width 228 height 12
paste input "FWM58116918"
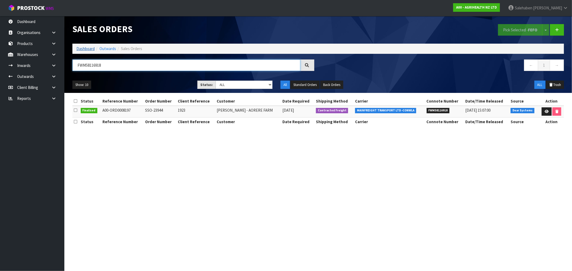
type input "FWM58116918"
click at [84, 48] on link "Dashboard" at bounding box center [85, 48] width 18 height 5
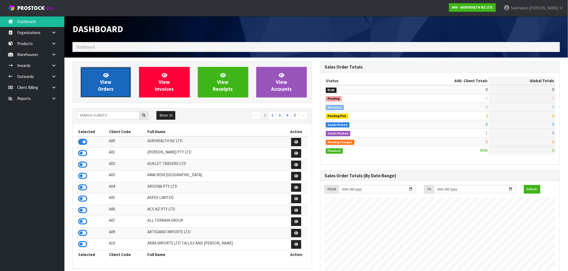
scroll to position [406, 248]
click at [107, 81] on span "View Orders" at bounding box center [106, 82] width 16 height 20
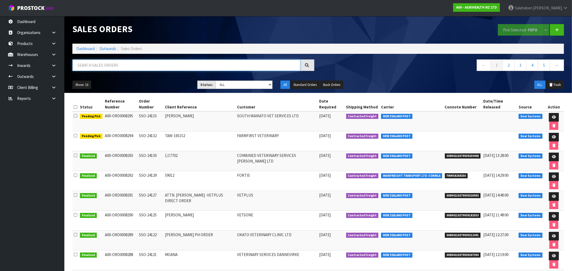
click at [110, 63] on input "text" at bounding box center [186, 66] width 228 height 12
paste input "FWM58116918"
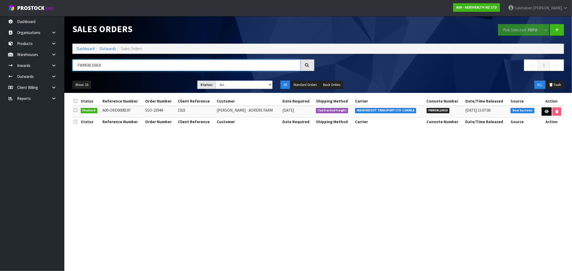
type input "FWM58116918"
click at [547, 113] on icon at bounding box center [547, 111] width 4 height 3
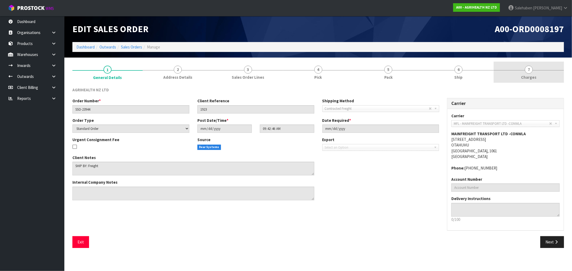
click at [530, 76] on span "Charges" at bounding box center [529, 78] width 15 height 6
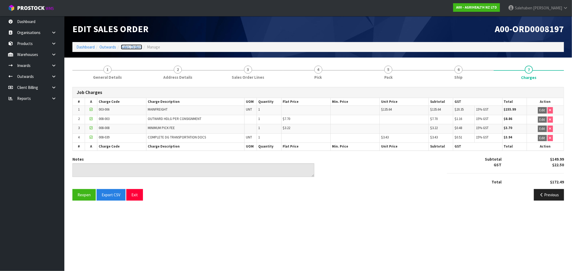
click at [130, 46] on link "Sales Orders" at bounding box center [131, 47] width 21 height 5
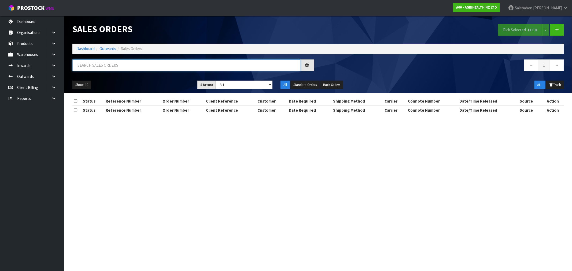
drag, startPoint x: 115, startPoint y: 61, endPoint x: 113, endPoint y: 64, distance: 2.8
click at [113, 64] on input "text" at bounding box center [186, 66] width 228 height 12
paste input "FWM58136676"
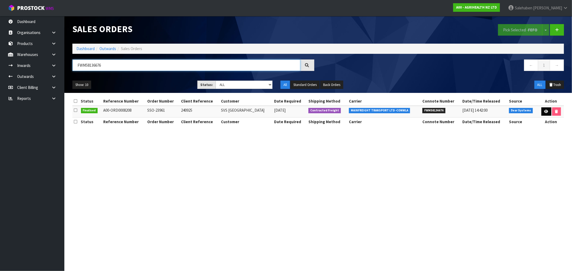
type input "FWM58136676"
click at [543, 112] on link at bounding box center [547, 112] width 10 height 9
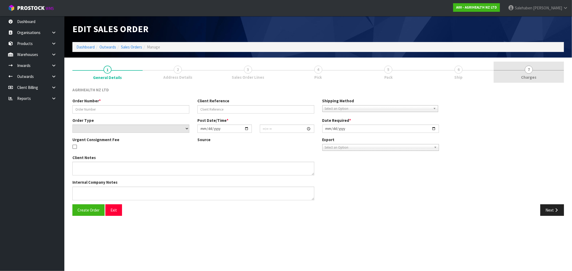
click at [525, 77] on span "Charges" at bounding box center [529, 78] width 15 height 6
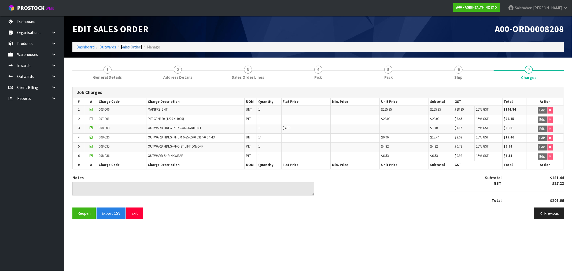
click at [129, 48] on link "Sales Orders" at bounding box center [131, 47] width 21 height 5
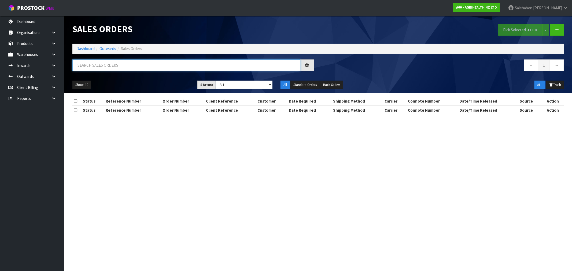
click at [120, 65] on input "text" at bounding box center [186, 66] width 228 height 12
paste input "FWM58138917"
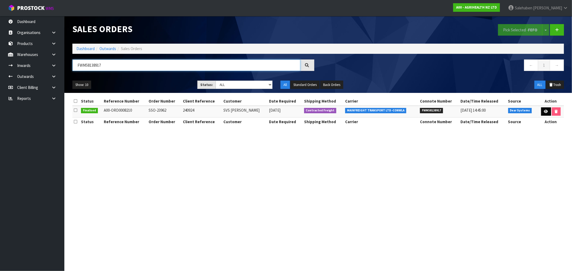
type input "FWM58138917"
click at [545, 112] on icon at bounding box center [546, 111] width 4 height 3
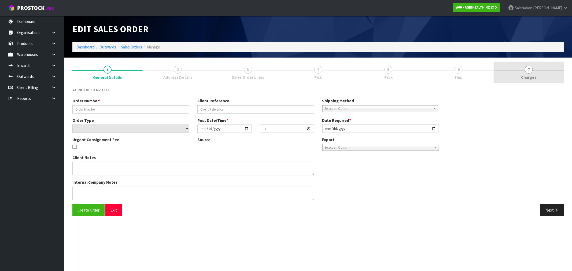
type input "SSO-23962"
type input "240924"
select select "number:0"
type input "[DATE]"
type input "15:15:41.000"
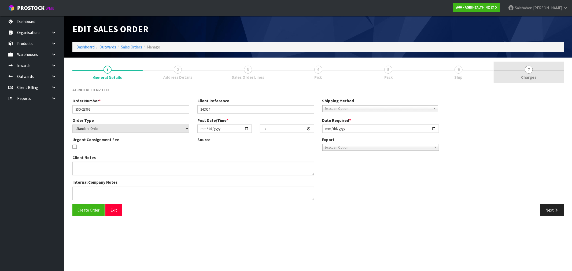
type input "[DATE]"
type textarea "SHIP BY: Freight"
click at [528, 71] on span "7" at bounding box center [529, 70] width 8 height 8
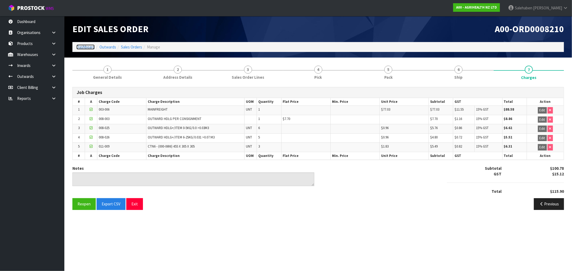
click at [79, 48] on link "Dashboard" at bounding box center [85, 47] width 18 height 5
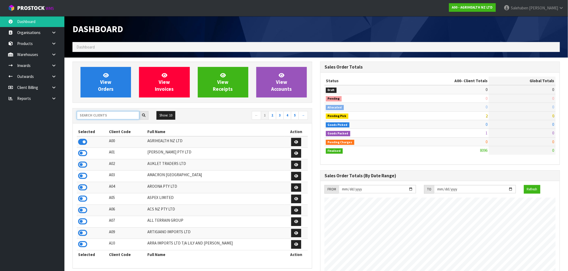
click at [86, 116] on input "text" at bounding box center [108, 115] width 63 height 8
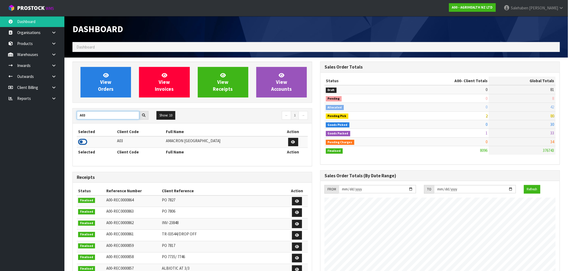
type input "A03"
click at [87, 140] on icon at bounding box center [82, 142] width 9 height 8
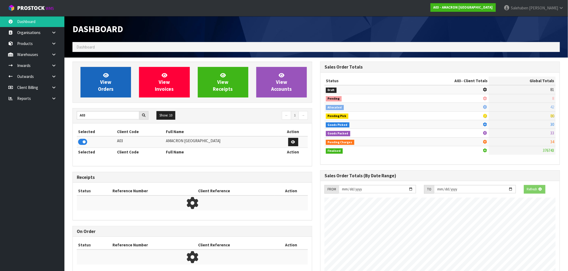
scroll to position [267939, 268025]
click at [116, 93] on link "View Orders" at bounding box center [105, 82] width 50 height 31
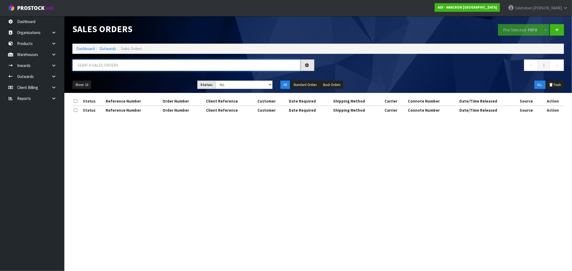
click at [171, 67] on input "text" at bounding box center [186, 66] width 228 height 12
paste input "FWM58141787"
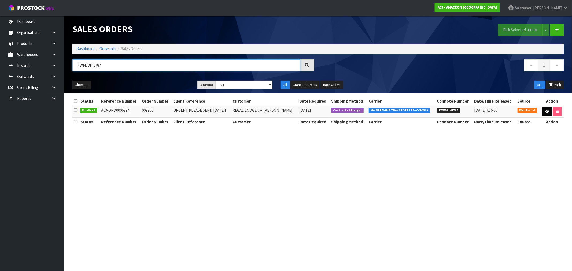
type input "FWM58141787"
click at [547, 111] on icon at bounding box center [547, 111] width 4 height 3
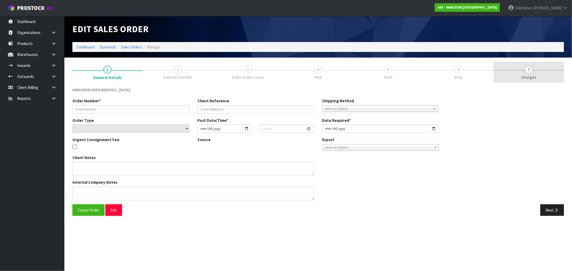
click at [528, 77] on span "Charges" at bounding box center [529, 78] width 15 height 6
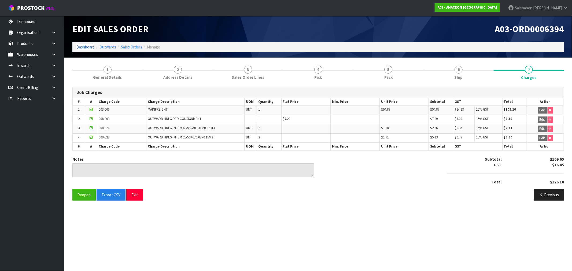
click at [80, 48] on link "Dashboard" at bounding box center [85, 47] width 18 height 5
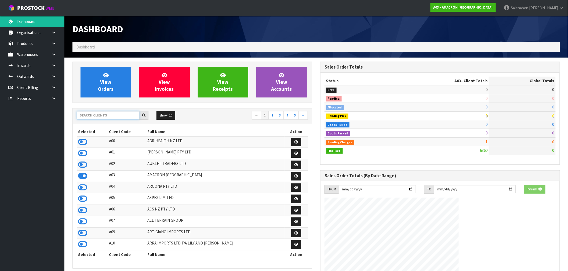
click at [86, 113] on input "text" at bounding box center [108, 115] width 63 height 8
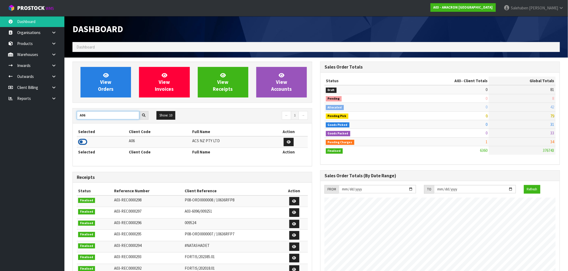
type input "A06"
click at [84, 143] on icon at bounding box center [82, 142] width 9 height 8
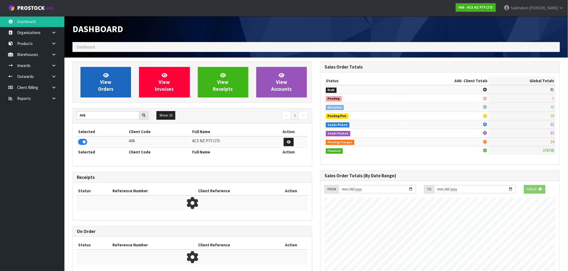
scroll to position [267939, 268025]
click at [112, 94] on link "View Orders" at bounding box center [105, 82] width 50 height 31
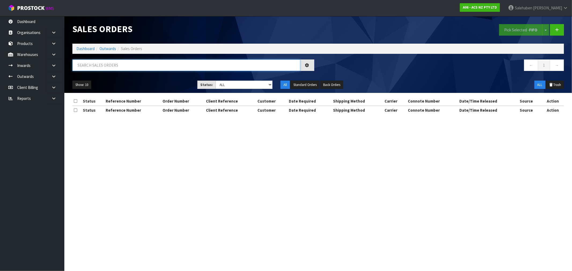
click at [151, 66] on input "text" at bounding box center [186, 66] width 228 height 12
paste input "FWM58192811"
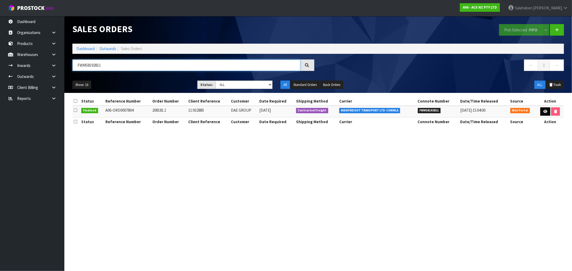
type input "FWM58192811"
click at [544, 111] on icon at bounding box center [546, 111] width 4 height 3
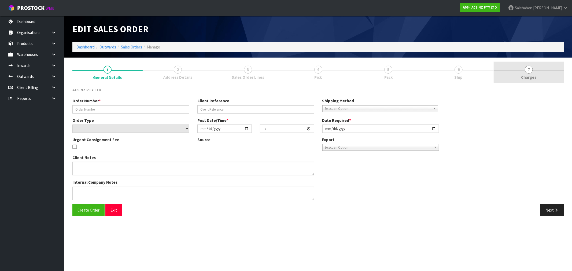
type input "208181.1"
type input "11:932885"
select select "number:0"
type input "[DATE]"
type input "16:21:00.000"
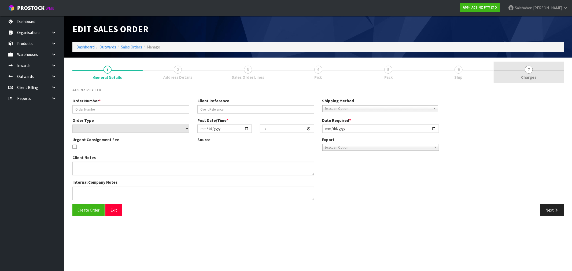
type input "[DATE]"
type textarea "MAINFREIGHT PLEASE"
type textarea "NO PAPERWORK"
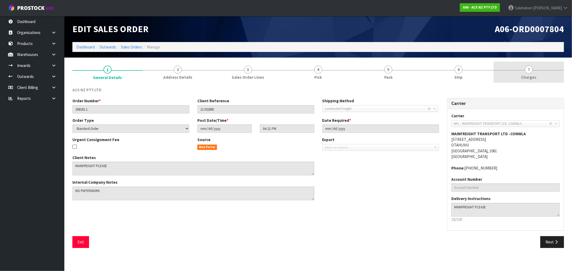
click at [527, 77] on span "Charges" at bounding box center [529, 78] width 15 height 6
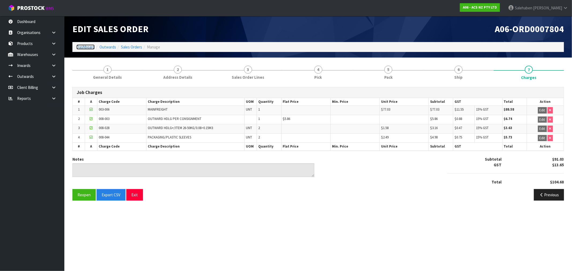
click at [91, 46] on link "Dashboard" at bounding box center [85, 47] width 18 height 5
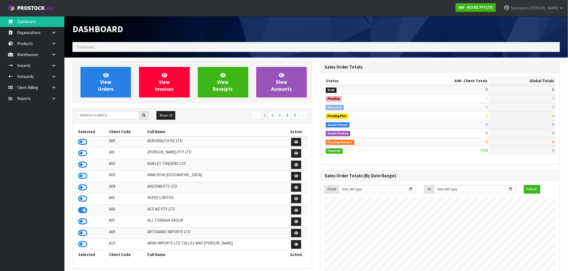
scroll to position [406, 248]
click at [86, 113] on input "text" at bounding box center [108, 115] width 63 height 8
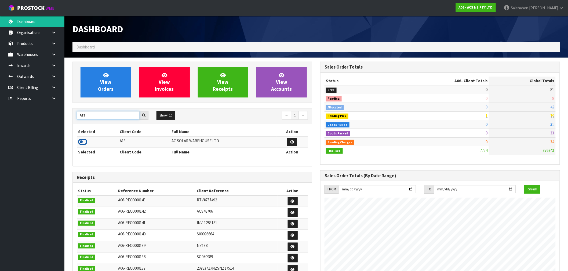
type input "A13"
click at [84, 142] on icon at bounding box center [82, 142] width 9 height 8
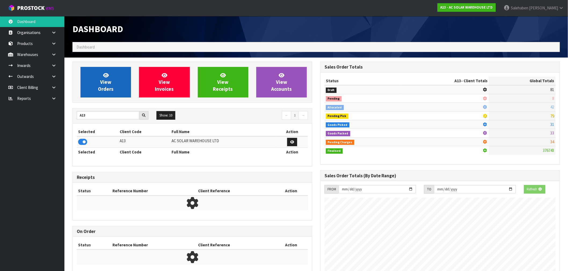
scroll to position [335, 248]
click at [107, 95] on link "View Orders" at bounding box center [105, 82] width 50 height 31
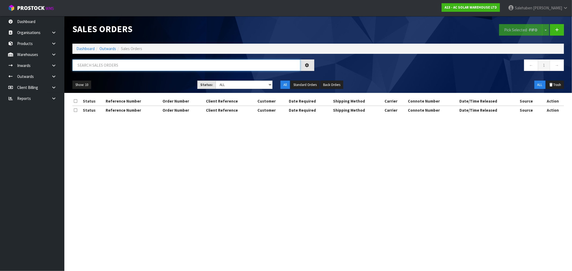
click at [165, 63] on input "text" at bounding box center [186, 66] width 228 height 12
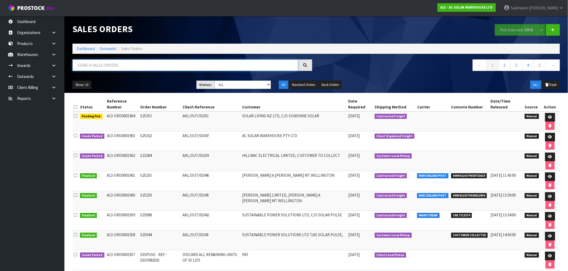
paste input "FWM58115965"
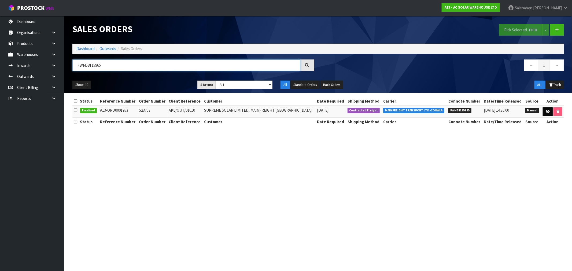
type input "FWM58115965"
click at [546, 113] on icon at bounding box center [548, 111] width 4 height 3
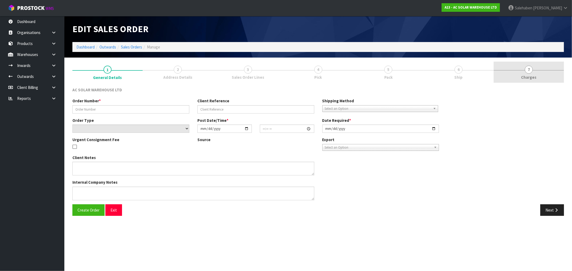
type input "S23753"
type input "AKL/OUT/01010"
select select "number:0"
type input "[DATE]"
type input "10:22:00.000"
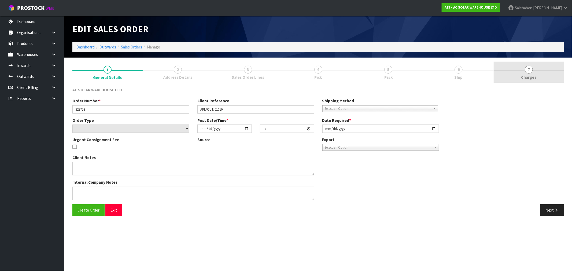
type input "[DATE]"
type textarea "SEND WITH MAINFREIGHT"
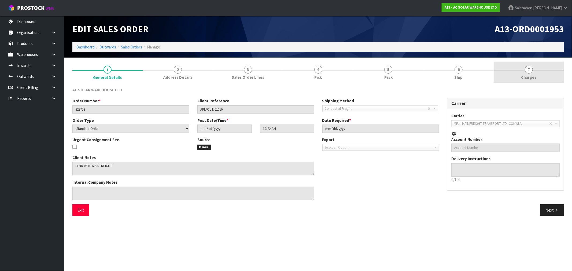
click at [530, 75] on span "Charges" at bounding box center [529, 78] width 15 height 6
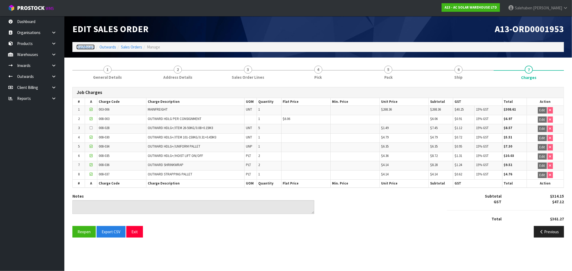
click at [87, 47] on link "Dashboard" at bounding box center [85, 47] width 18 height 5
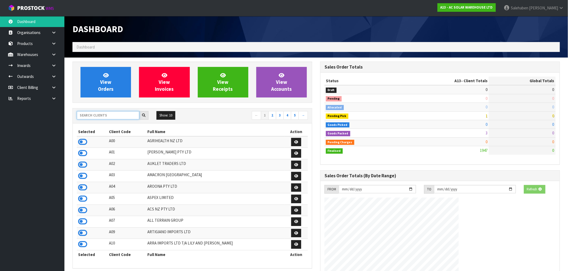
click at [119, 117] on input "text" at bounding box center [108, 115] width 63 height 8
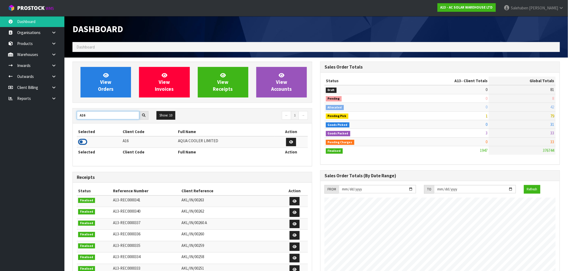
type input "A16"
click at [85, 143] on icon at bounding box center [82, 142] width 9 height 8
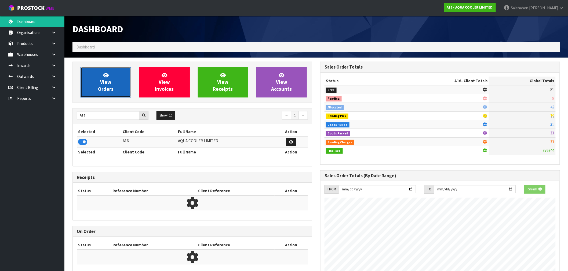
click at [114, 86] on link "View Orders" at bounding box center [105, 82] width 50 height 31
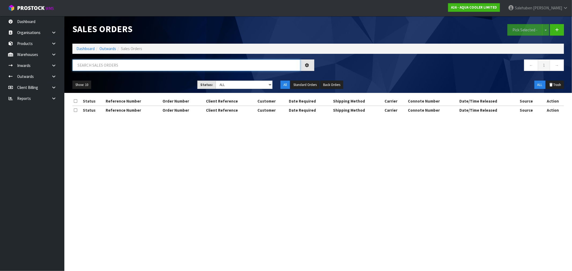
click at [144, 64] on input "text" at bounding box center [186, 66] width 228 height 12
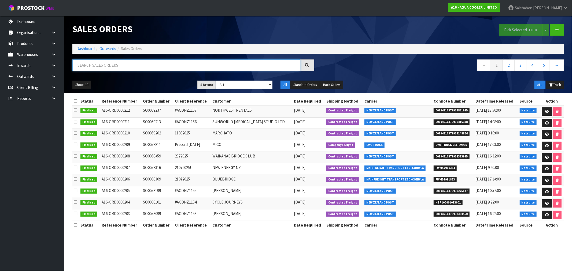
paste input "FWM58171135"
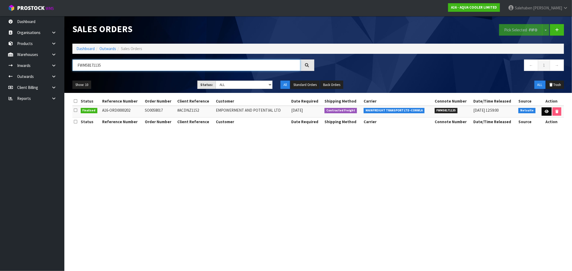
type input "FWM58171135"
click at [545, 111] on icon at bounding box center [547, 111] width 4 height 3
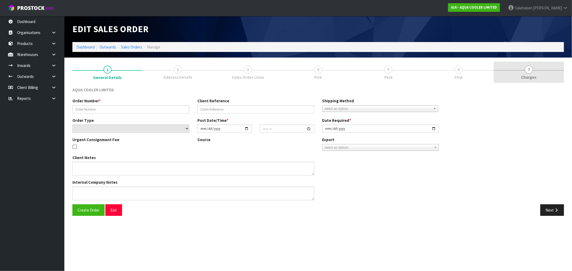
click at [524, 75] on span "Charges" at bounding box center [529, 78] width 15 height 6
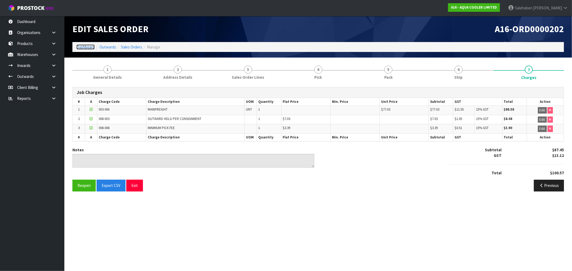
click at [85, 49] on link "Dashboard" at bounding box center [85, 47] width 18 height 5
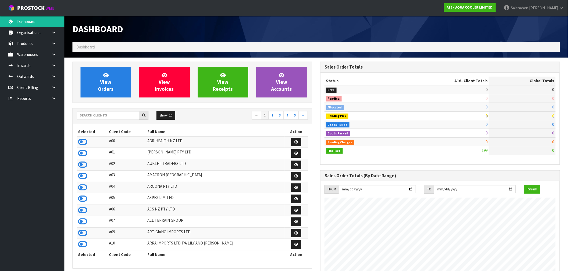
scroll to position [337, 248]
click at [84, 114] on input "text" at bounding box center [108, 115] width 63 height 8
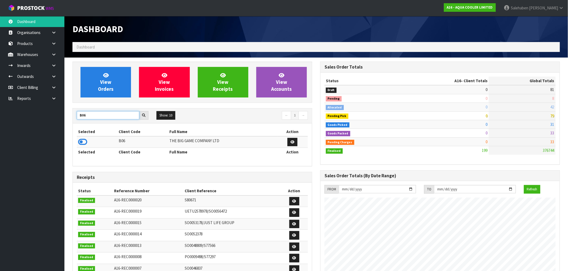
type input "B06"
click at [82, 146] on icon at bounding box center [82, 142] width 9 height 8
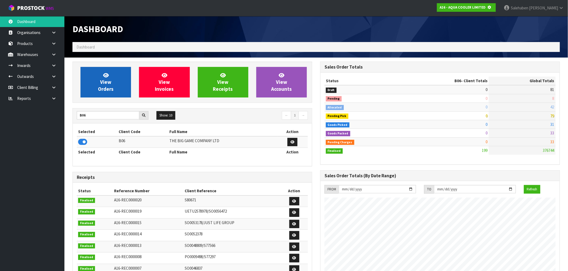
scroll to position [267939, 268025]
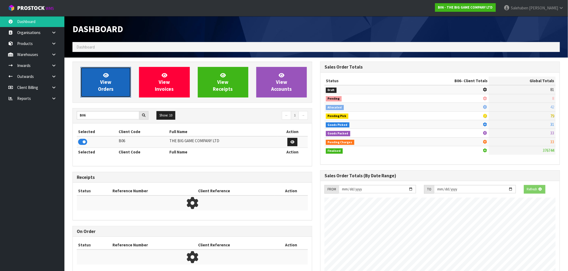
click at [113, 85] on link "View Orders" at bounding box center [105, 82] width 50 height 31
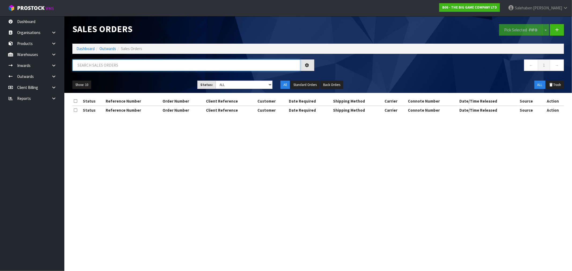
click at [156, 67] on input "text" at bounding box center [186, 66] width 228 height 12
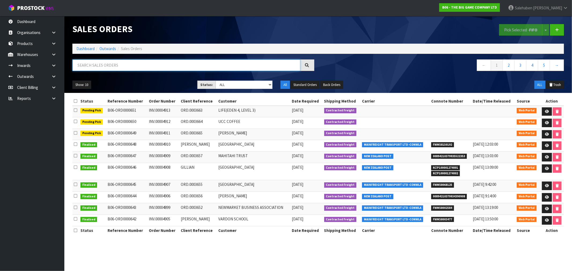
paste input "FWM58150192"
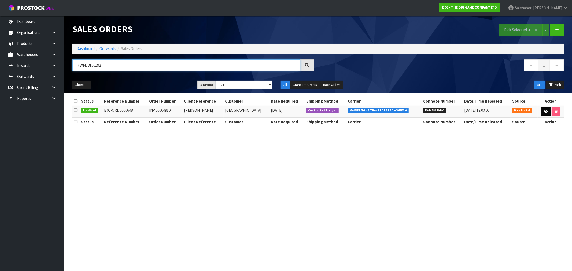
type input "FWM58150192"
click at [546, 112] on icon at bounding box center [546, 111] width 4 height 3
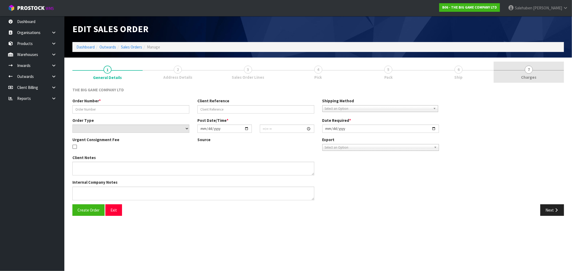
type input "INV.00004910"
type input "[PERSON_NAME]"
select select "number:0"
type input "[DATE]"
type input "13:49:00.000"
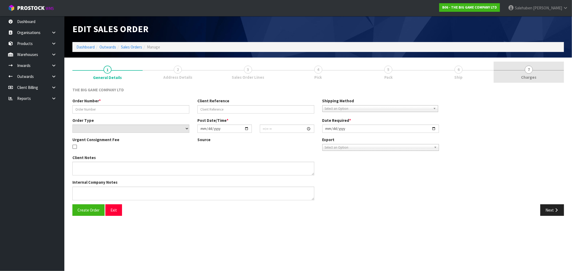
type input "[DATE]"
click at [526, 75] on span "Charges" at bounding box center [529, 78] width 15 height 6
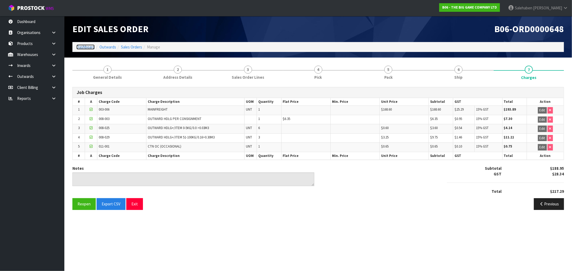
click at [81, 46] on link "Dashboard" at bounding box center [85, 47] width 18 height 5
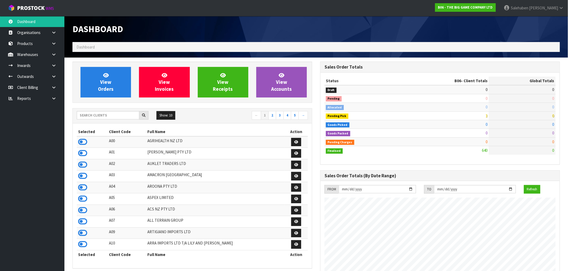
scroll to position [345, 248]
click at [100, 115] on input "text" at bounding box center [108, 115] width 63 height 8
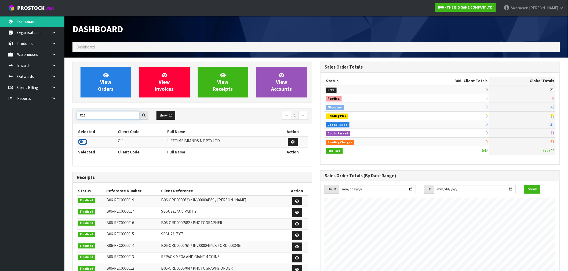
type input "C11"
click at [83, 143] on icon at bounding box center [82, 142] width 9 height 8
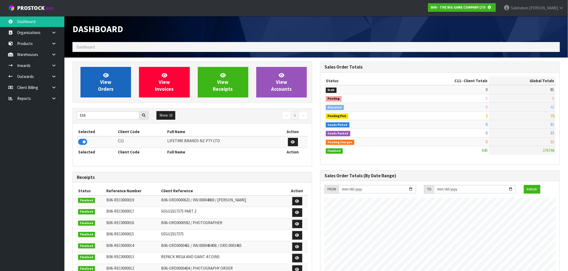
scroll to position [267939, 268025]
click at [122, 82] on link "View Orders" at bounding box center [105, 82] width 50 height 31
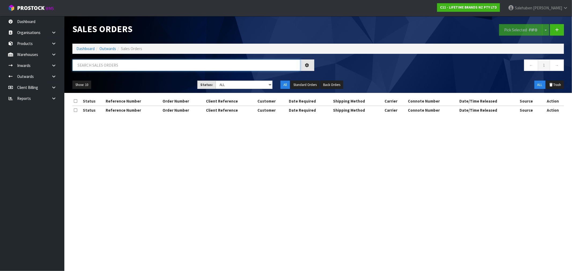
click at [155, 68] on input "text" at bounding box center [186, 66] width 228 height 12
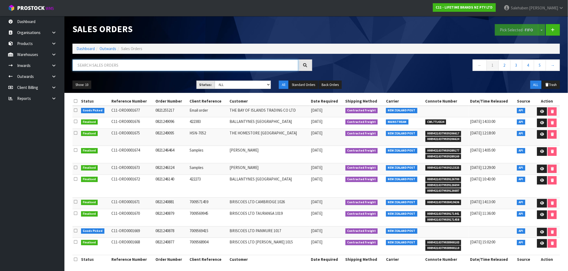
paste input "FWM58099168"
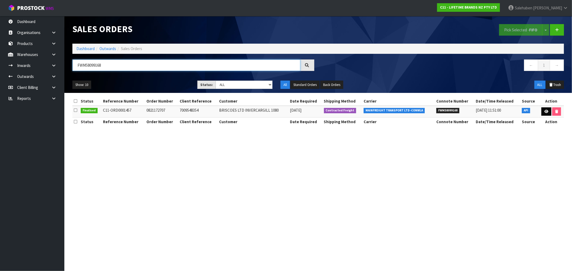
type input "FWM58099168"
click at [546, 111] on icon at bounding box center [547, 111] width 4 height 3
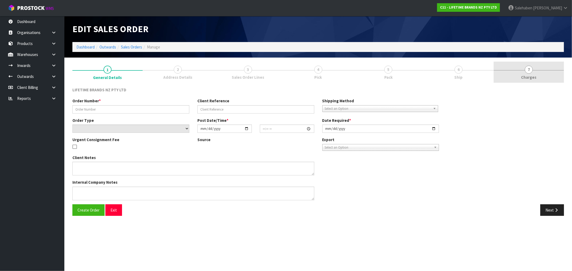
click at [530, 77] on span "Charges" at bounding box center [529, 78] width 15 height 6
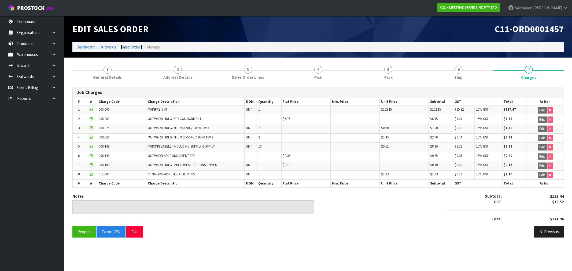
click at [131, 49] on link "Sales Orders" at bounding box center [131, 47] width 21 height 5
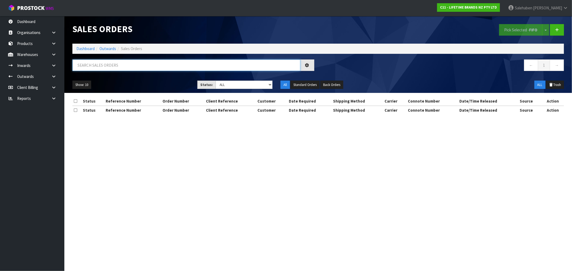
click at [121, 67] on input "text" at bounding box center [186, 66] width 228 height 12
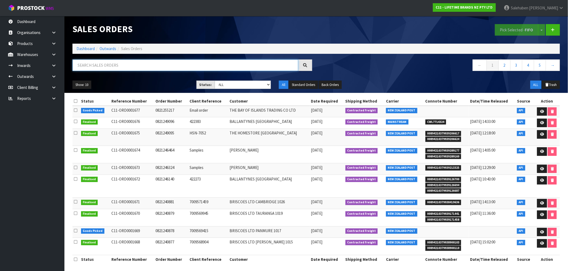
paste input "FWM58110968"
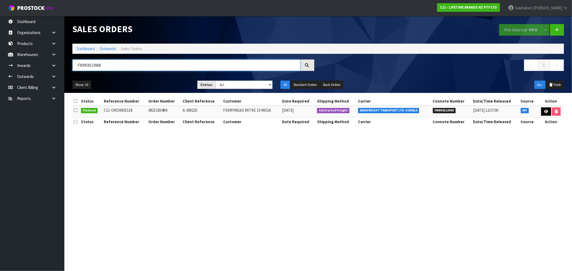
type input "FWM58110968"
click at [544, 111] on icon at bounding box center [546, 111] width 4 height 3
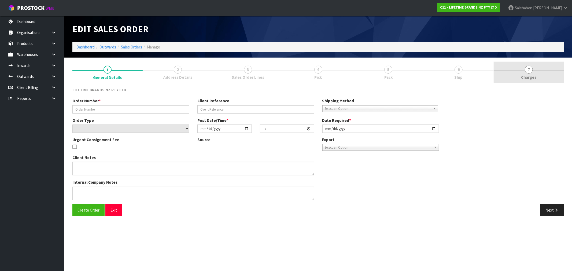
click at [531, 73] on span "7" at bounding box center [529, 70] width 8 height 8
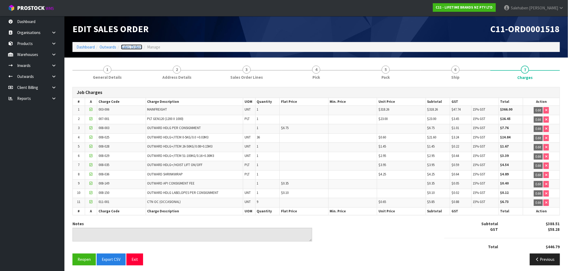
click at [135, 48] on link "Sales Orders" at bounding box center [131, 47] width 21 height 5
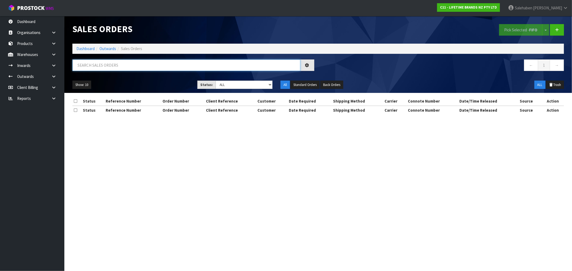
click at [130, 63] on input "text" at bounding box center [186, 66] width 228 height 12
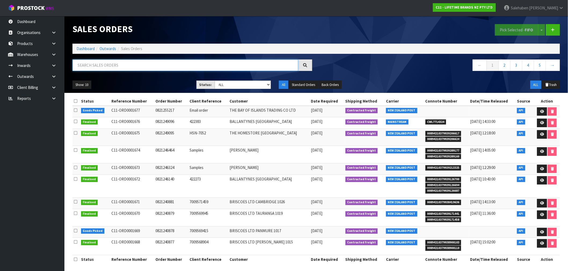
paste input "FWM58112156"
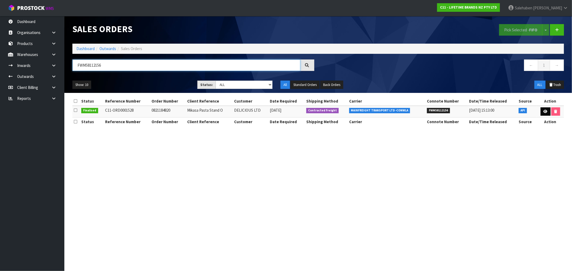
type input "FWM58112156"
click at [544, 111] on icon at bounding box center [546, 111] width 4 height 3
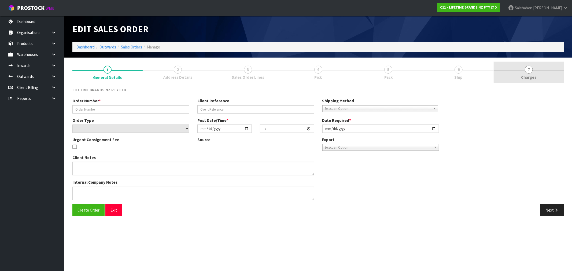
click at [525, 63] on link "7 [GEOGRAPHIC_DATA]" at bounding box center [529, 72] width 70 height 21
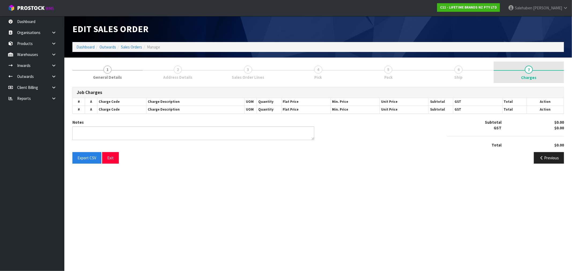
click at [528, 79] on span "Charges" at bounding box center [529, 78] width 15 height 6
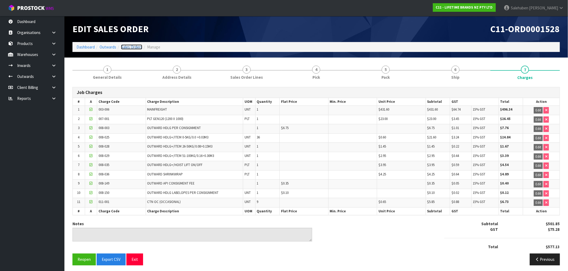
click at [136, 47] on link "Sales Orders" at bounding box center [131, 47] width 21 height 5
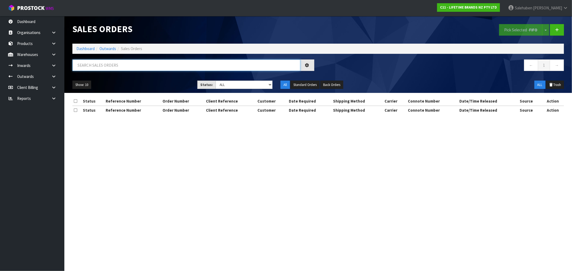
click at [127, 64] on input "text" at bounding box center [186, 66] width 228 height 12
paste input "FWM58108756"
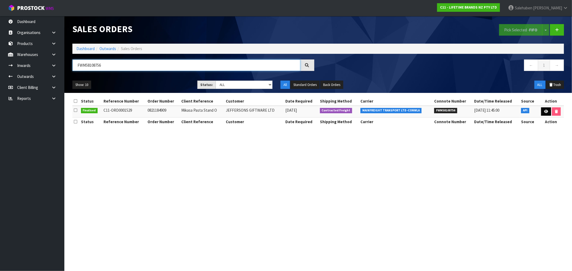
type input "FWM58108756"
click at [543, 110] on link at bounding box center [546, 112] width 10 height 9
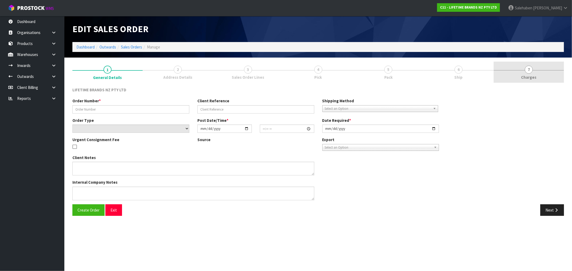
click at [530, 78] on span "Charges" at bounding box center [529, 78] width 15 height 6
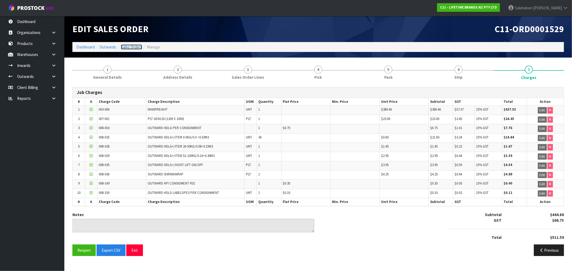
click at [139, 46] on link "Sales Orders" at bounding box center [131, 47] width 21 height 5
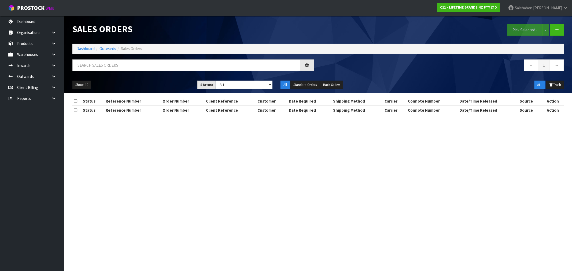
click at [124, 73] on div at bounding box center [193, 68] width 250 height 16
click at [125, 67] on input "text" at bounding box center [185, 66] width 226 height 12
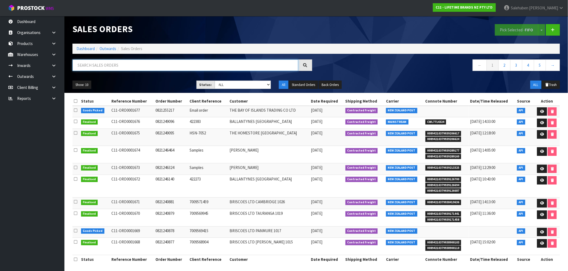
paste input "FWM58111727"
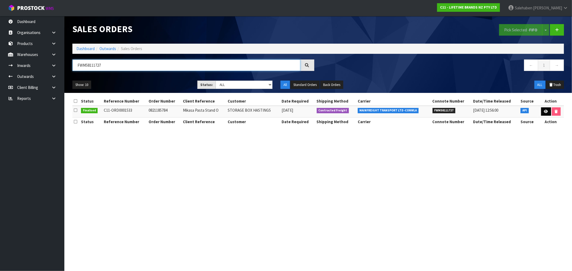
type input "FWM58111727"
click at [543, 114] on link at bounding box center [546, 112] width 10 height 9
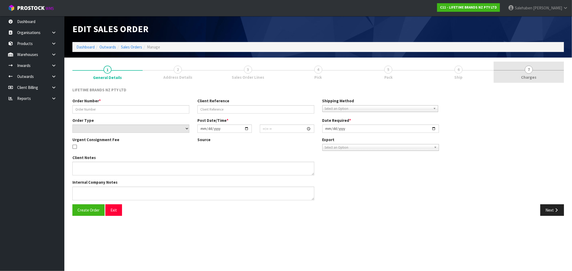
type input "0821185784"
type input "Mikasa Pasta Stand O"
select select "number:0"
type input "[DATE]"
type input "20:28:03.000"
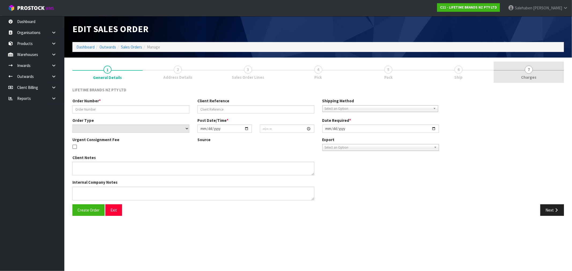
type input "[DATE]"
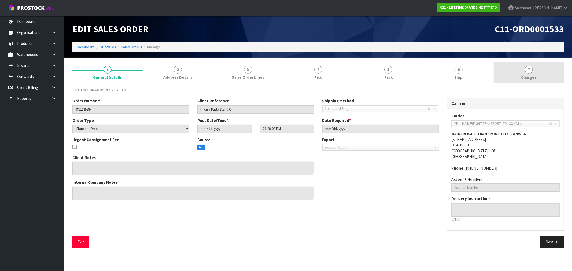
click at [530, 75] on span "Charges" at bounding box center [529, 78] width 15 height 6
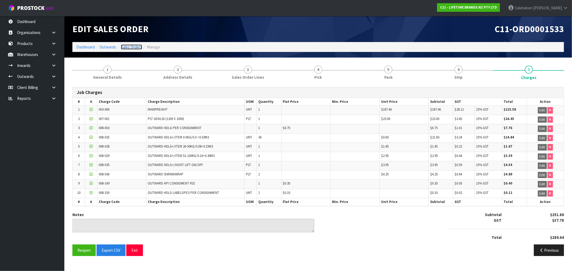
drag, startPoint x: 133, startPoint y: 44, endPoint x: 124, endPoint y: 52, distance: 12.4
click at [133, 45] on link "Sales Orders" at bounding box center [131, 47] width 21 height 5
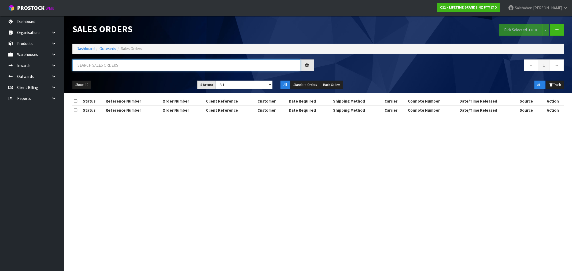
click at [107, 63] on input "text" at bounding box center [186, 66] width 228 height 12
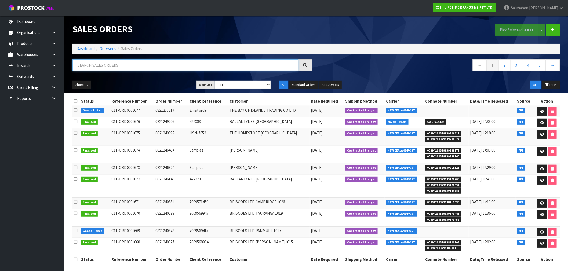
paste input "FWM58155578"
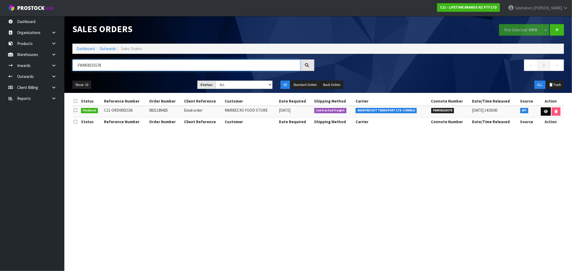
type input "FWM58155578"
click at [546, 113] on link at bounding box center [546, 112] width 10 height 9
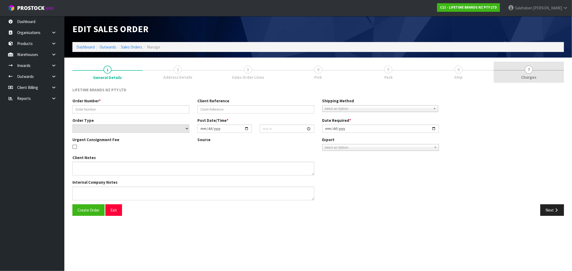
type input "0821189425"
type input "Email order"
select select "number:0"
type input "[DATE]"
type input "09:57:56.000"
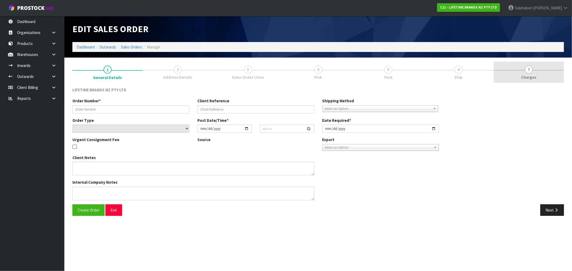
type input "[DATE]"
click at [529, 74] on link "7 [GEOGRAPHIC_DATA]" at bounding box center [529, 72] width 70 height 21
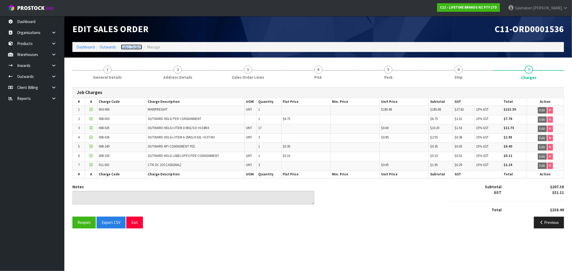
click at [135, 45] on link "Sales Orders" at bounding box center [131, 47] width 21 height 5
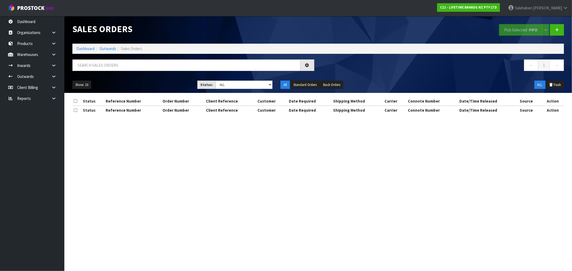
drag, startPoint x: 140, startPoint y: 57, endPoint x: 138, endPoint y: 60, distance: 3.8
click at [138, 60] on div "Sales Orders Pick Selected - FIFO Split button! FIFO - First In First Out FEFO …" at bounding box center [318, 54] width 500 height 77
click at [133, 65] on input "text" at bounding box center [186, 66] width 228 height 12
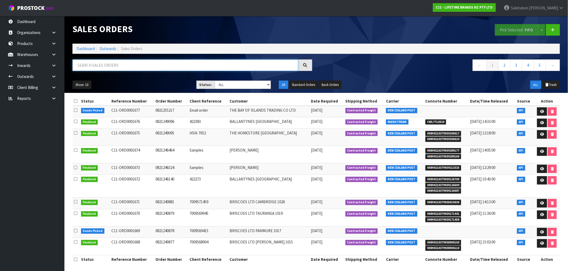
paste input "FWM58147590"
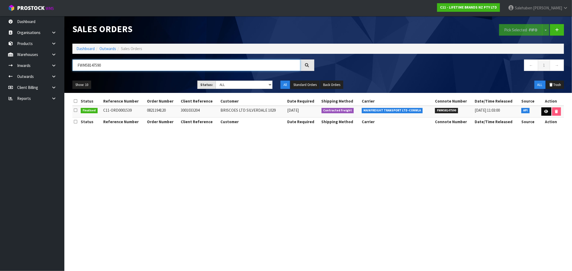
type input "FWM58147590"
click at [546, 112] on icon at bounding box center [547, 111] width 4 height 3
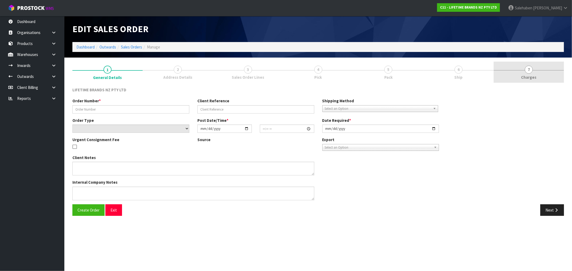
click at [526, 75] on span "Charges" at bounding box center [529, 78] width 15 height 6
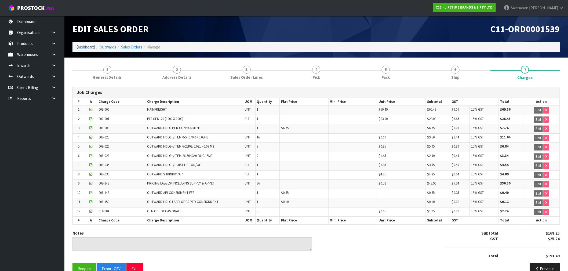
click at [85, 48] on link "Dashboard" at bounding box center [85, 47] width 18 height 5
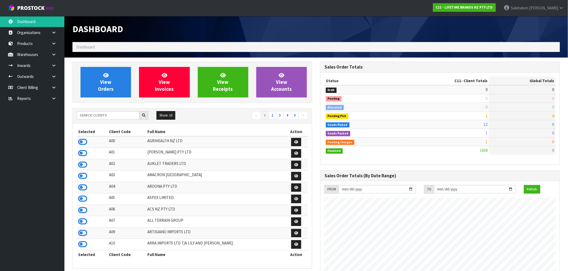
scroll to position [406, 248]
click at [130, 113] on input "text" at bounding box center [108, 115] width 63 height 8
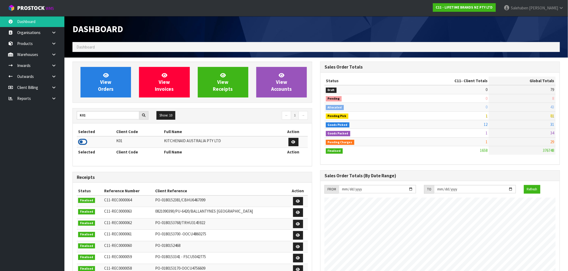
click at [84, 141] on icon at bounding box center [82, 142] width 9 height 8
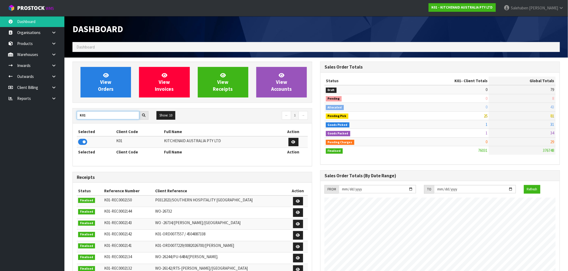
drag, startPoint x: 80, startPoint y: 118, endPoint x: 63, endPoint y: 120, distance: 17.1
click at [64, 120] on body "Toggle navigation ProStock WMS K01 - KITCHENAID AUSTRALIA PTY LTD [PERSON_NAME]…" at bounding box center [284, 135] width 568 height 271
click at [93, 113] on input "K01" at bounding box center [108, 115] width 63 height 8
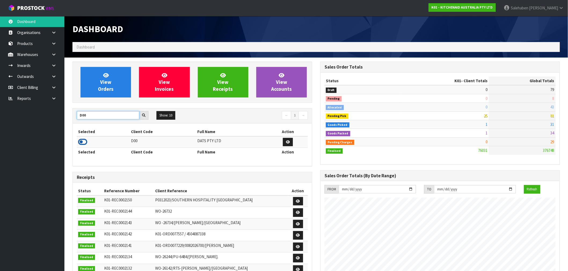
type input "D00"
click at [85, 143] on icon at bounding box center [82, 142] width 9 height 8
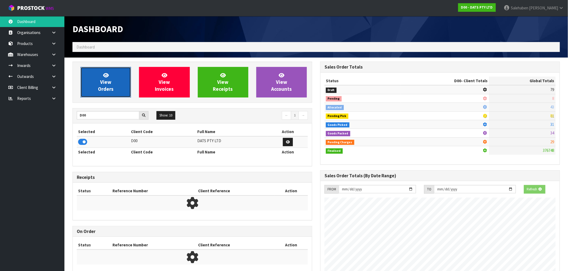
click at [108, 86] on span "View Orders" at bounding box center [106, 82] width 16 height 20
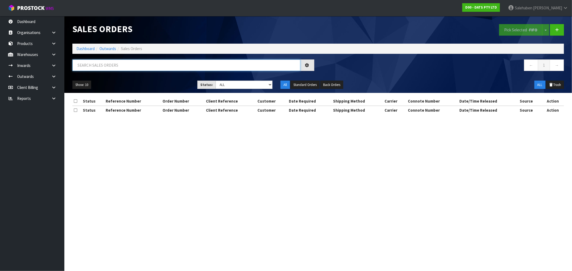
click at [125, 63] on input "text" at bounding box center [186, 66] width 228 height 12
paste input "FWM58108589"
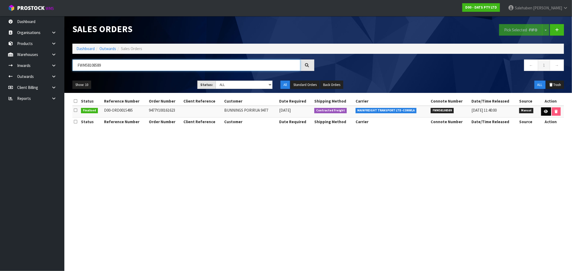
type input "FWM58108589"
click at [546, 111] on icon at bounding box center [546, 111] width 4 height 3
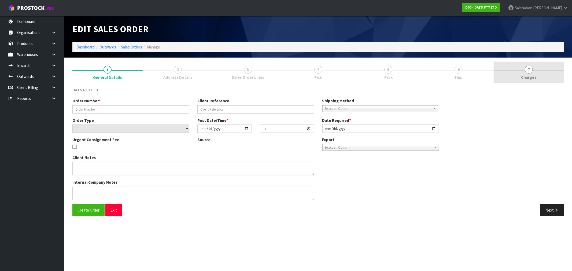
type input "9477Y100161623"
select select "number:0"
type input "[DATE]"
type input "09:17:00.000"
type input "[DATE]"
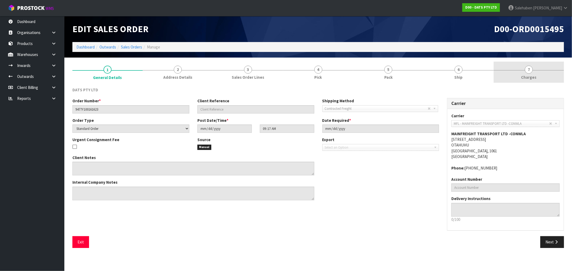
click at [531, 76] on span "Charges" at bounding box center [529, 78] width 15 height 6
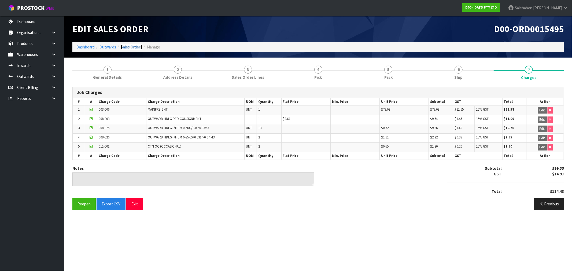
click at [128, 46] on link "Sales Orders" at bounding box center [131, 47] width 21 height 5
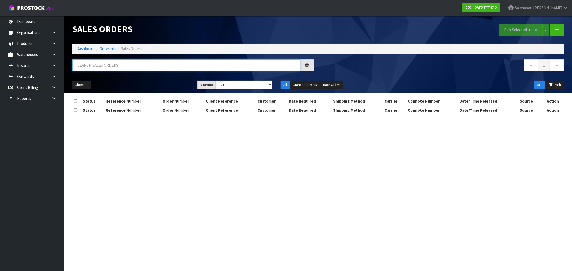
click at [145, 68] on input "text" at bounding box center [186, 66] width 228 height 12
paste input "FWM58104584"
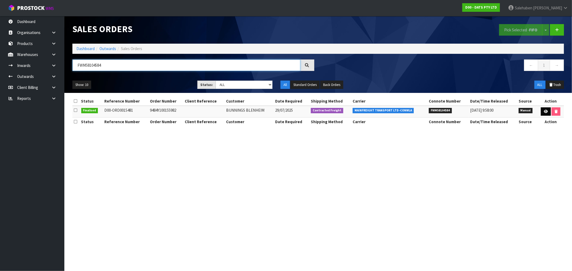
type input "FWM58104584"
click at [545, 109] on link at bounding box center [546, 112] width 10 height 9
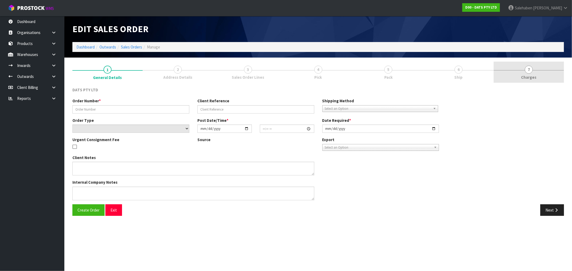
click at [526, 78] on span "Charges" at bounding box center [529, 78] width 15 height 6
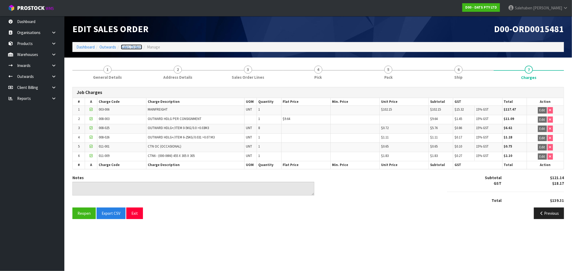
click at [139, 47] on link "Sales Orders" at bounding box center [131, 47] width 21 height 5
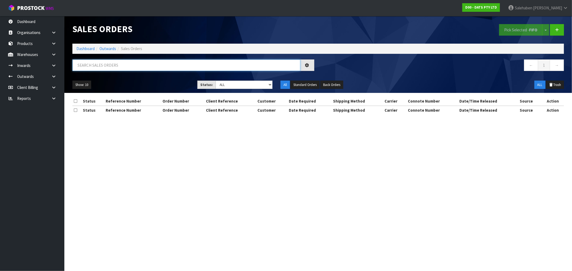
click at [141, 62] on input "text" at bounding box center [186, 66] width 228 height 12
paste input "FWM58181697"
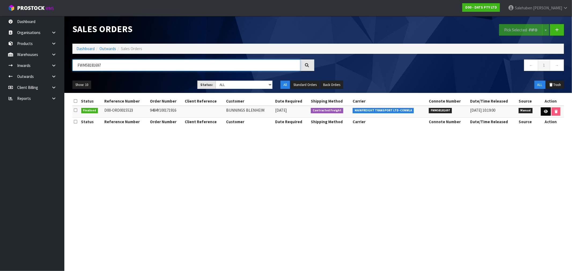
type input "FWM58181697"
click at [543, 109] on link at bounding box center [546, 112] width 10 height 9
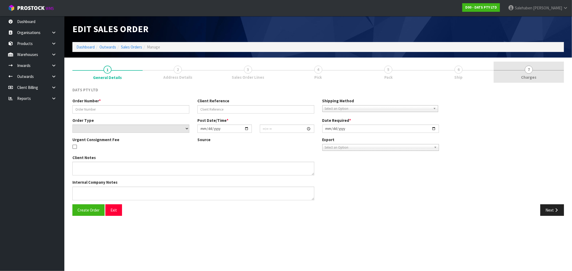
click at [533, 76] on span "Charges" at bounding box center [529, 78] width 15 height 6
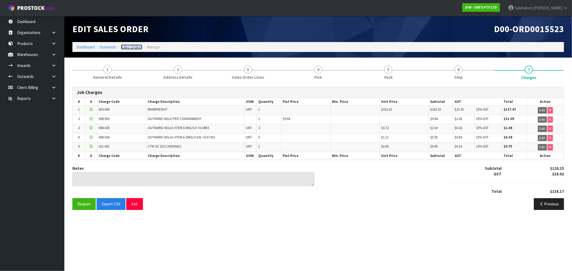
click at [133, 47] on link "Sales Orders" at bounding box center [131, 47] width 21 height 5
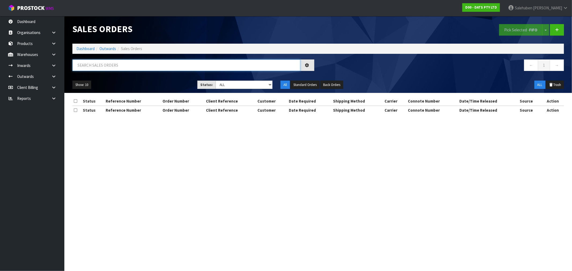
click at [117, 67] on input "text" at bounding box center [186, 66] width 228 height 12
paste input "FWM58119090"
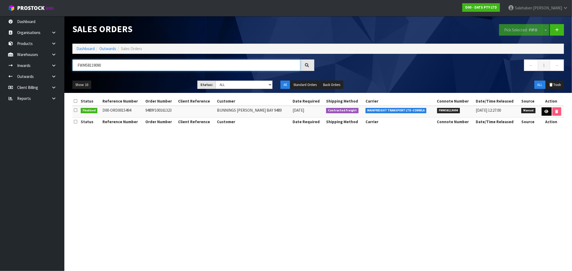
type input "FWM58119090"
click at [545, 111] on icon at bounding box center [547, 111] width 4 height 3
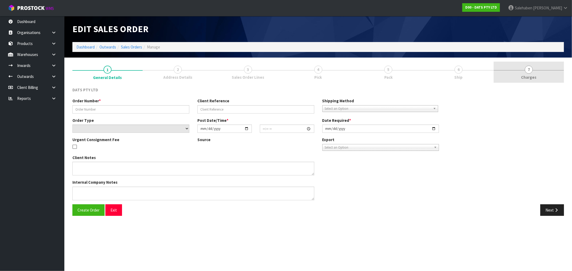
type input "9489Y100161323"
select select "number:0"
type input "[DATE]"
type input "08:52:00.000"
type input "[DATE]"
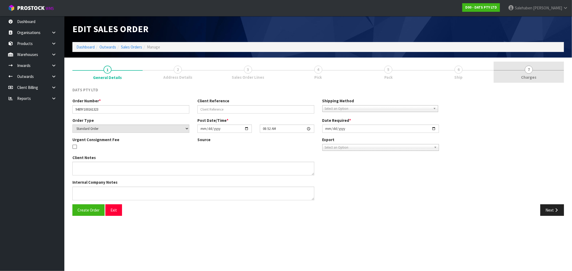
click at [525, 74] on link "7 [GEOGRAPHIC_DATA]" at bounding box center [529, 72] width 70 height 21
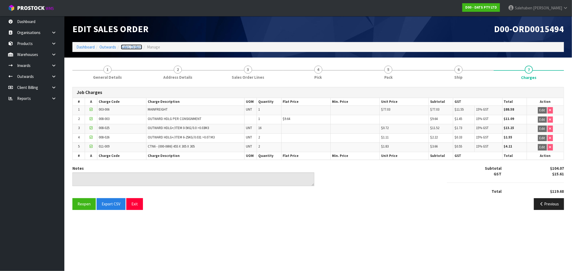
click at [129, 45] on link "Sales Orders" at bounding box center [131, 47] width 21 height 5
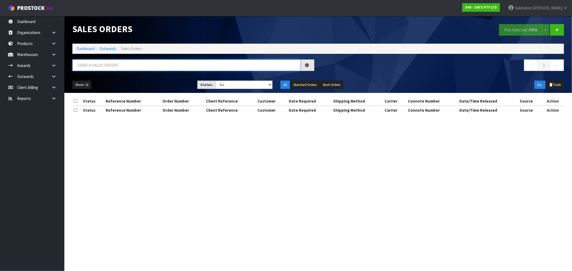
click at [111, 65] on input "text" at bounding box center [186, 66] width 228 height 12
paste input "FWM58104175"
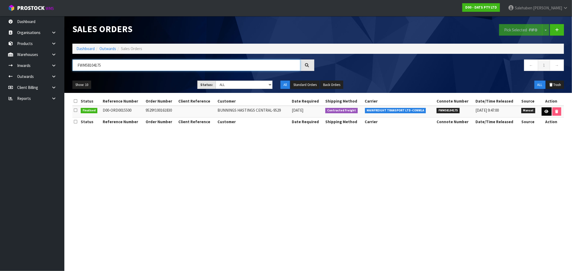
type input "FWM58104175"
click at [546, 111] on icon at bounding box center [547, 111] width 4 height 3
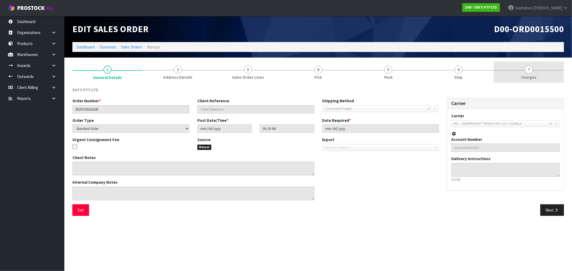
click at [531, 75] on span "Charges" at bounding box center [529, 78] width 15 height 6
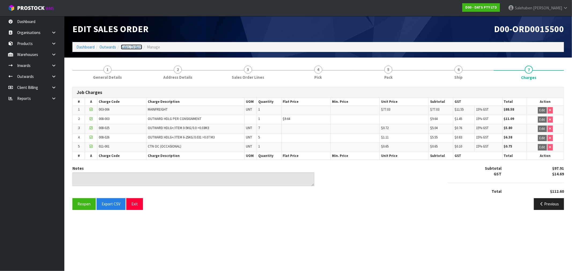
click at [131, 47] on link "Sales Orders" at bounding box center [131, 47] width 21 height 5
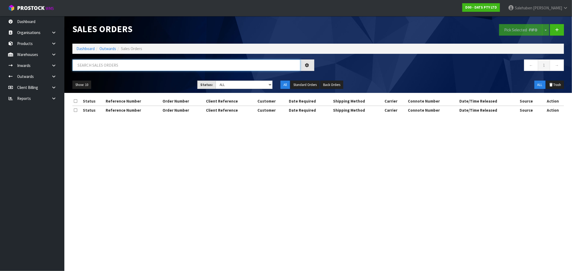
click at [86, 68] on input "text" at bounding box center [186, 66] width 228 height 12
paste input "FWM58104379"
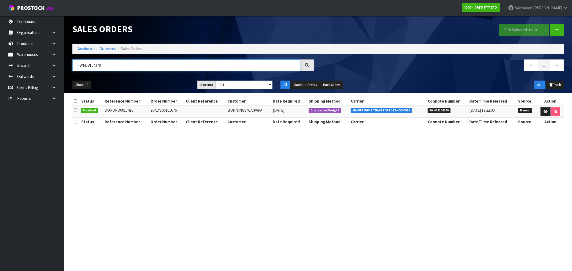
type input "FWM58104379"
click at [546, 111] on icon at bounding box center [546, 111] width 4 height 3
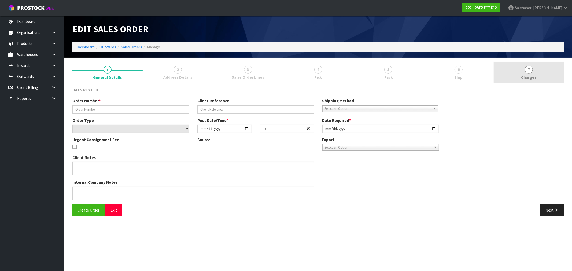
type input "9541Y100161676"
select select "number:0"
type input "[DATE]"
type input "09:26:00.000"
type input "[DATE]"
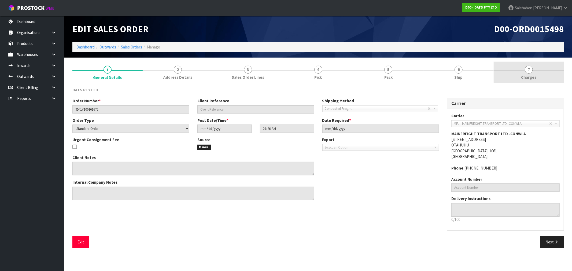
click at [532, 78] on span "Charges" at bounding box center [529, 78] width 15 height 6
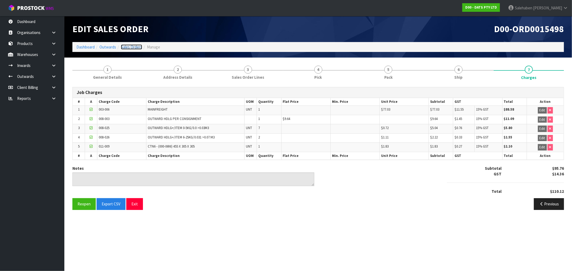
click at [127, 49] on link "Sales Orders" at bounding box center [131, 47] width 21 height 5
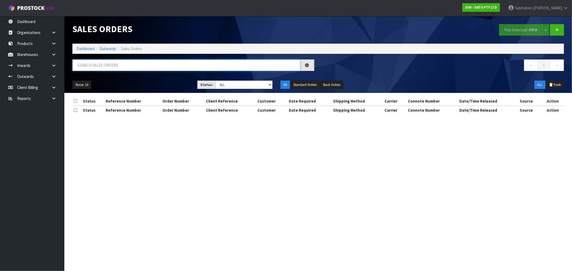
click at [120, 66] on input "text" at bounding box center [186, 66] width 228 height 12
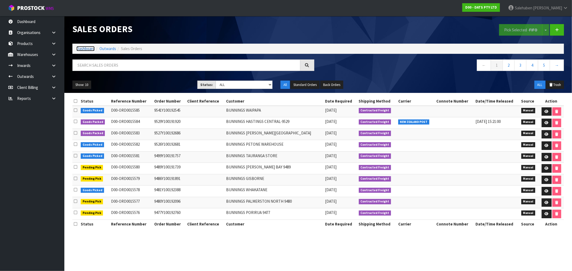
click at [91, 49] on link "Dashboard" at bounding box center [85, 48] width 18 height 5
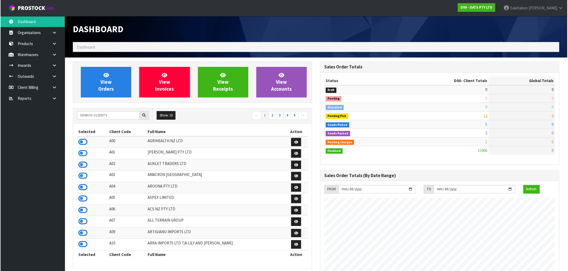
scroll to position [406, 248]
